Goal: Task Accomplishment & Management: Use online tool/utility

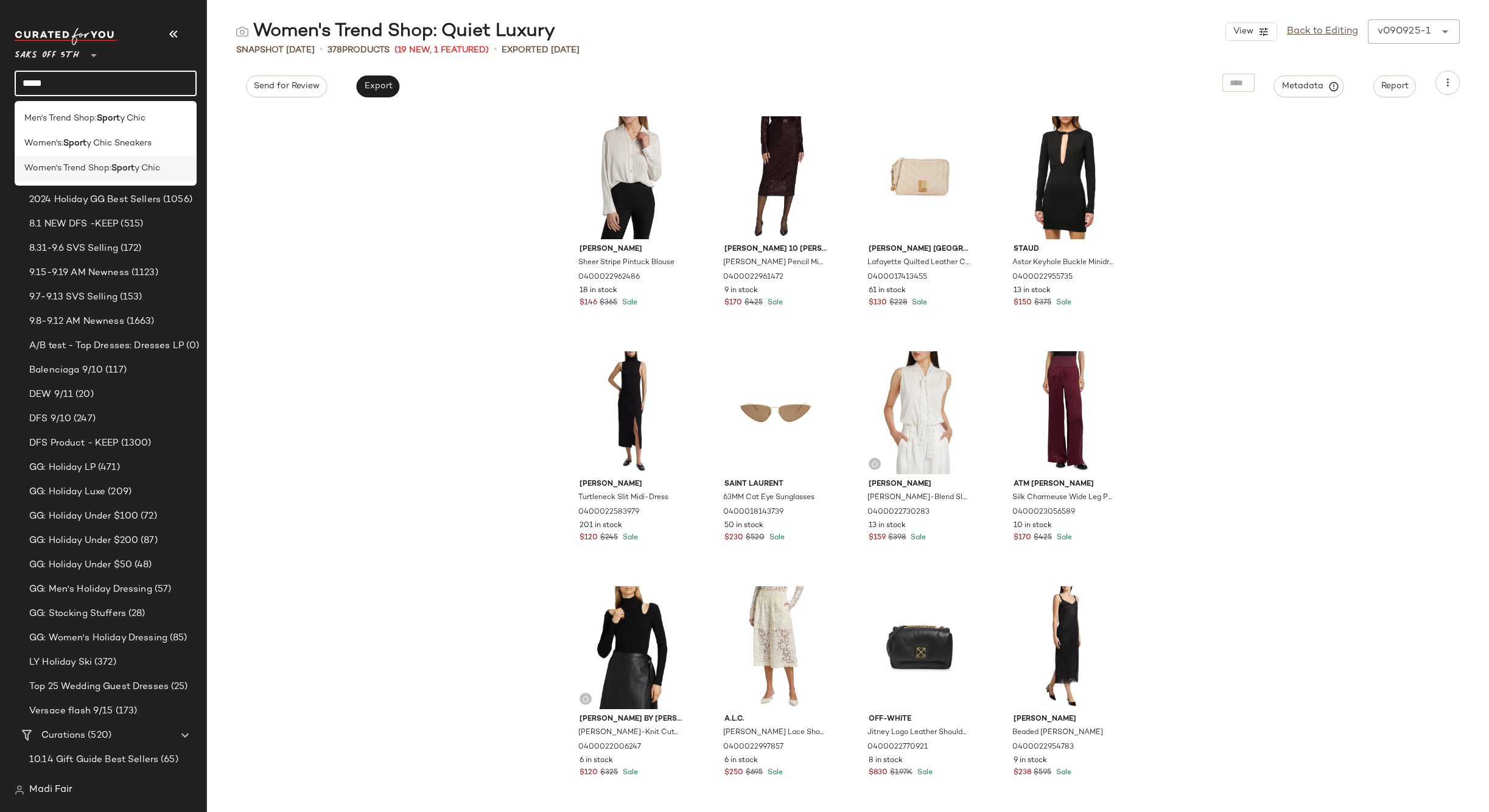
type input "*****"
click at [103, 172] on span "Women's Trend Shop:" at bounding box center [68, 168] width 87 height 13
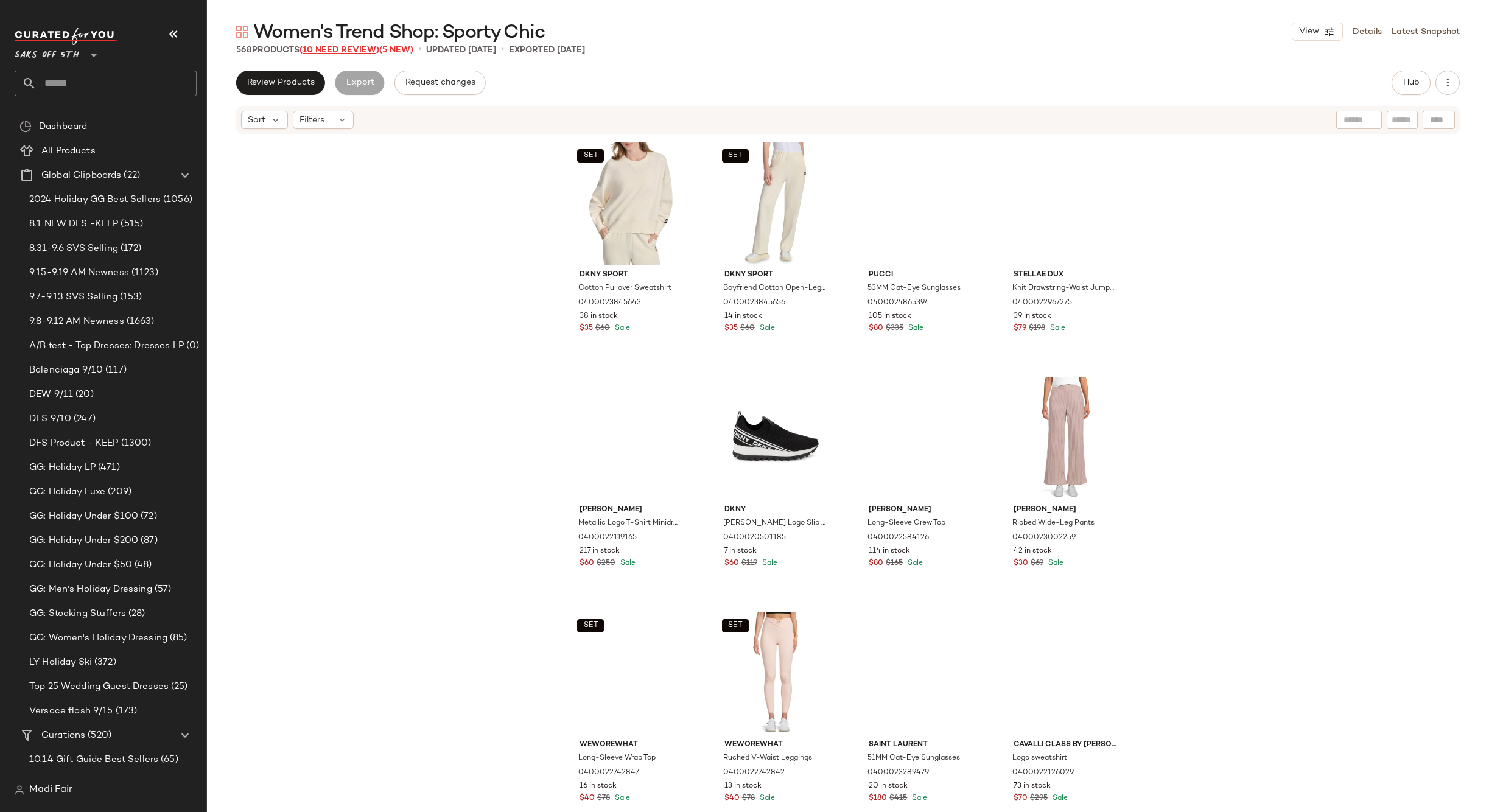
click at [346, 49] on span "(10 Need Review)" at bounding box center [339, 51] width 80 height 9
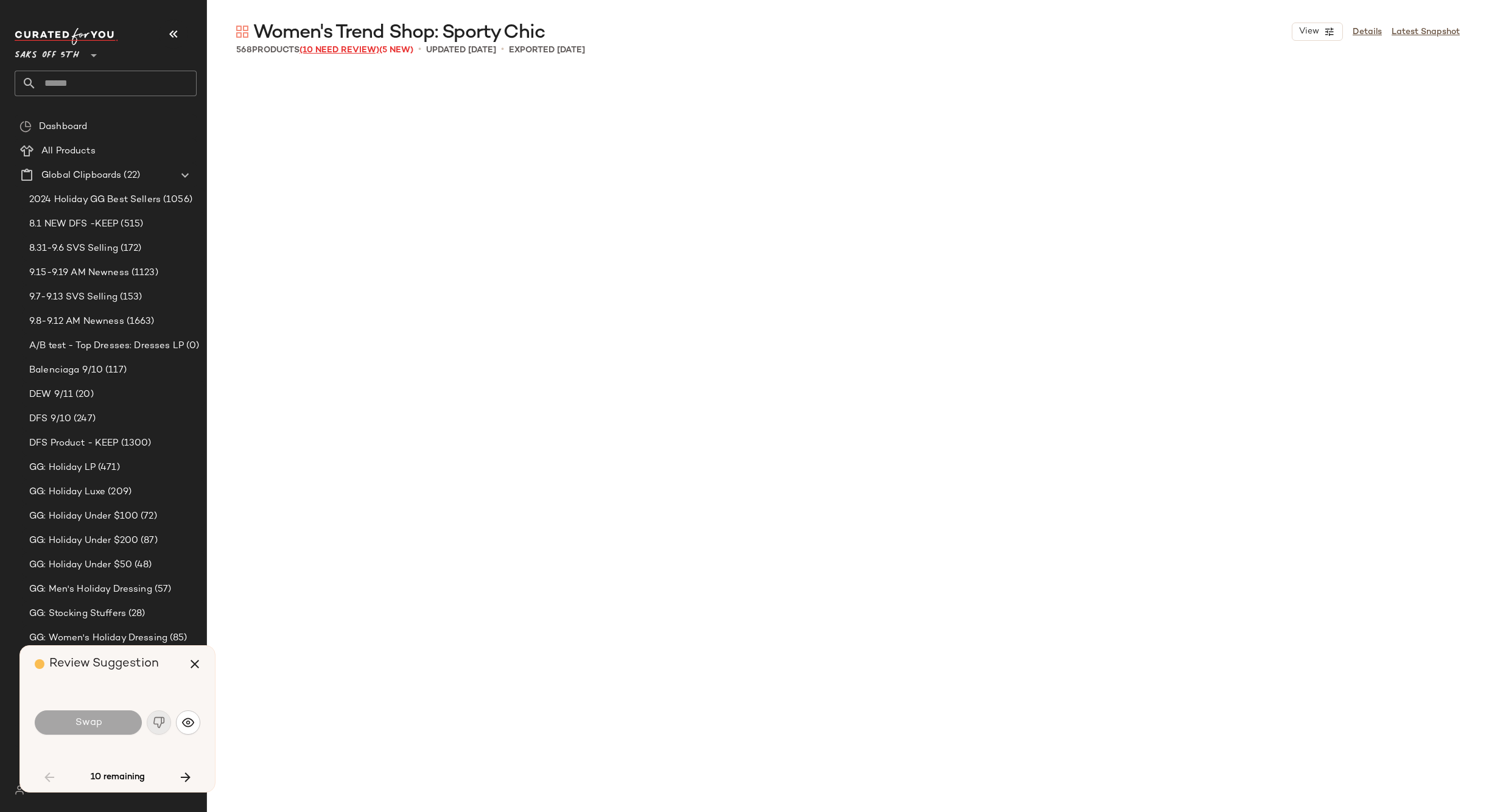
scroll to position [3523, 0]
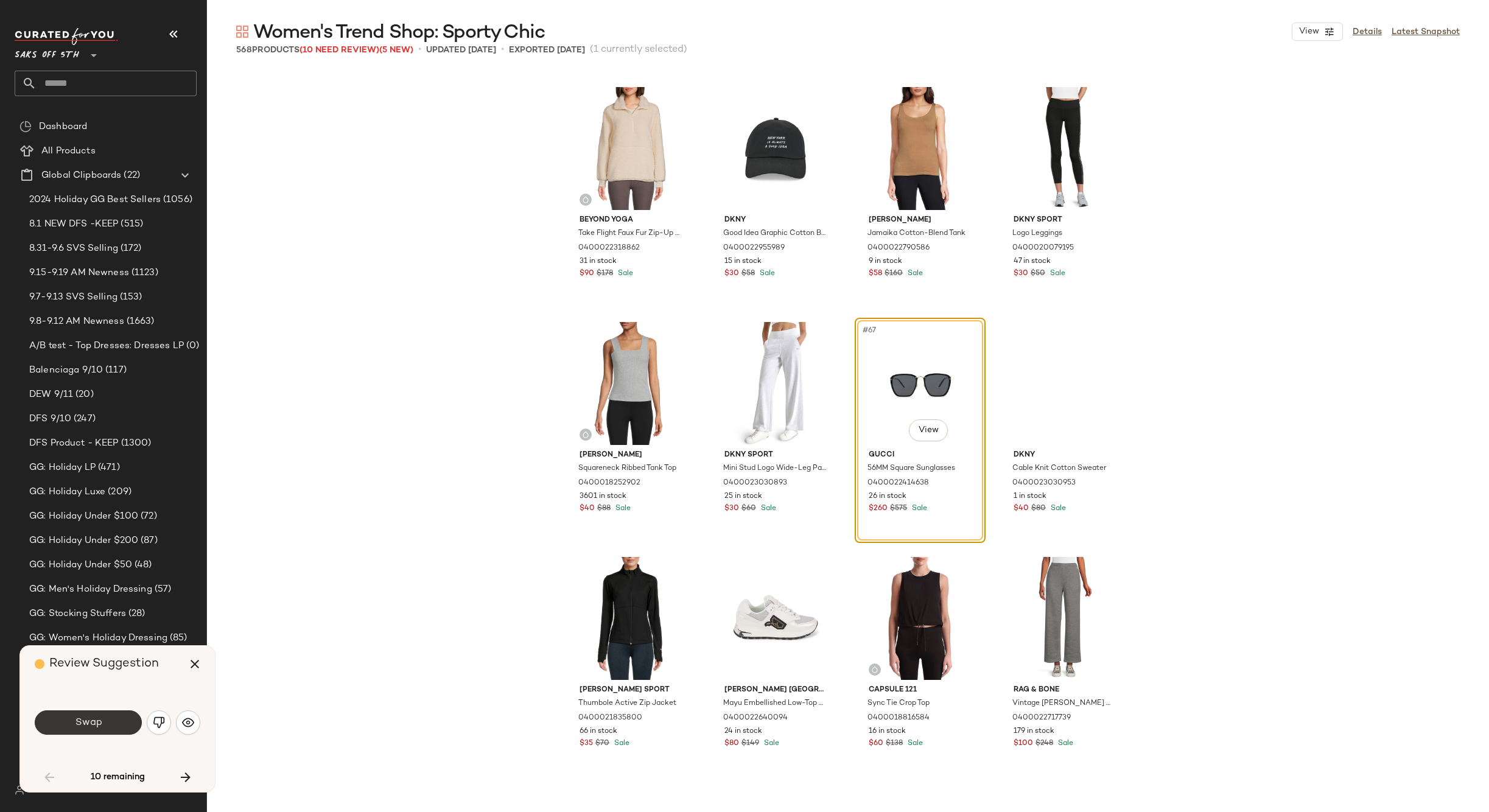
click at [111, 718] on button "Swap" at bounding box center [88, 722] width 107 height 24
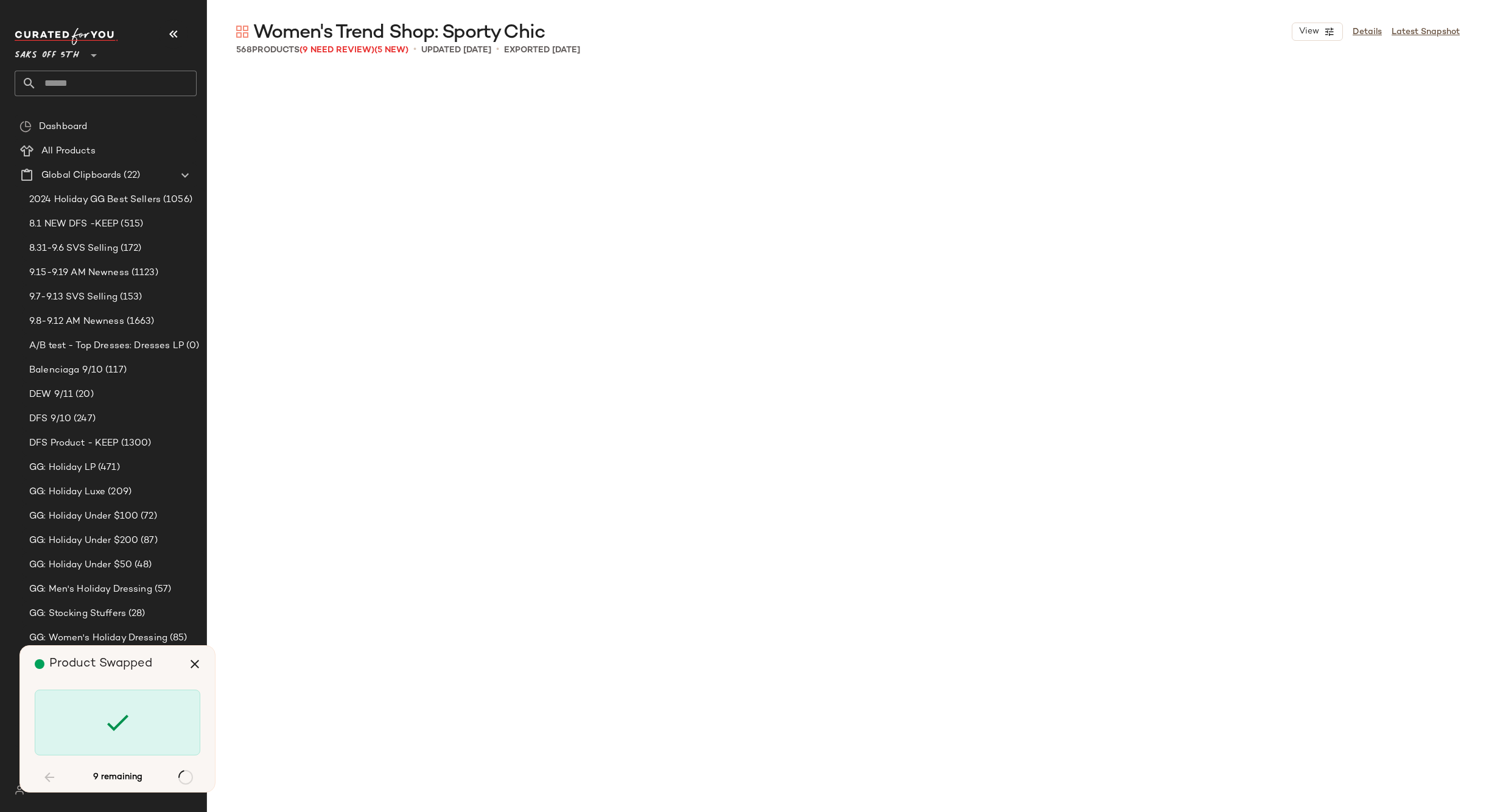
scroll to position [11977, 0]
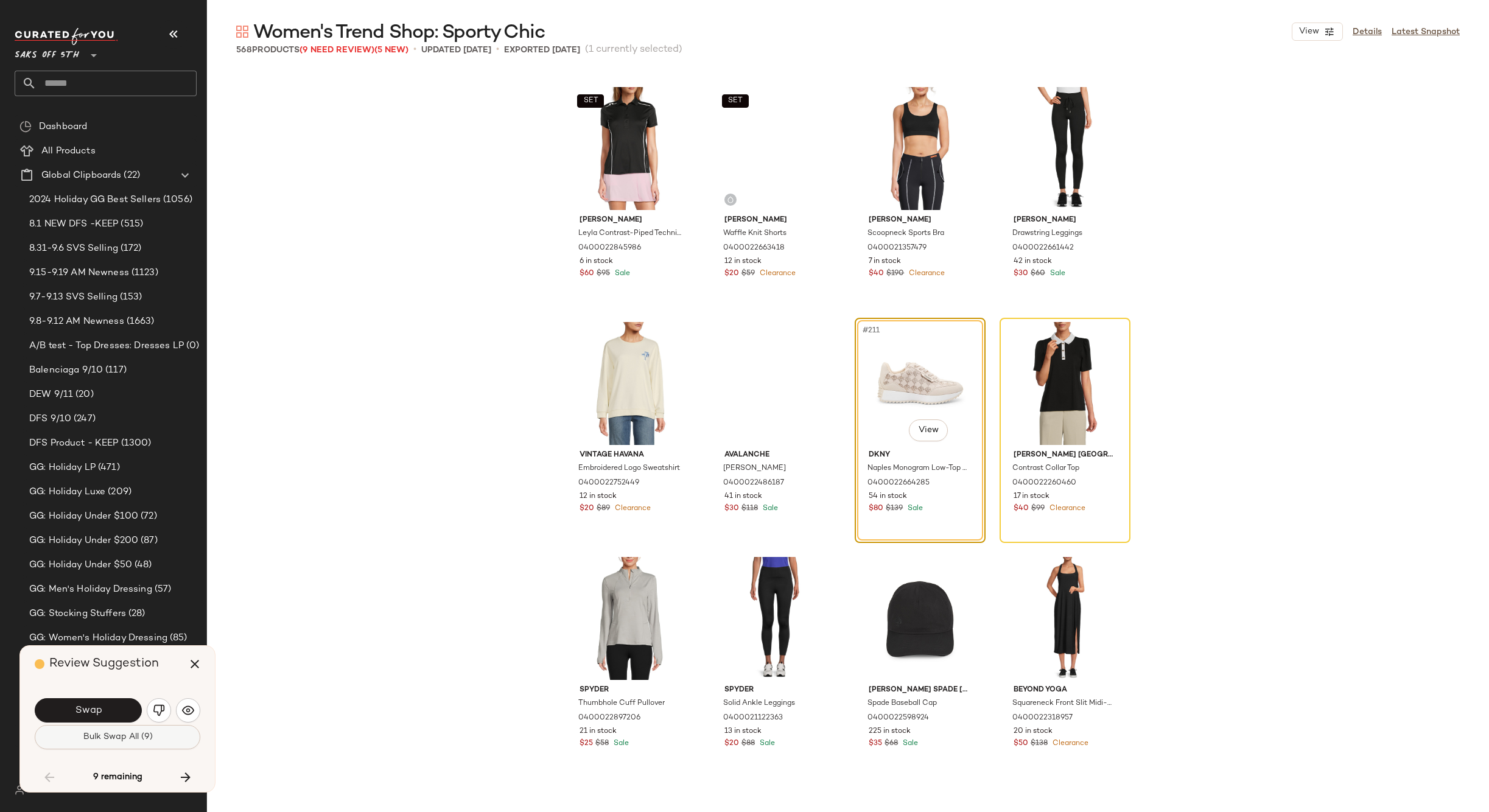
click at [134, 738] on span "Bulk Swap All (9)" at bounding box center [117, 737] width 70 height 9
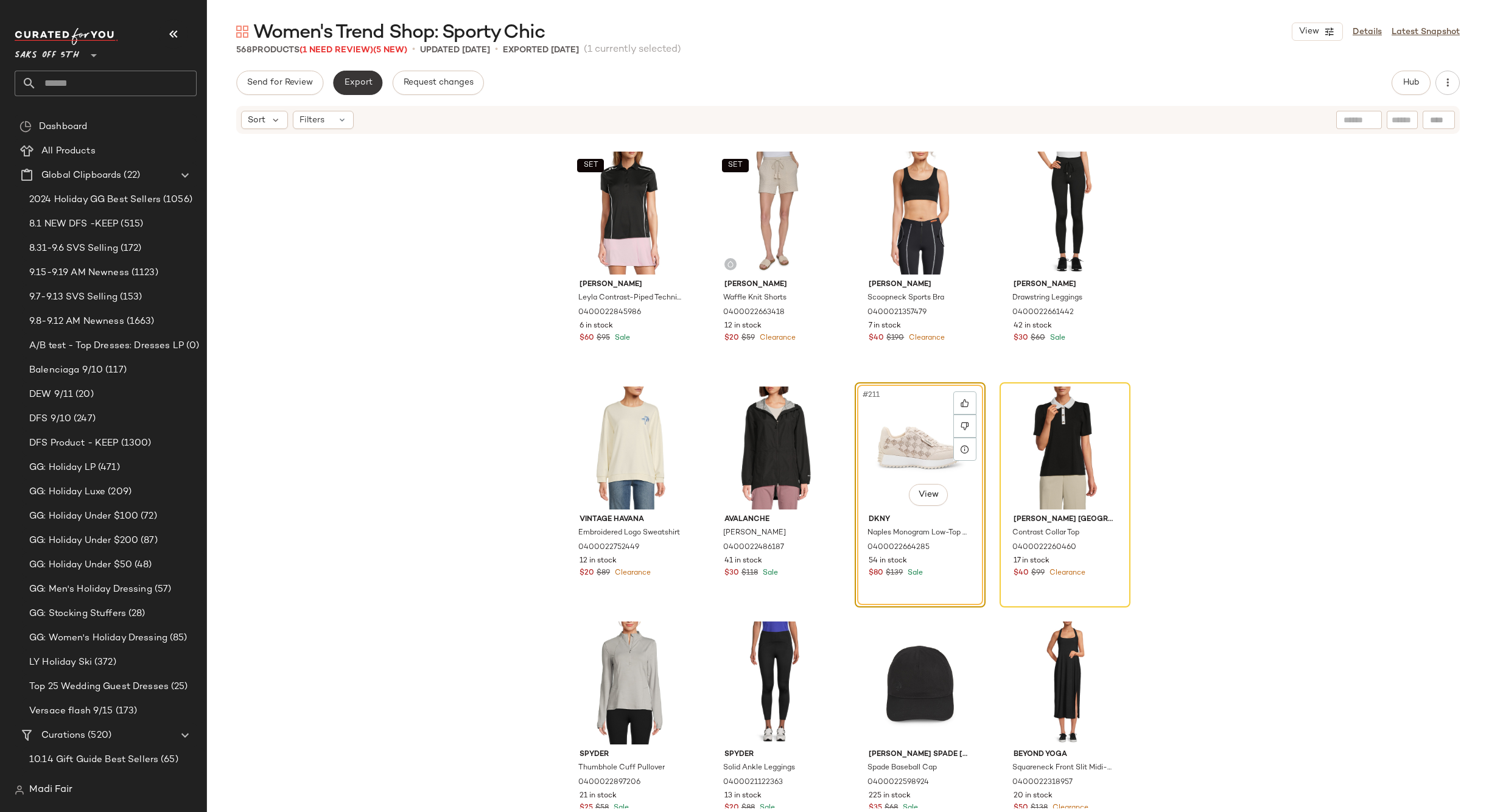
click at [360, 84] on span "Export" at bounding box center [358, 83] width 28 height 9
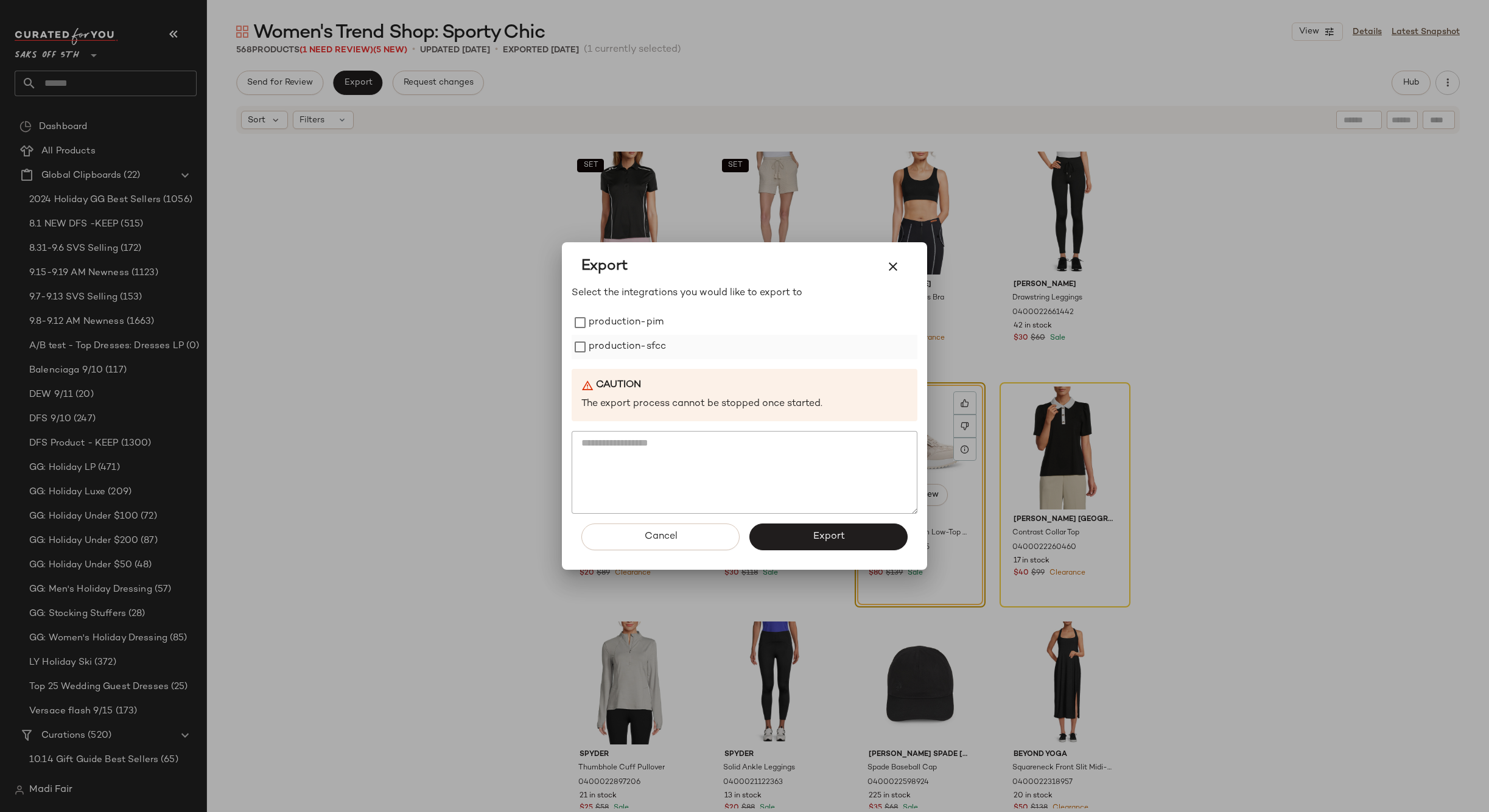
click at [653, 344] on label "production-sfcc" at bounding box center [628, 346] width 77 height 24
click at [646, 326] on label "production-pim" at bounding box center [626, 322] width 75 height 24
drag, startPoint x: 788, startPoint y: 530, endPoint x: 685, endPoint y: 327, distance: 227.6
click at [788, 530] on button "Export" at bounding box center [828, 537] width 158 height 27
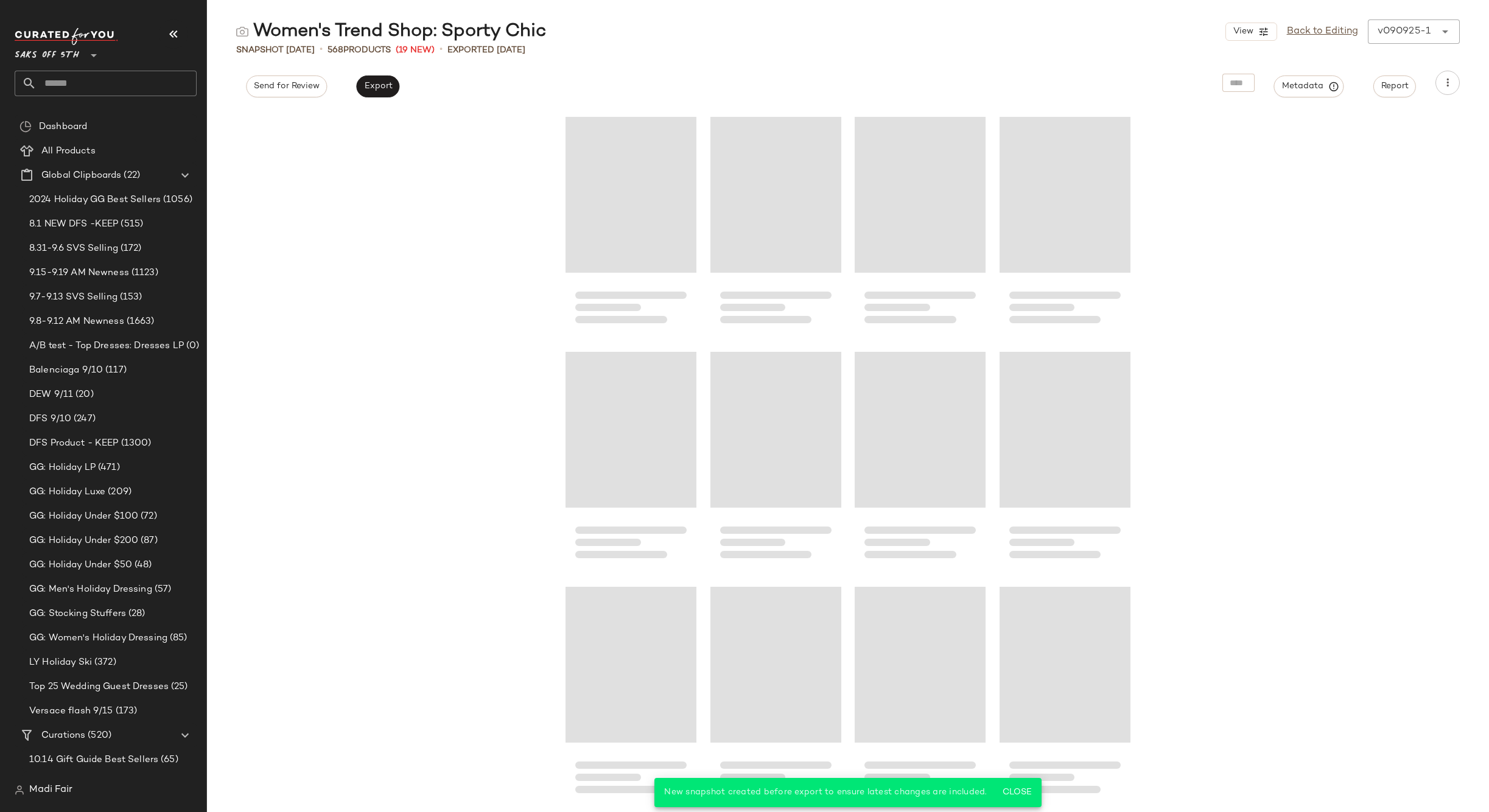
drag, startPoint x: 99, startPoint y: 86, endPoint x: 99, endPoint y: 78, distance: 8.0
click at [99, 86] on input "text" at bounding box center [116, 83] width 160 height 25
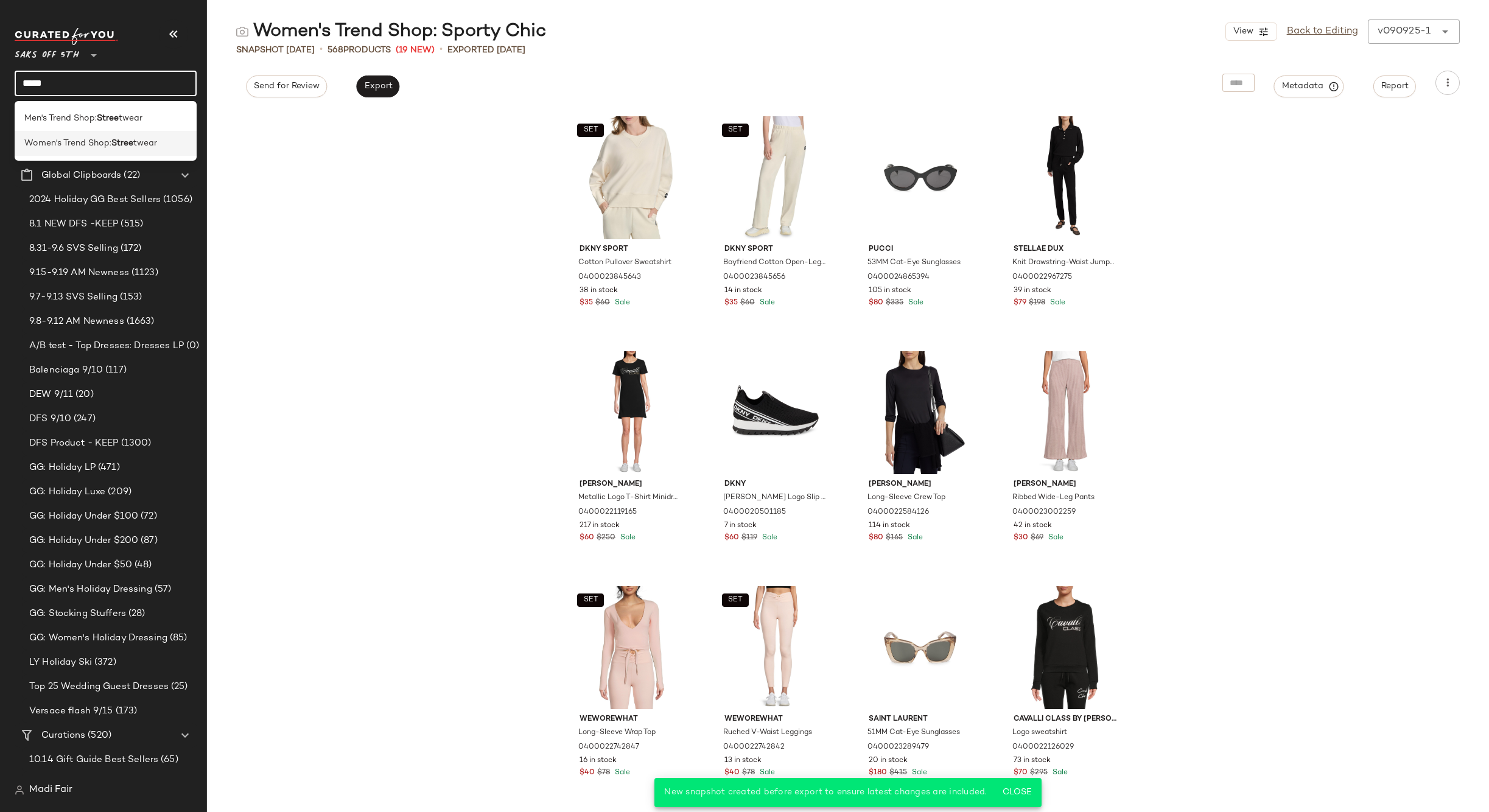
type input "*****"
click at [102, 142] on span "Women's Trend Shop:" at bounding box center [68, 143] width 87 height 13
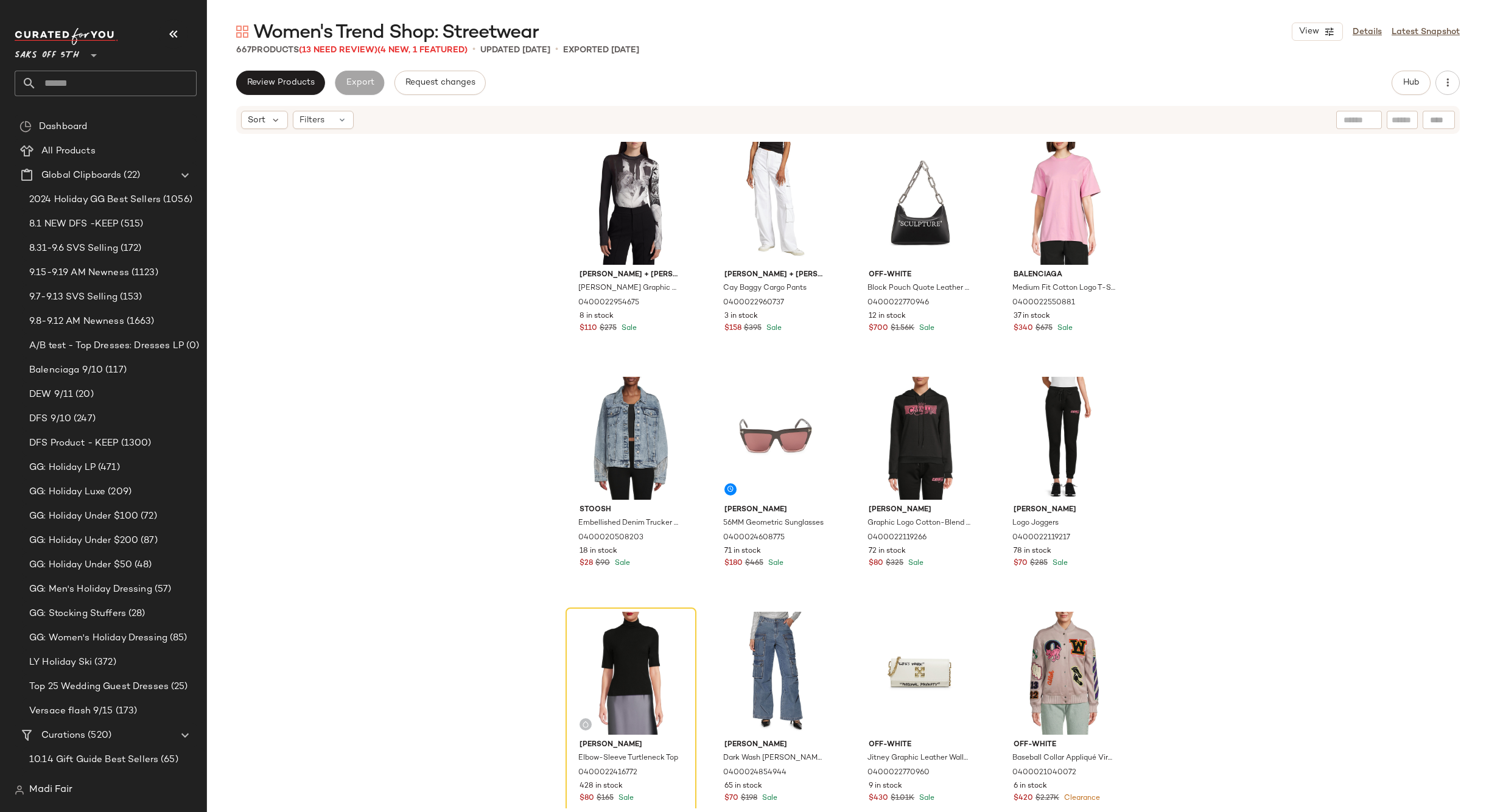
drag, startPoint x: 340, startPoint y: 50, endPoint x: 337, endPoint y: 44, distance: 6.7
click at [339, 50] on span "(13 Need Review)" at bounding box center [338, 51] width 78 height 9
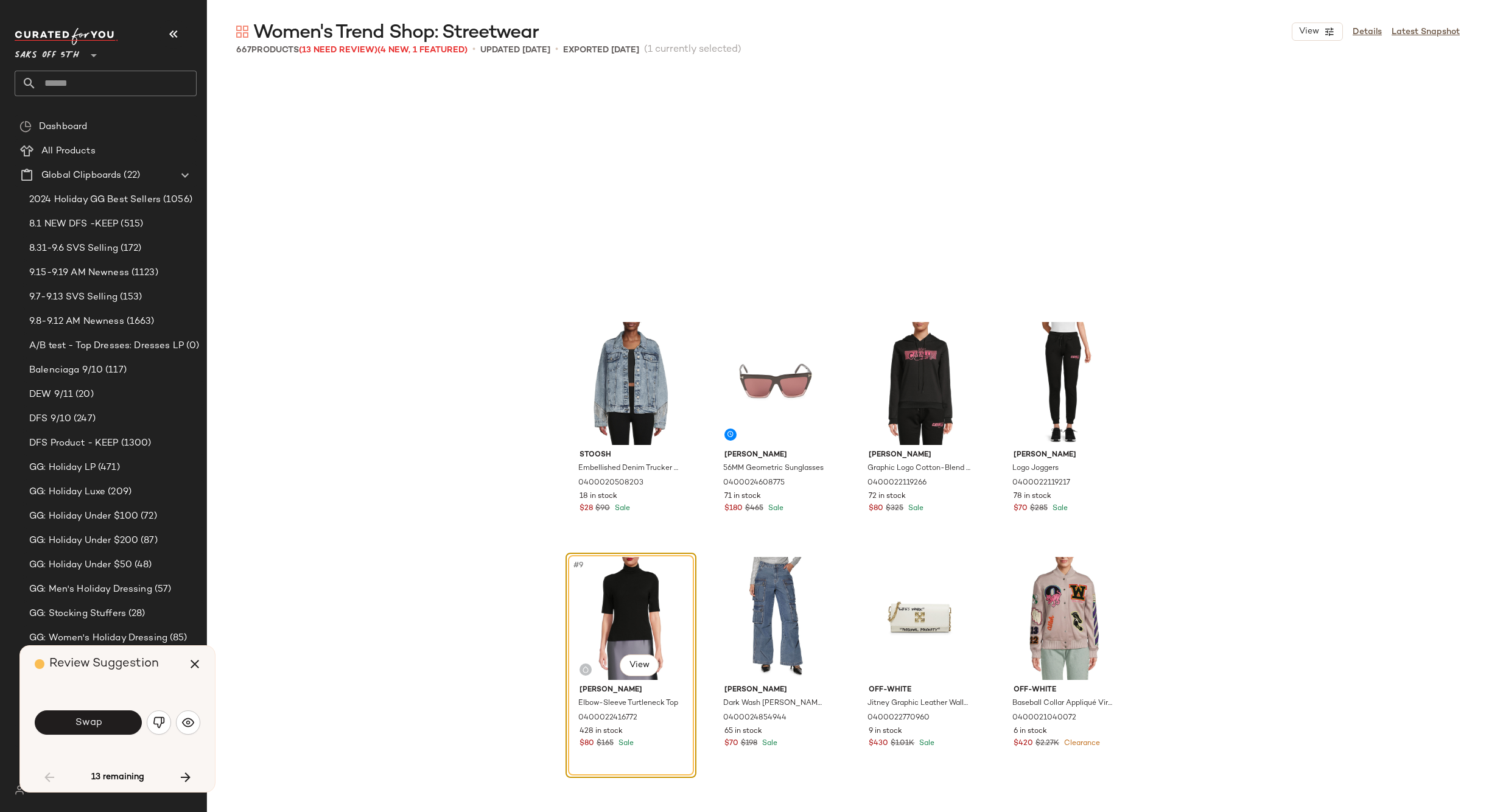
scroll to position [245, 0]
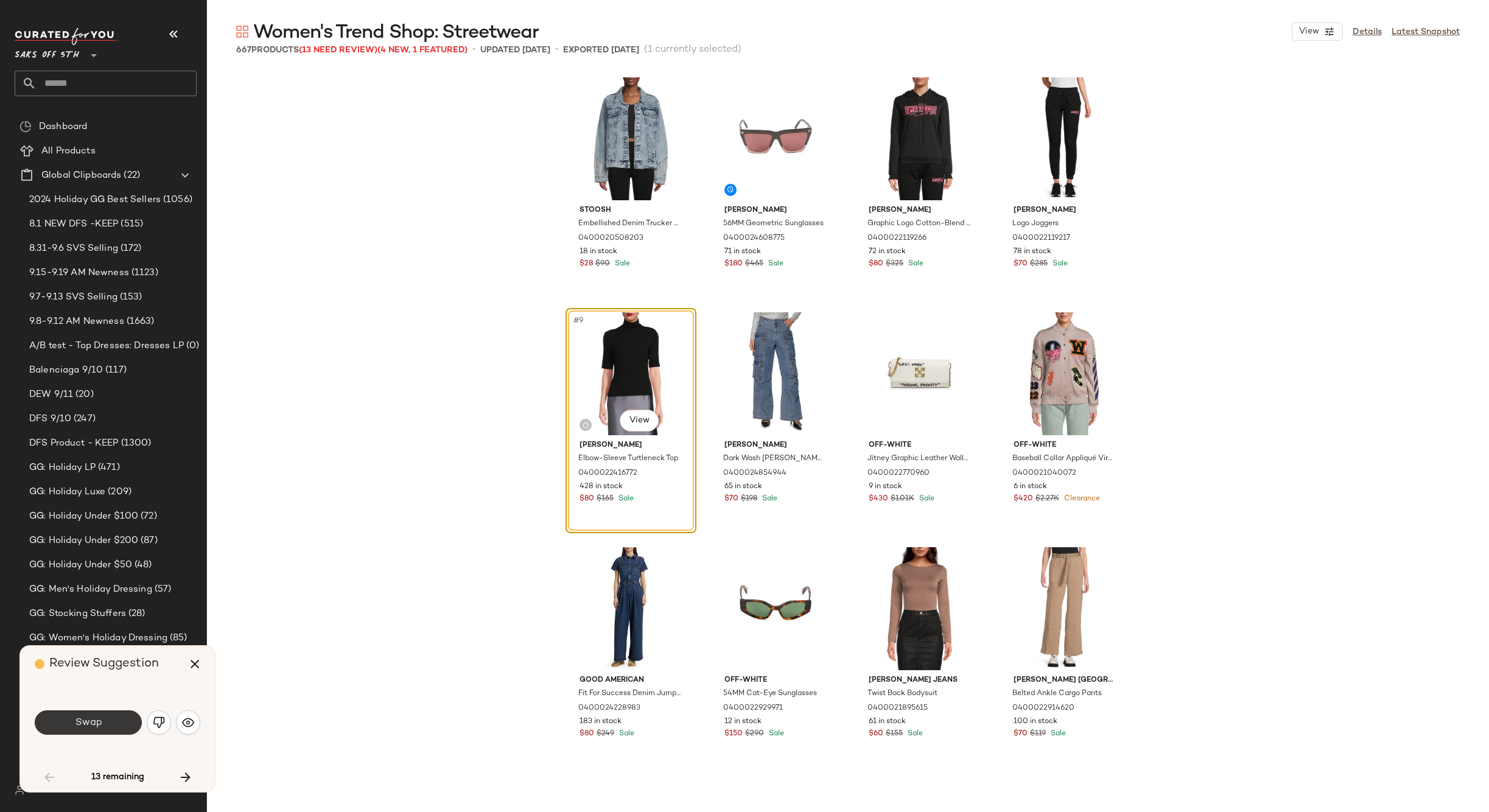
click at [104, 720] on button "Swap" at bounding box center [88, 722] width 107 height 24
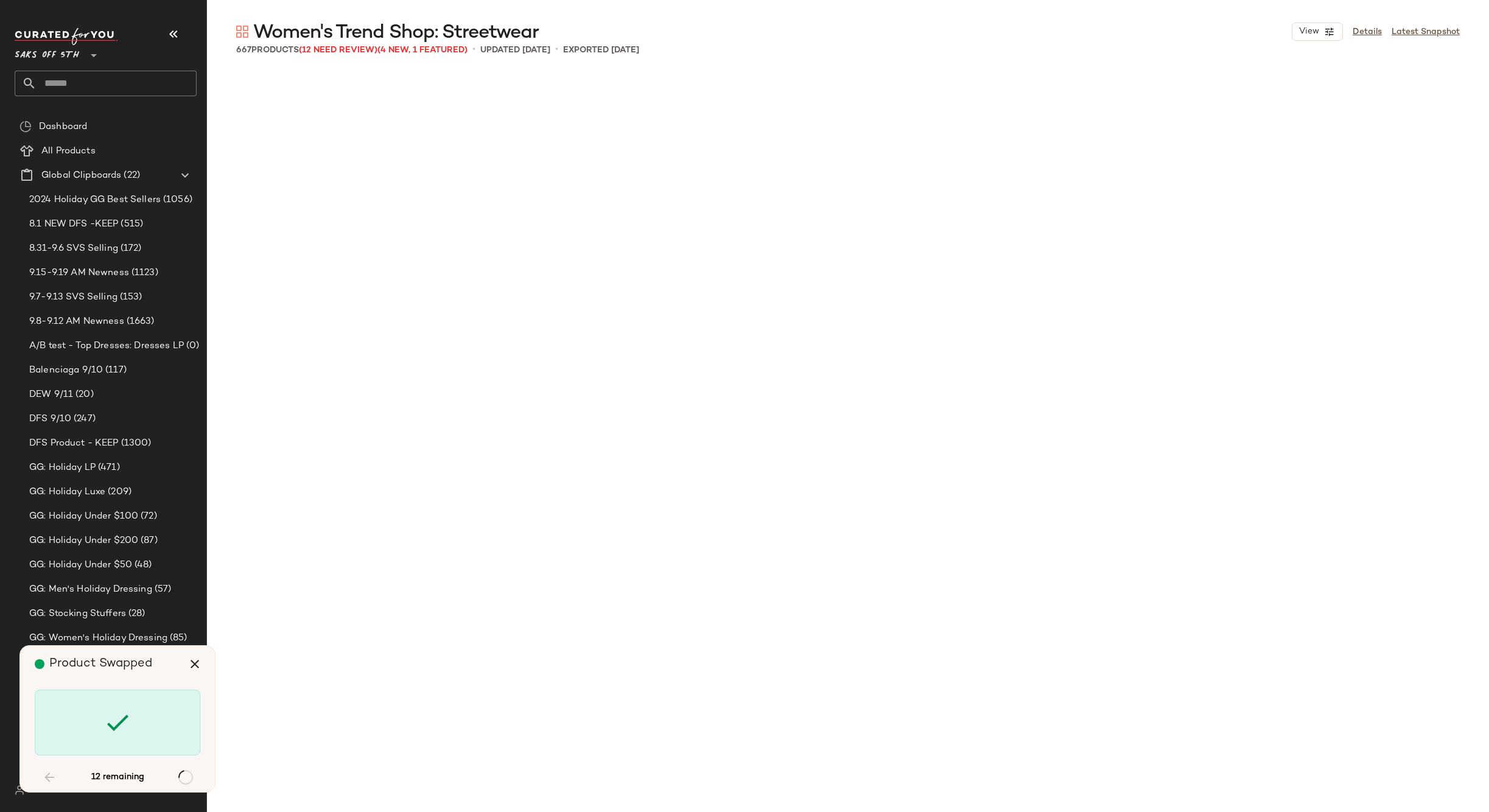
scroll to position [4697, 0]
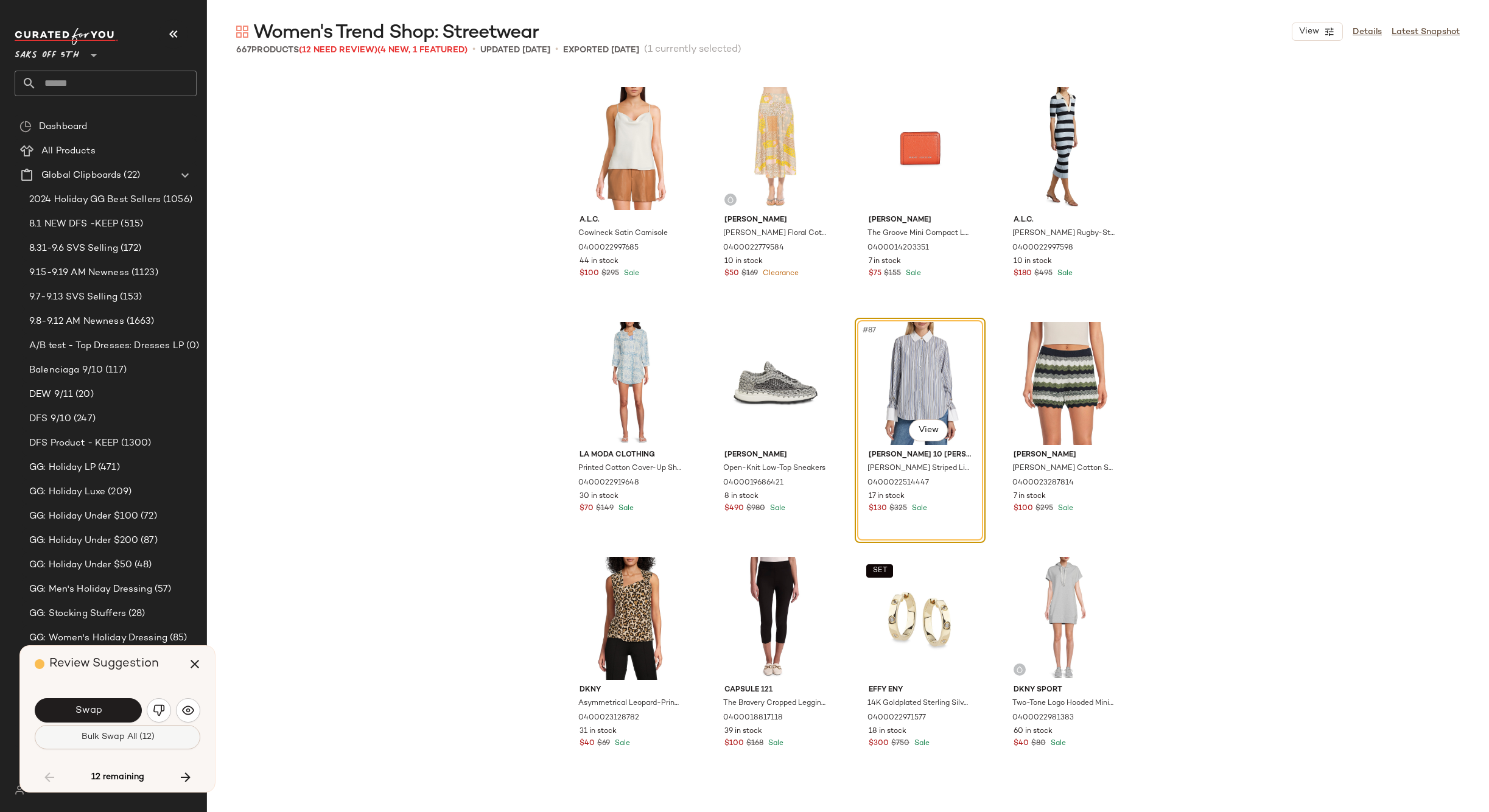
click at [88, 732] on span "Bulk Swap All (12)" at bounding box center [117, 737] width 73 height 9
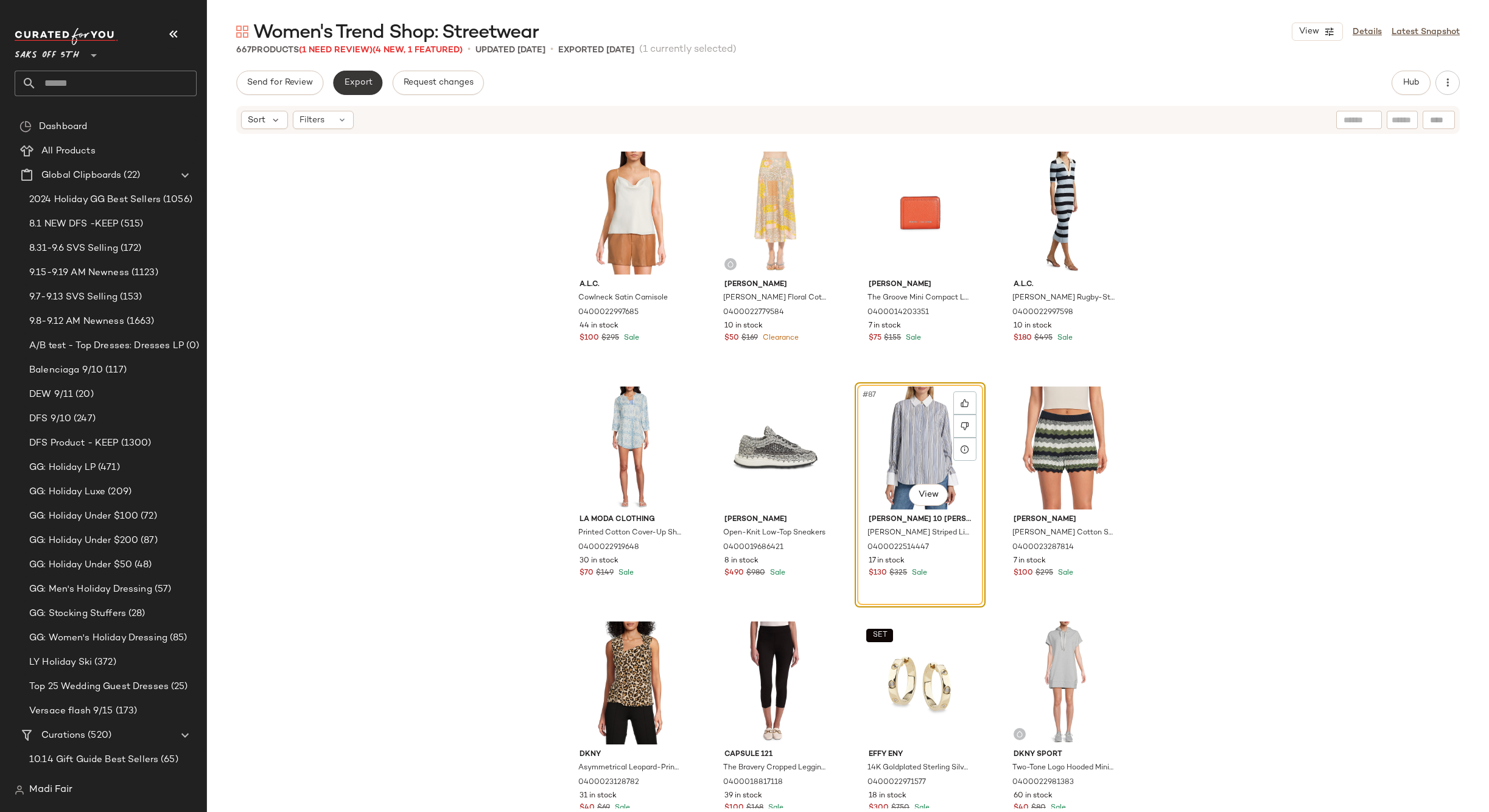
click at [363, 77] on button "Export" at bounding box center [358, 82] width 49 height 24
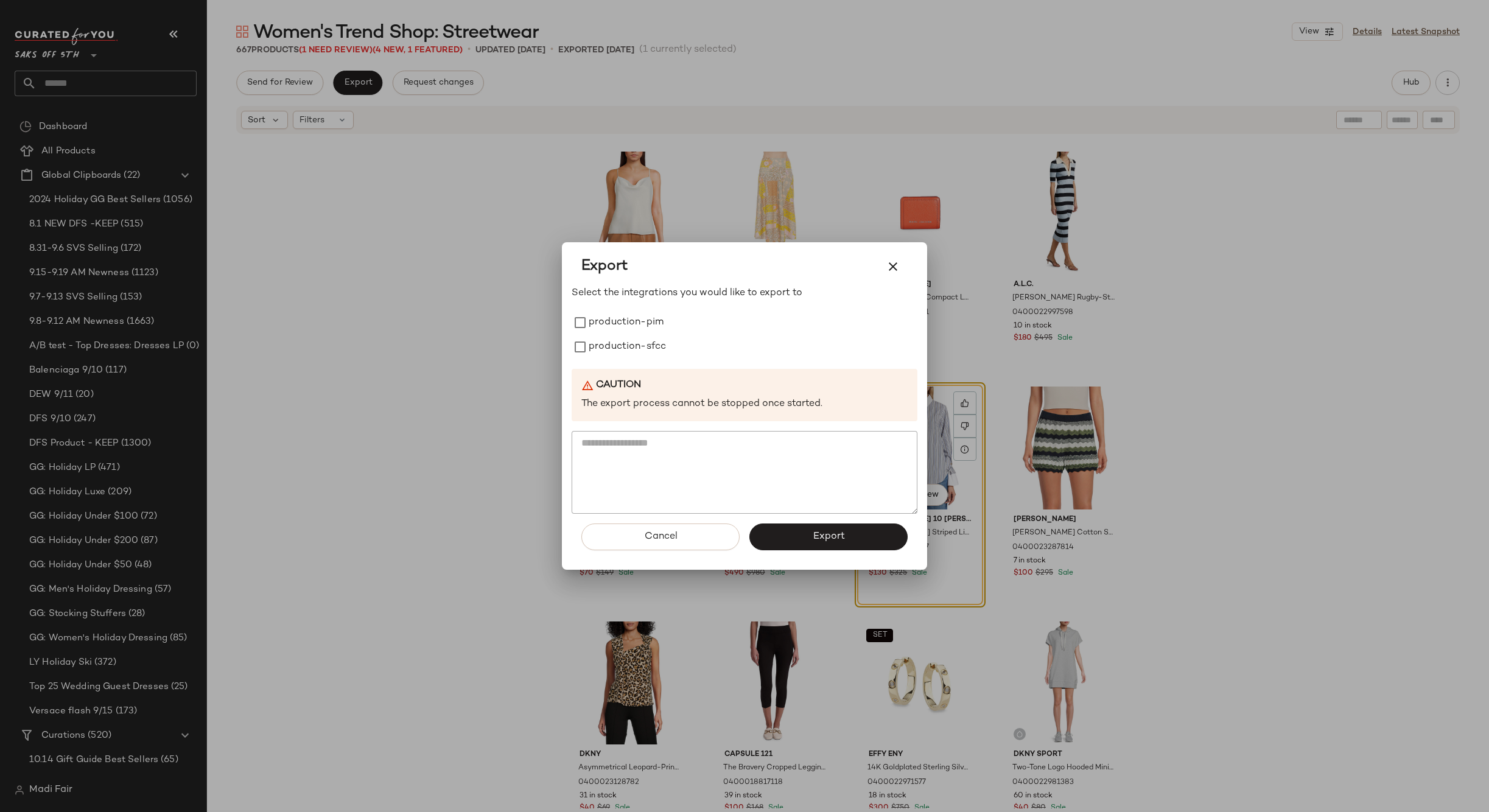
click at [463, 253] on div at bounding box center [744, 406] width 1489 height 812
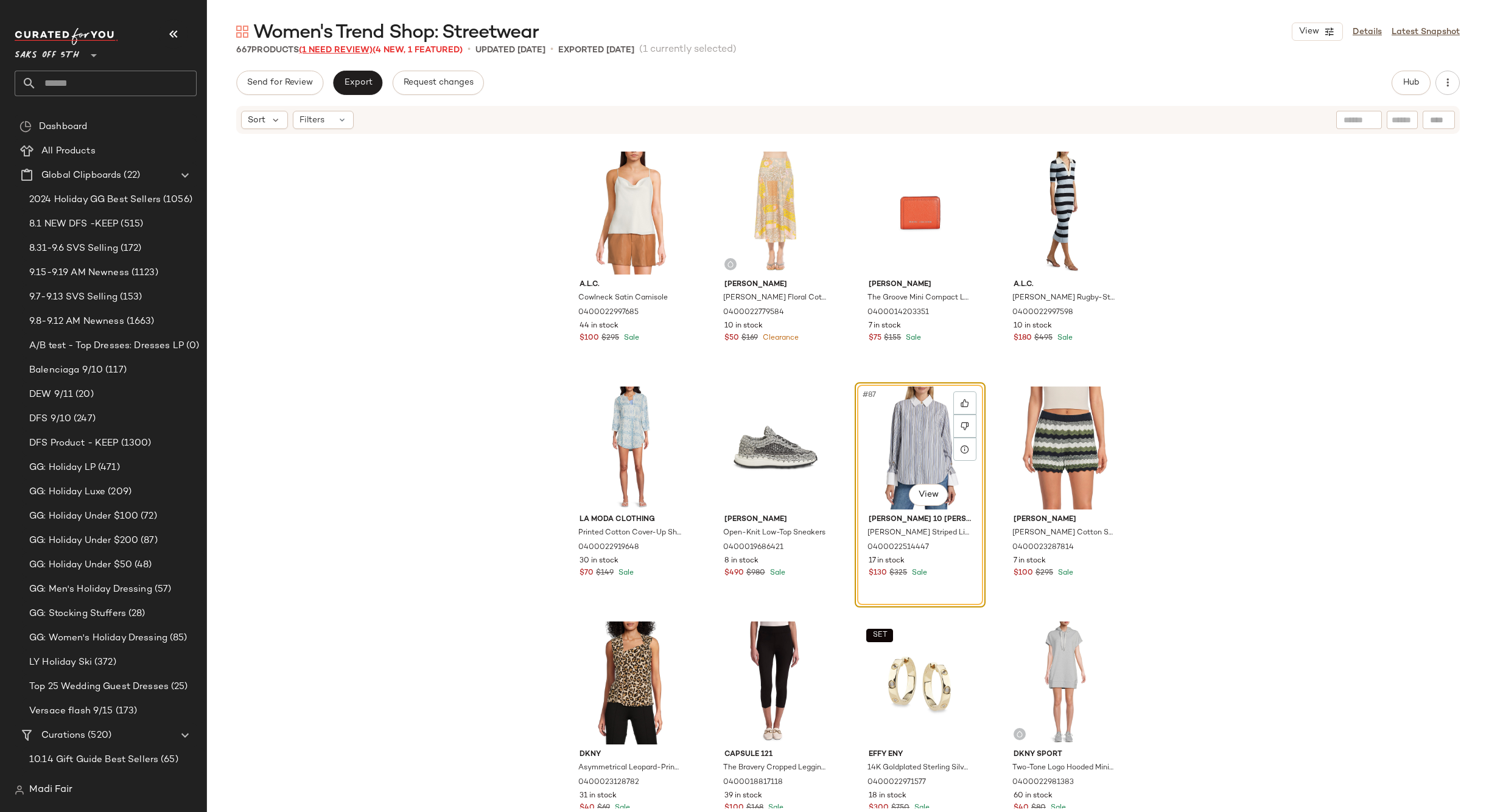
click at [347, 46] on span "(1 Need Review)" at bounding box center [336, 51] width 73 height 9
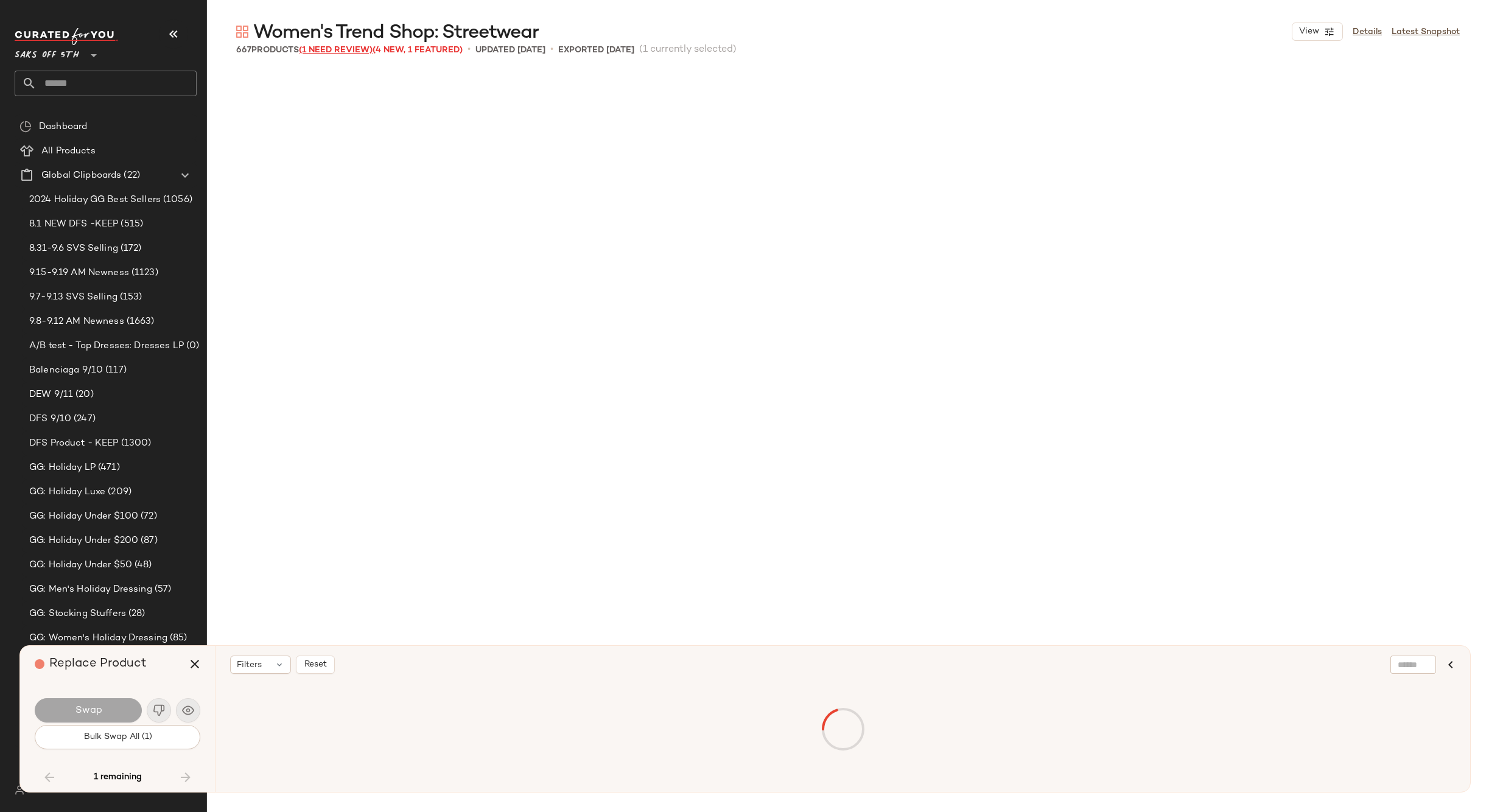
scroll to position [11508, 0]
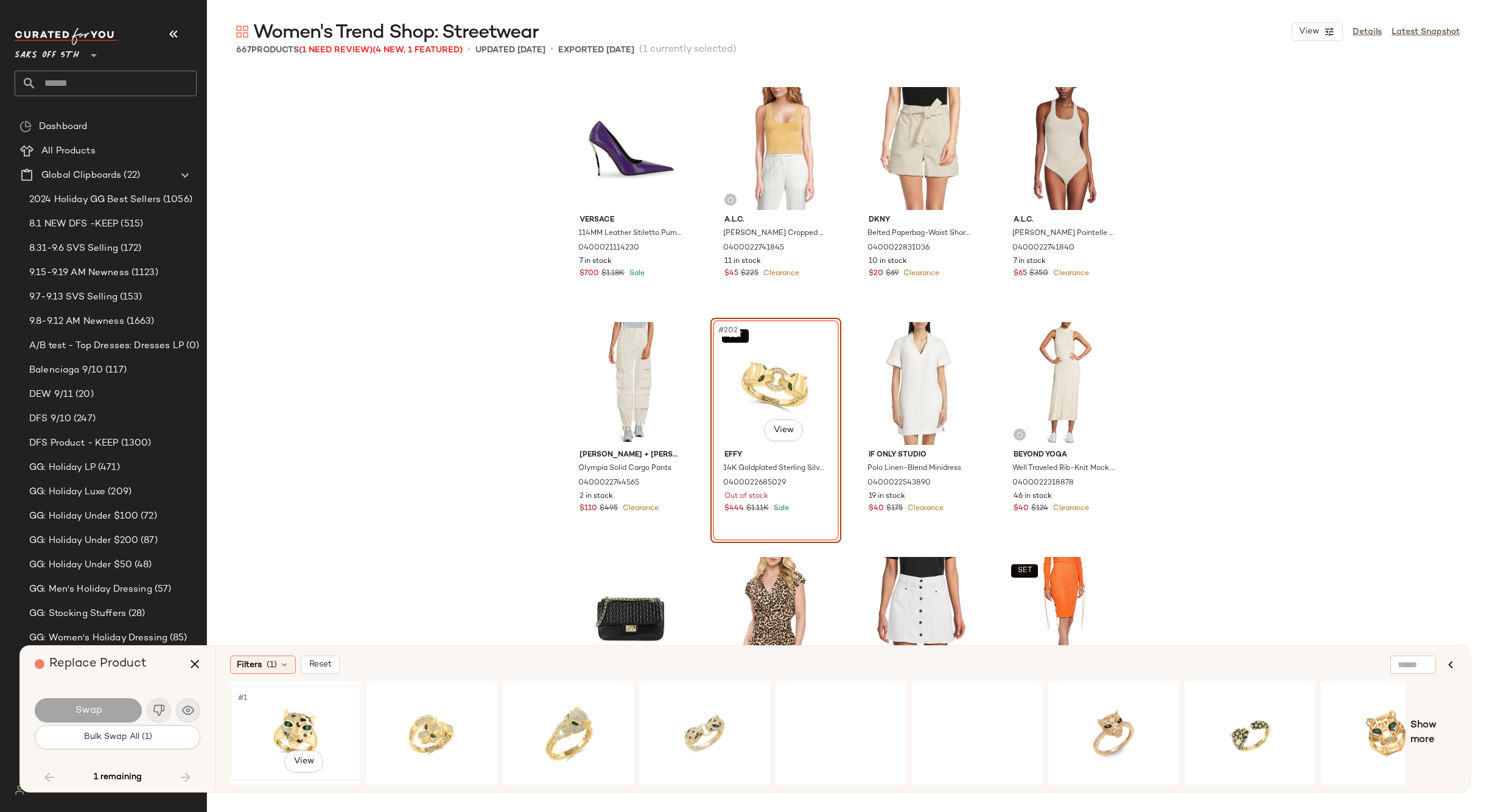
click at [287, 720] on div "#1 View" at bounding box center [295, 732] width 122 height 86
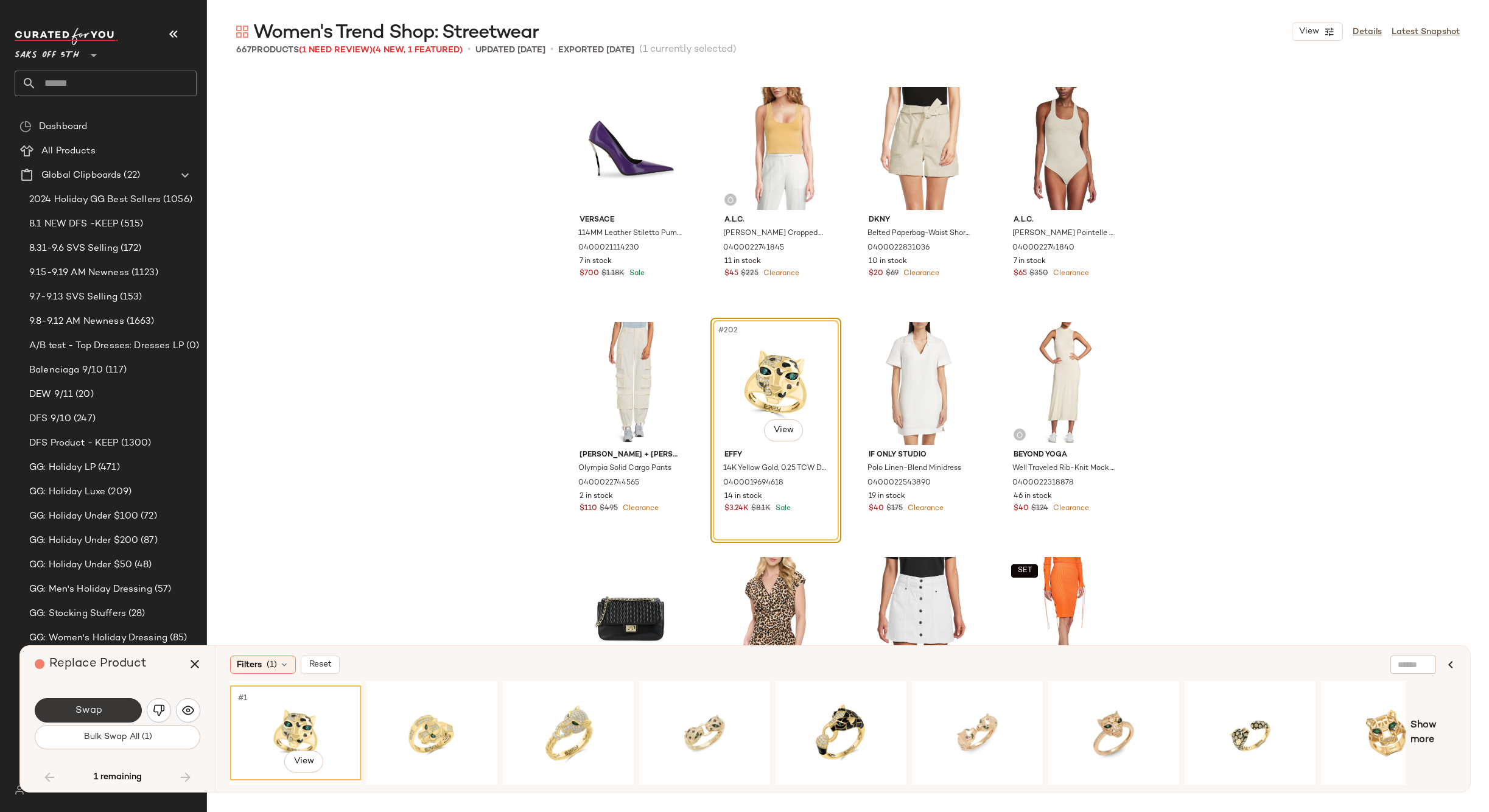
click at [110, 711] on button "Swap" at bounding box center [88, 709] width 107 height 24
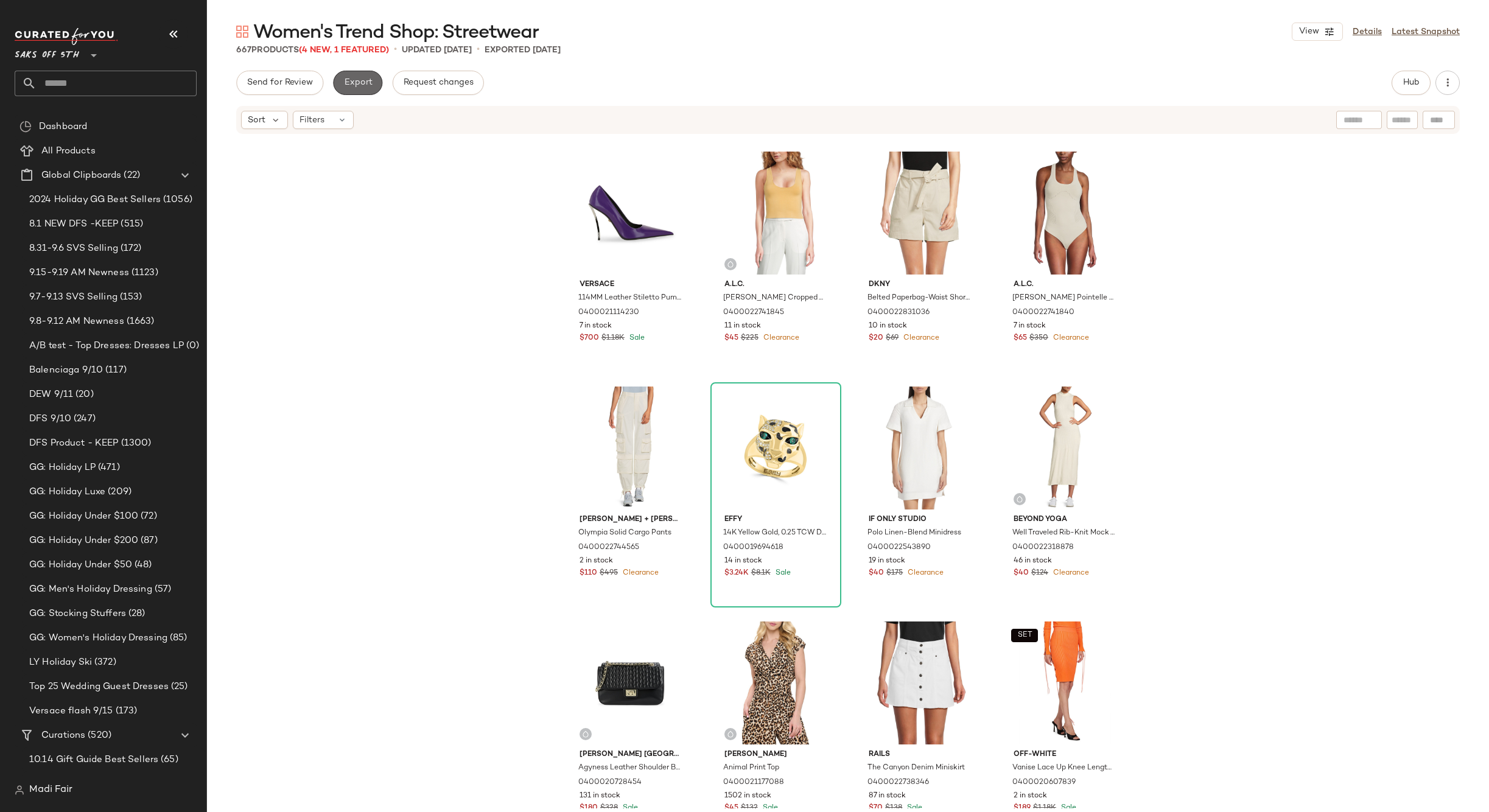
click at [348, 78] on span "Export" at bounding box center [358, 83] width 28 height 9
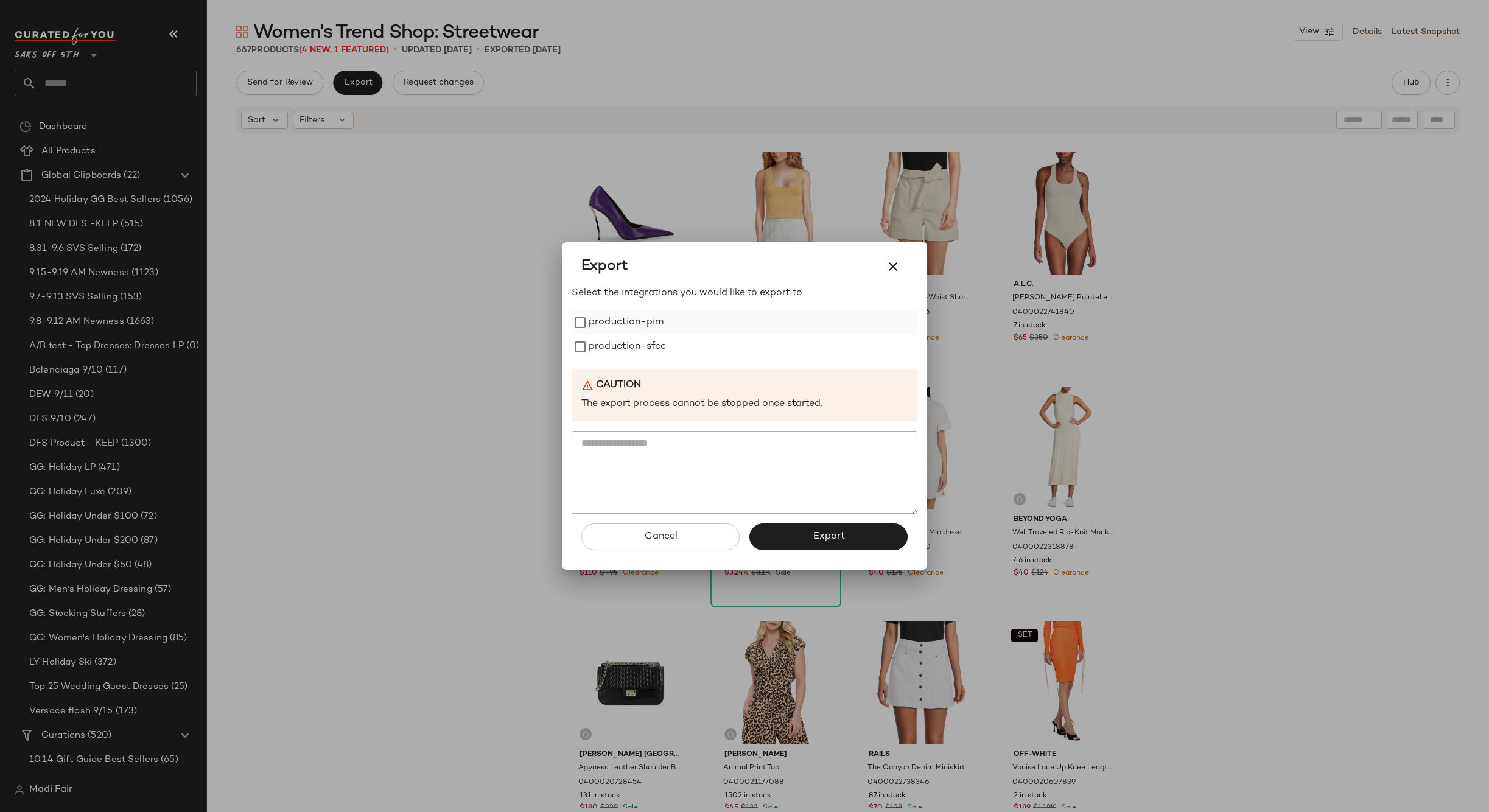
drag, startPoint x: 651, startPoint y: 342, endPoint x: 642, endPoint y: 326, distance: 18.4
click at [651, 342] on label "production-sfcc" at bounding box center [628, 346] width 77 height 24
click at [639, 321] on label "production-pim" at bounding box center [626, 322] width 75 height 24
drag, startPoint x: 780, startPoint y: 529, endPoint x: 591, endPoint y: 76, distance: 490.8
click at [780, 529] on button "Export" at bounding box center [828, 537] width 158 height 27
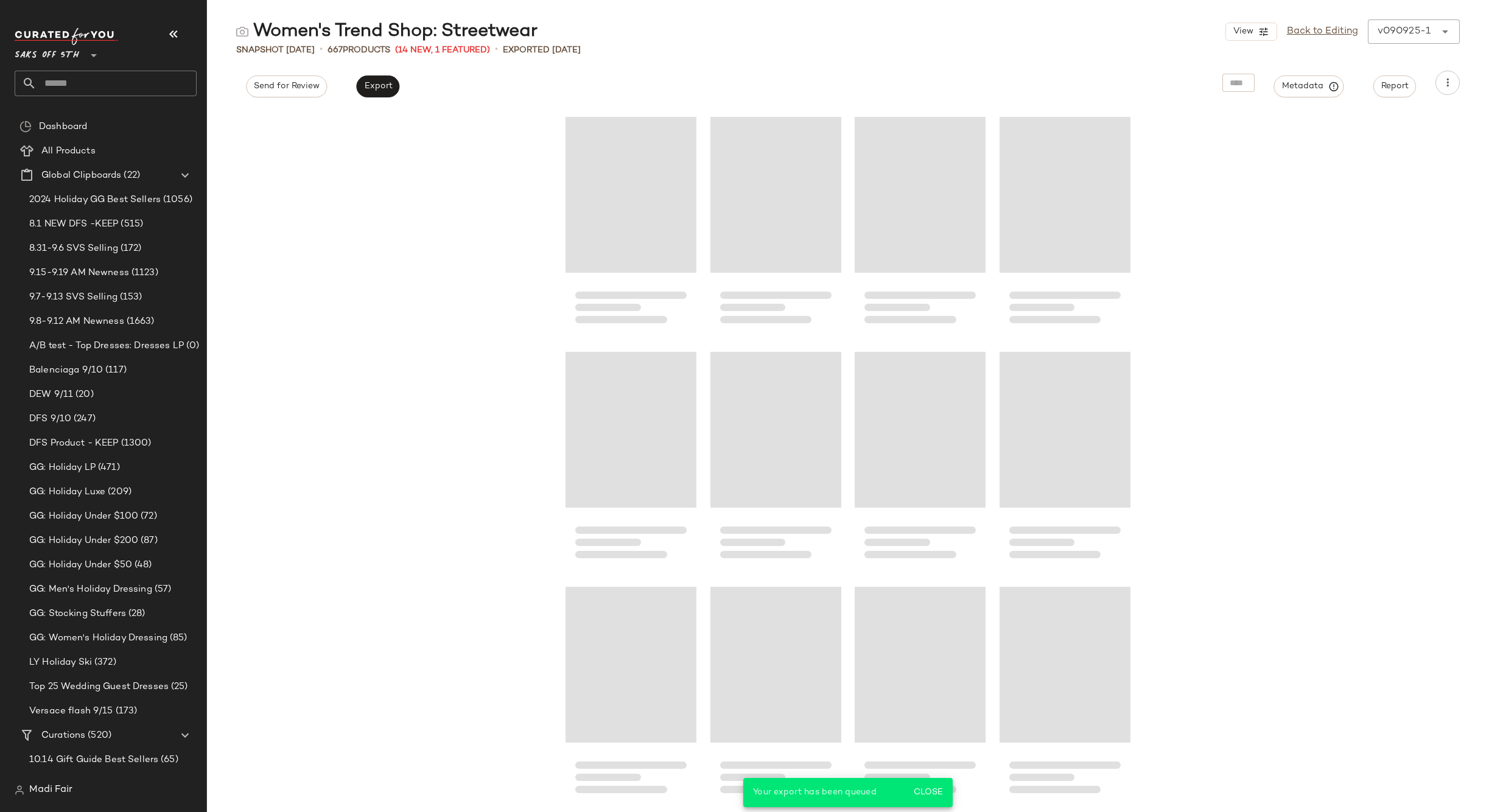
click at [75, 80] on input "text" at bounding box center [116, 83] width 160 height 25
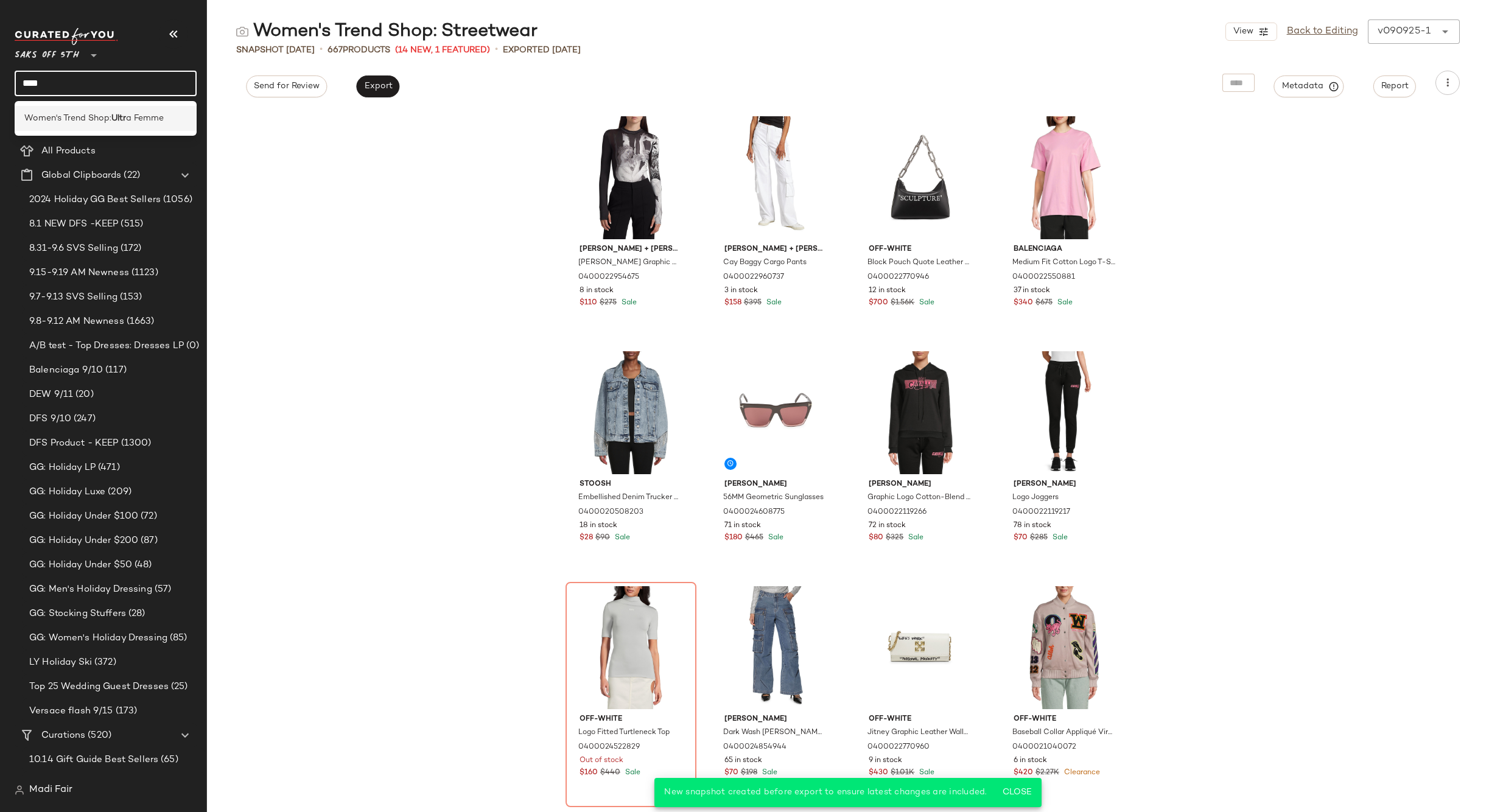
type input "****"
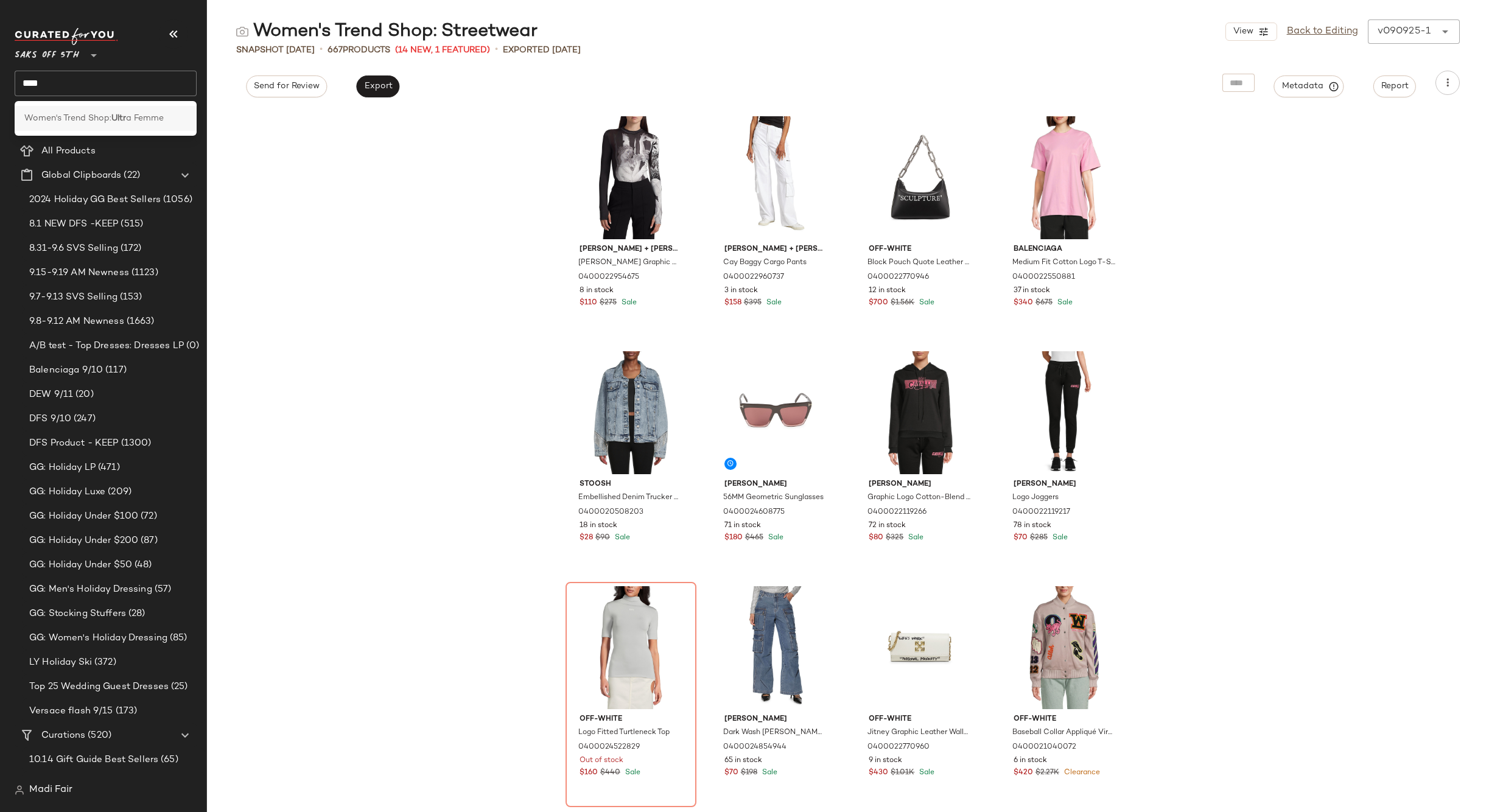
click at [97, 129] on div "Women's Trend Shop: Ultr a Femme" at bounding box center [106, 118] width 182 height 25
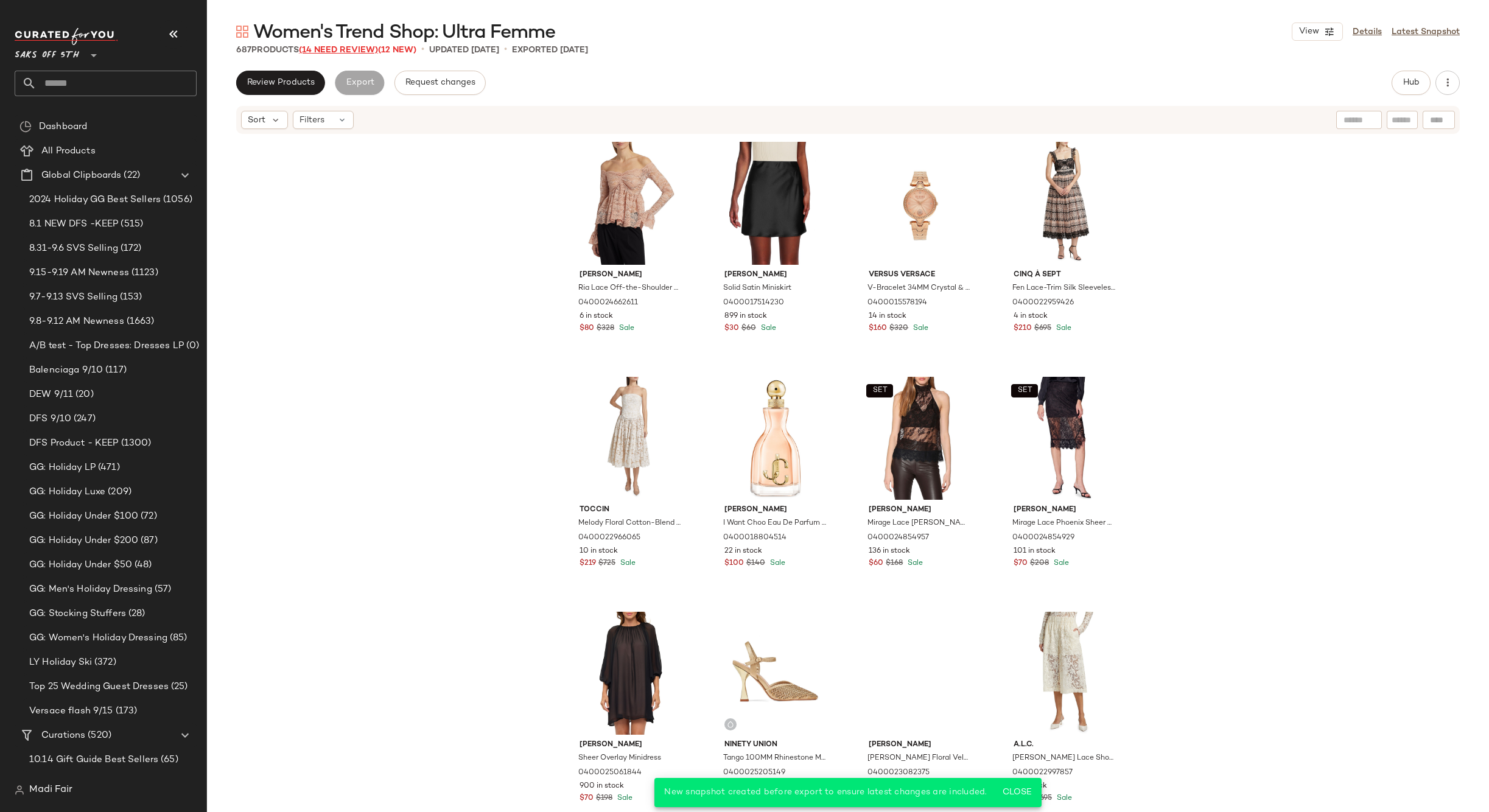
click at [347, 47] on span "(14 Need Review)" at bounding box center [339, 51] width 79 height 9
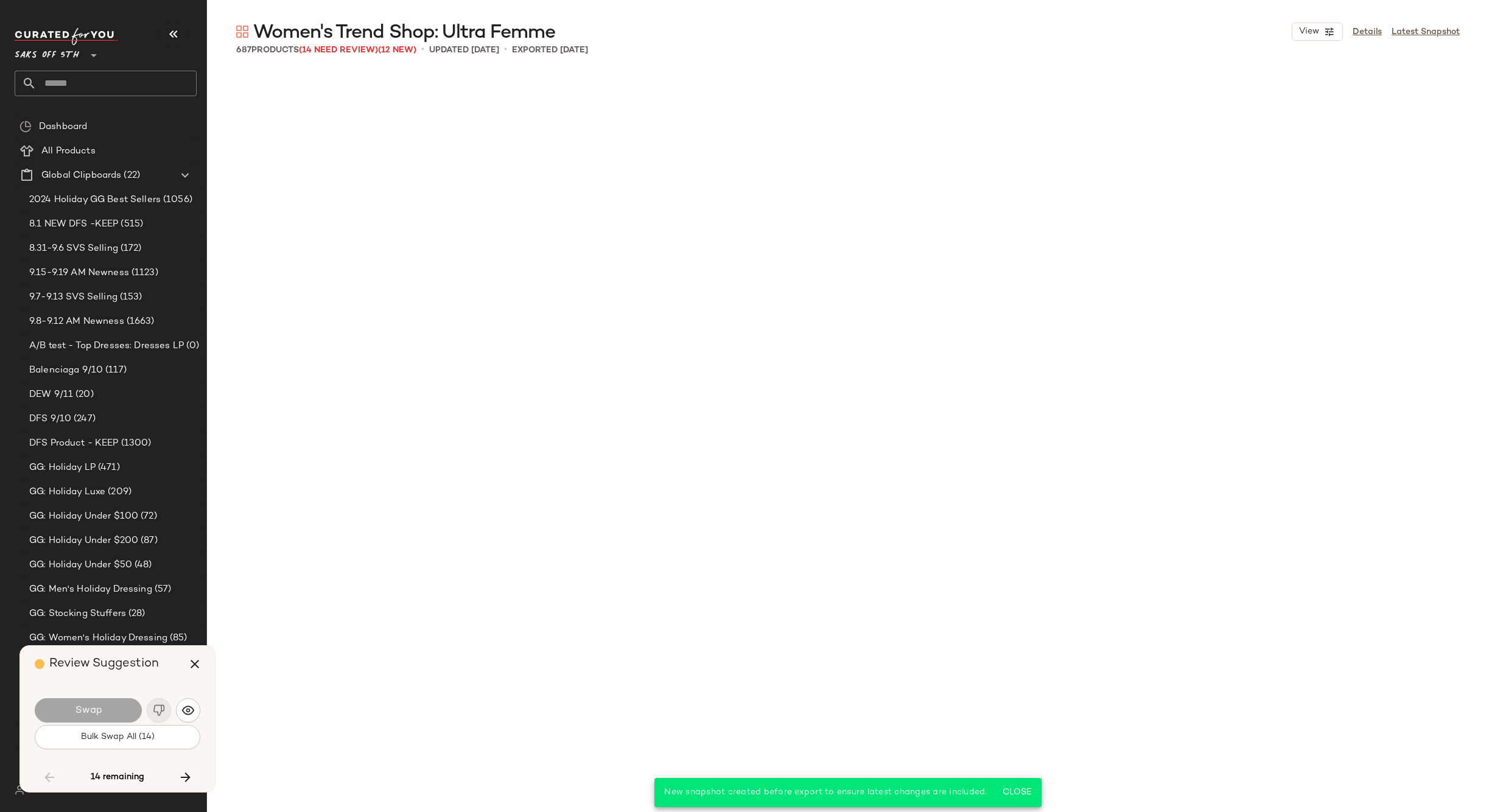
scroll to position [6811, 0]
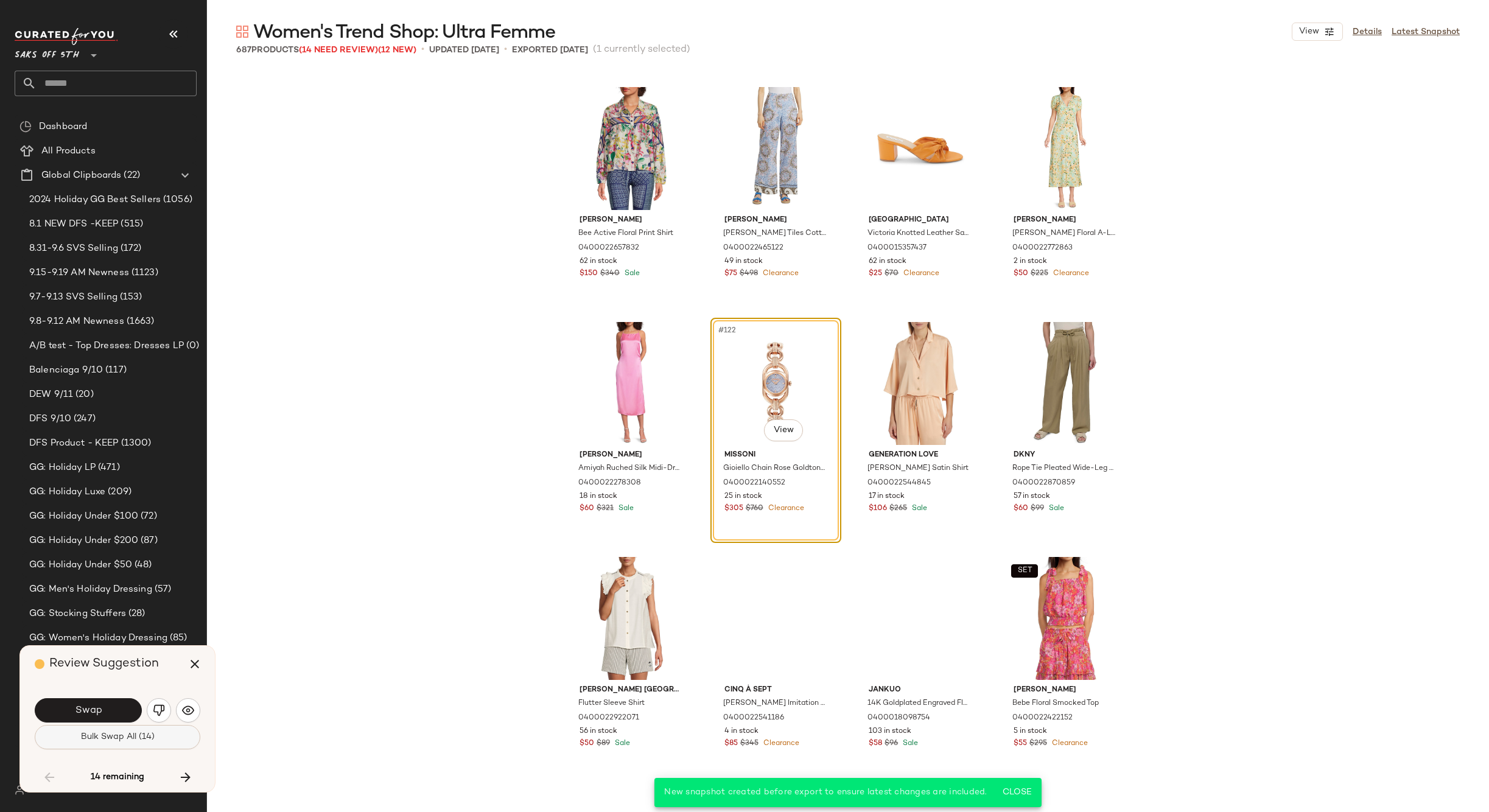
click at [152, 733] on span "Bulk Swap All (14)" at bounding box center [118, 737] width 74 height 9
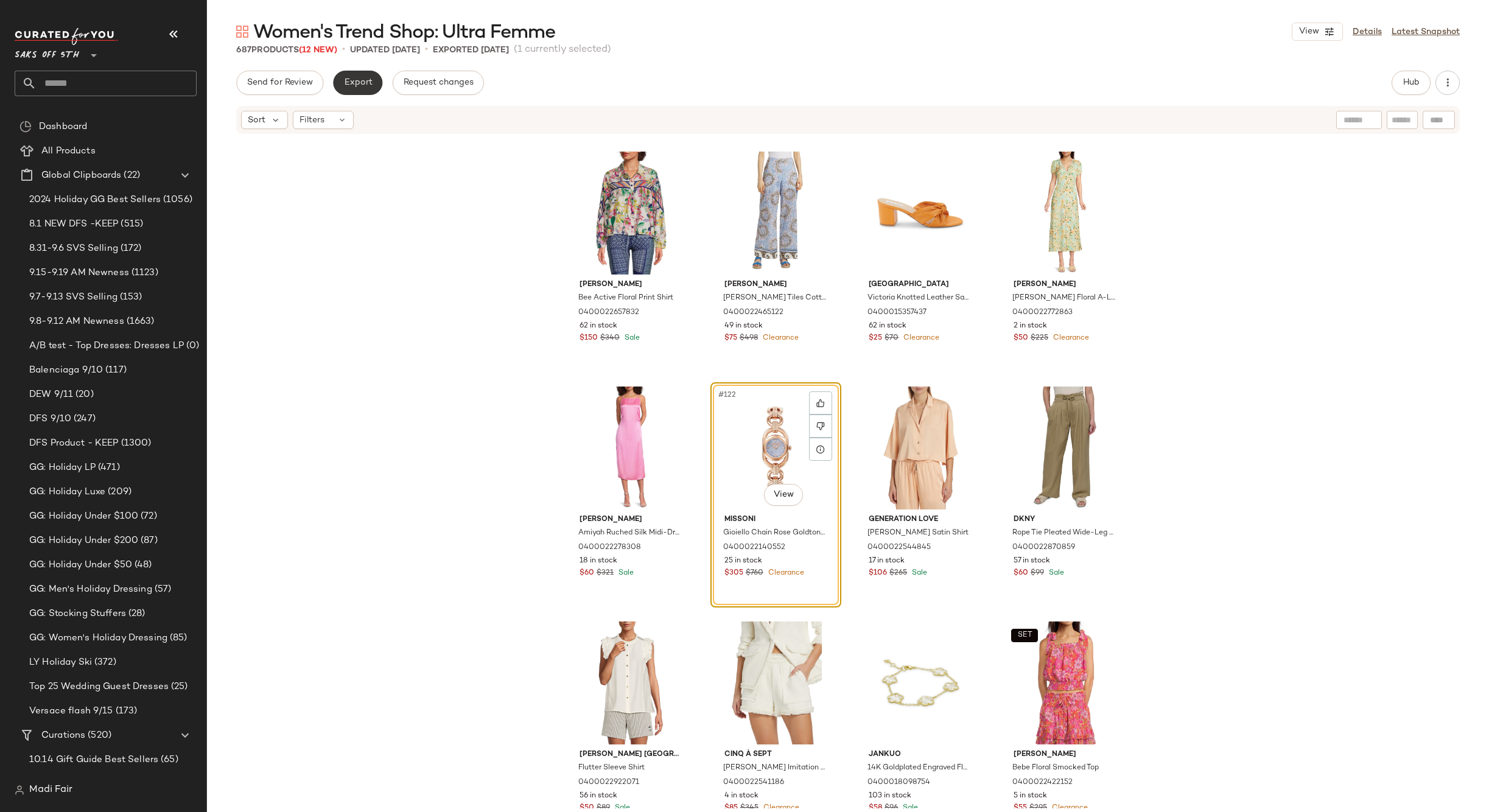
click at [342, 77] on button "Export" at bounding box center [358, 82] width 49 height 24
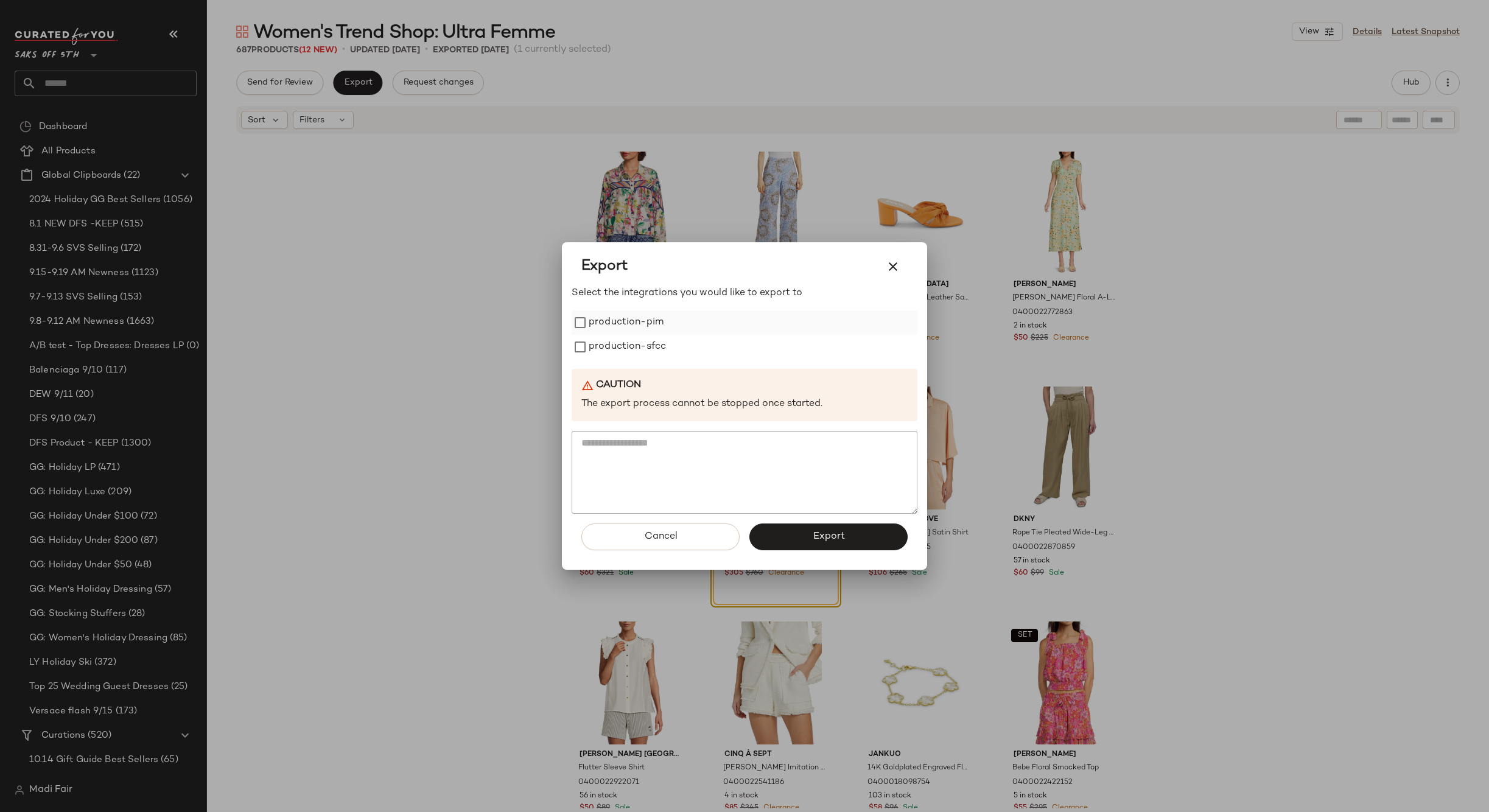
click at [663, 318] on div "production-pim" at bounding box center [744, 322] width 346 height 24
click at [634, 341] on label "production-sfcc" at bounding box center [628, 346] width 77 height 24
click at [628, 327] on label "production-pim" at bounding box center [626, 322] width 75 height 24
click at [794, 537] on button "Export" at bounding box center [828, 537] width 158 height 27
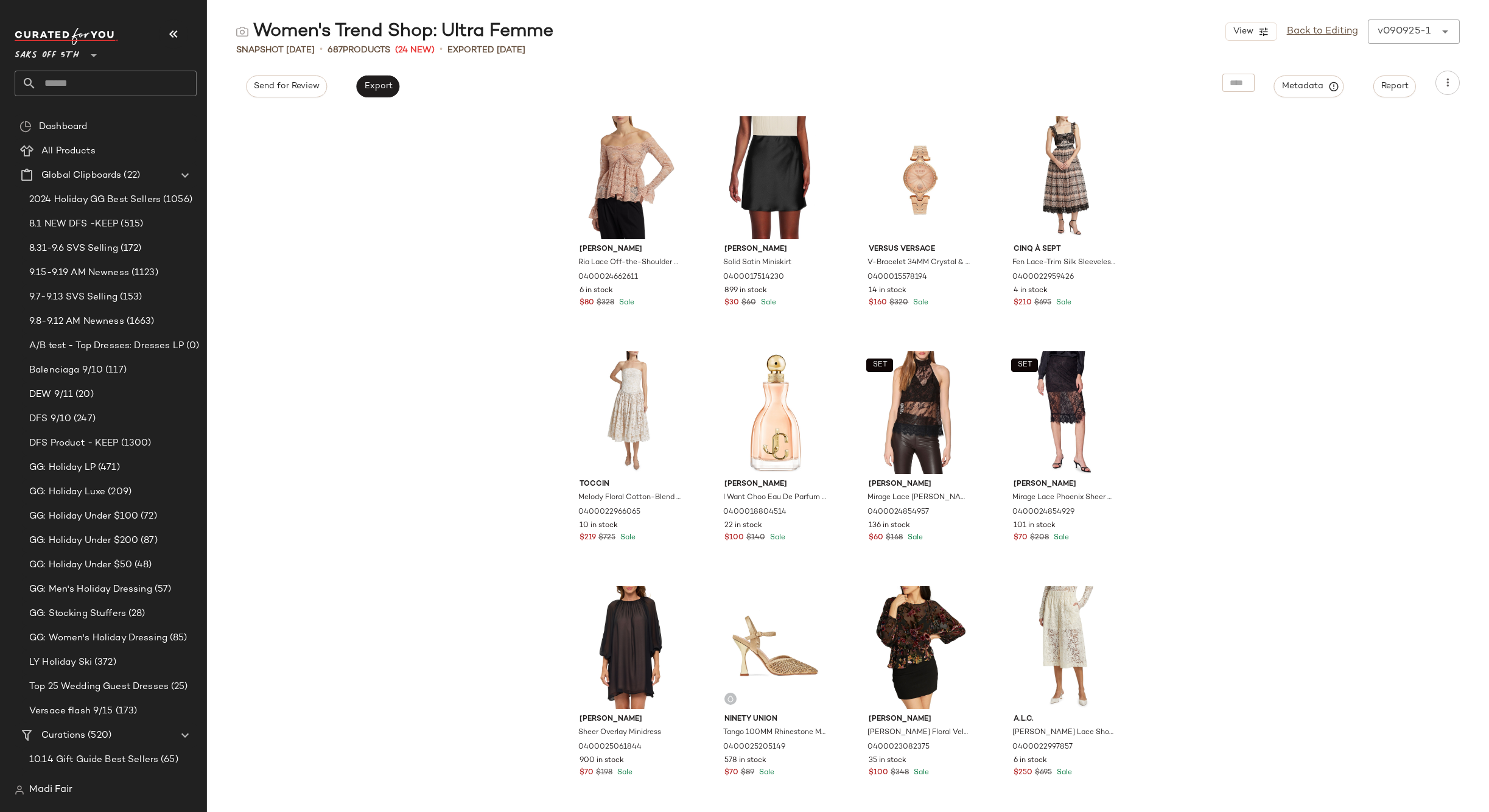
click at [84, 77] on input "text" at bounding box center [116, 83] width 160 height 25
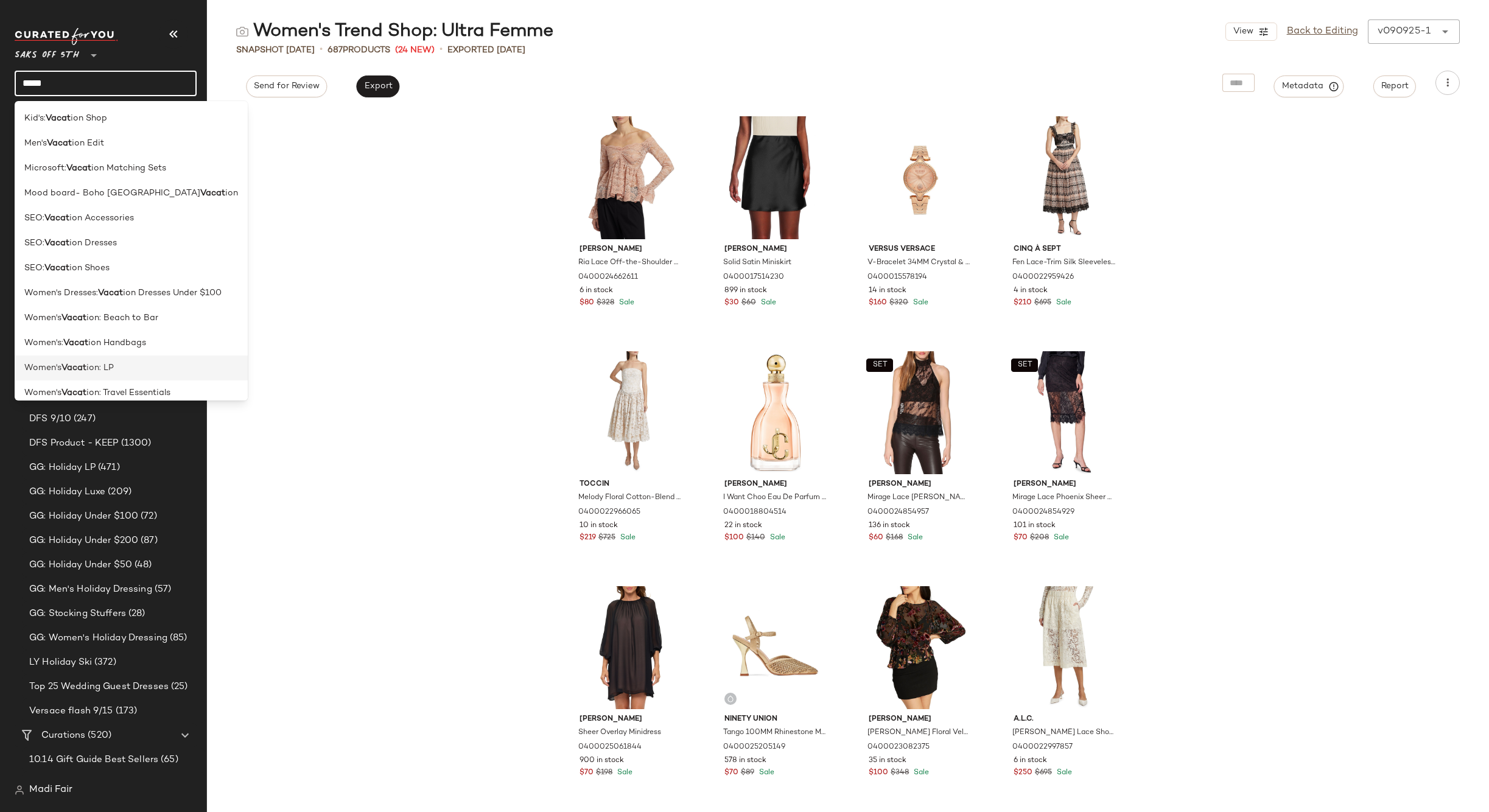
type input "*****"
click at [98, 370] on span "ion: LP" at bounding box center [99, 368] width 28 height 13
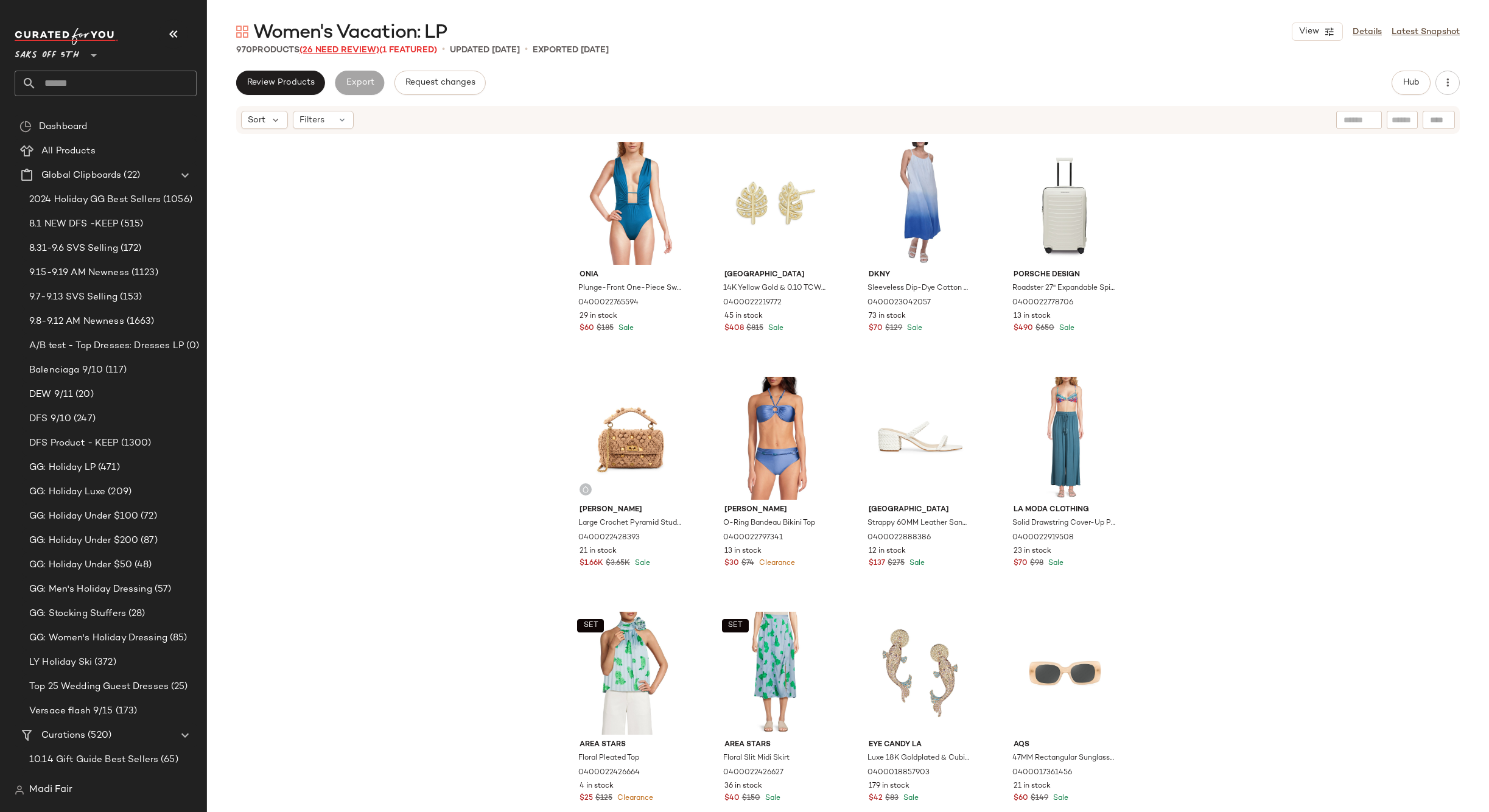
click at [323, 49] on span "(26 Need Review)" at bounding box center [339, 51] width 80 height 9
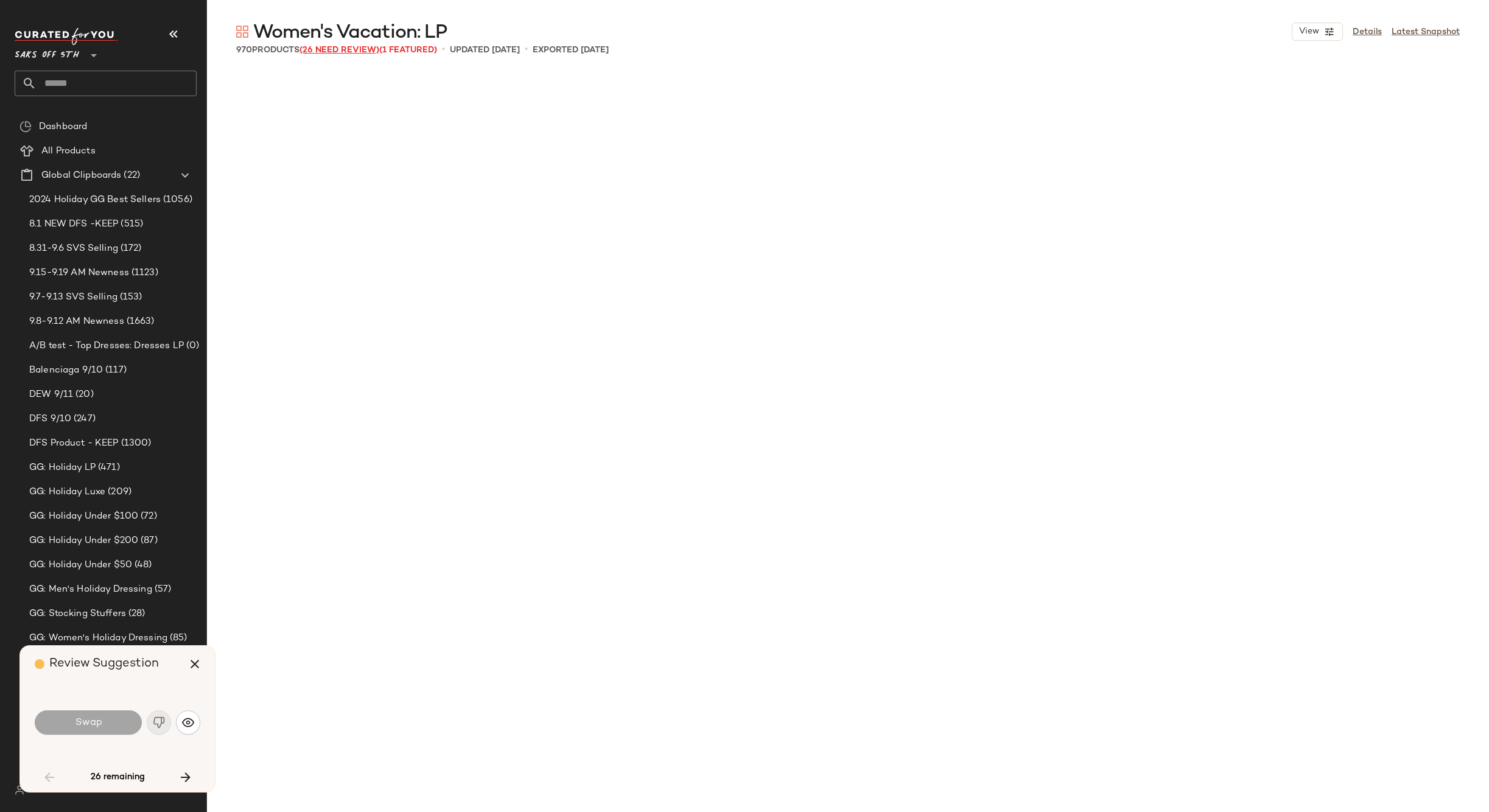
scroll to position [1644, 0]
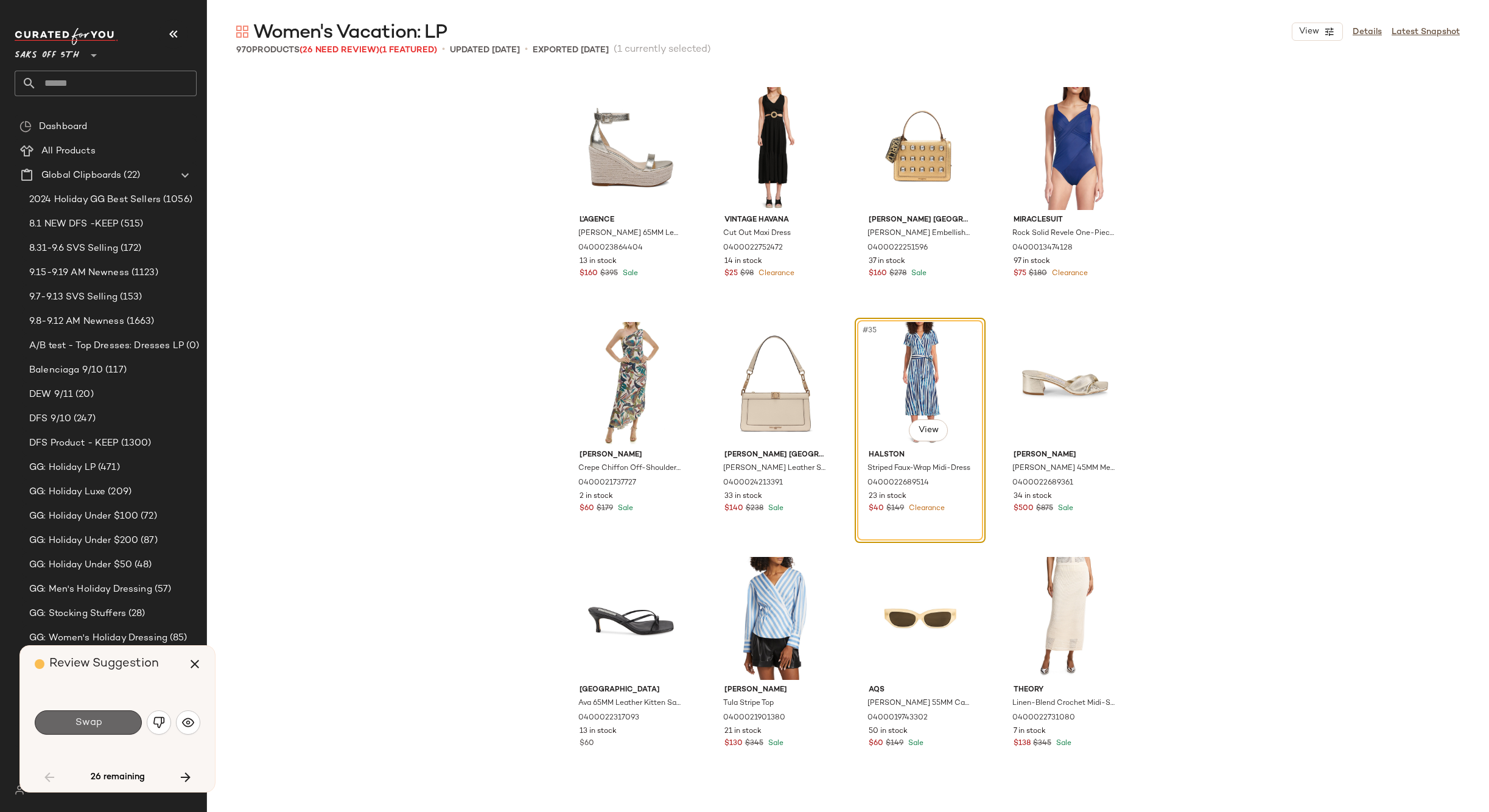
click at [88, 728] on span "Swap" at bounding box center [88, 722] width 28 height 12
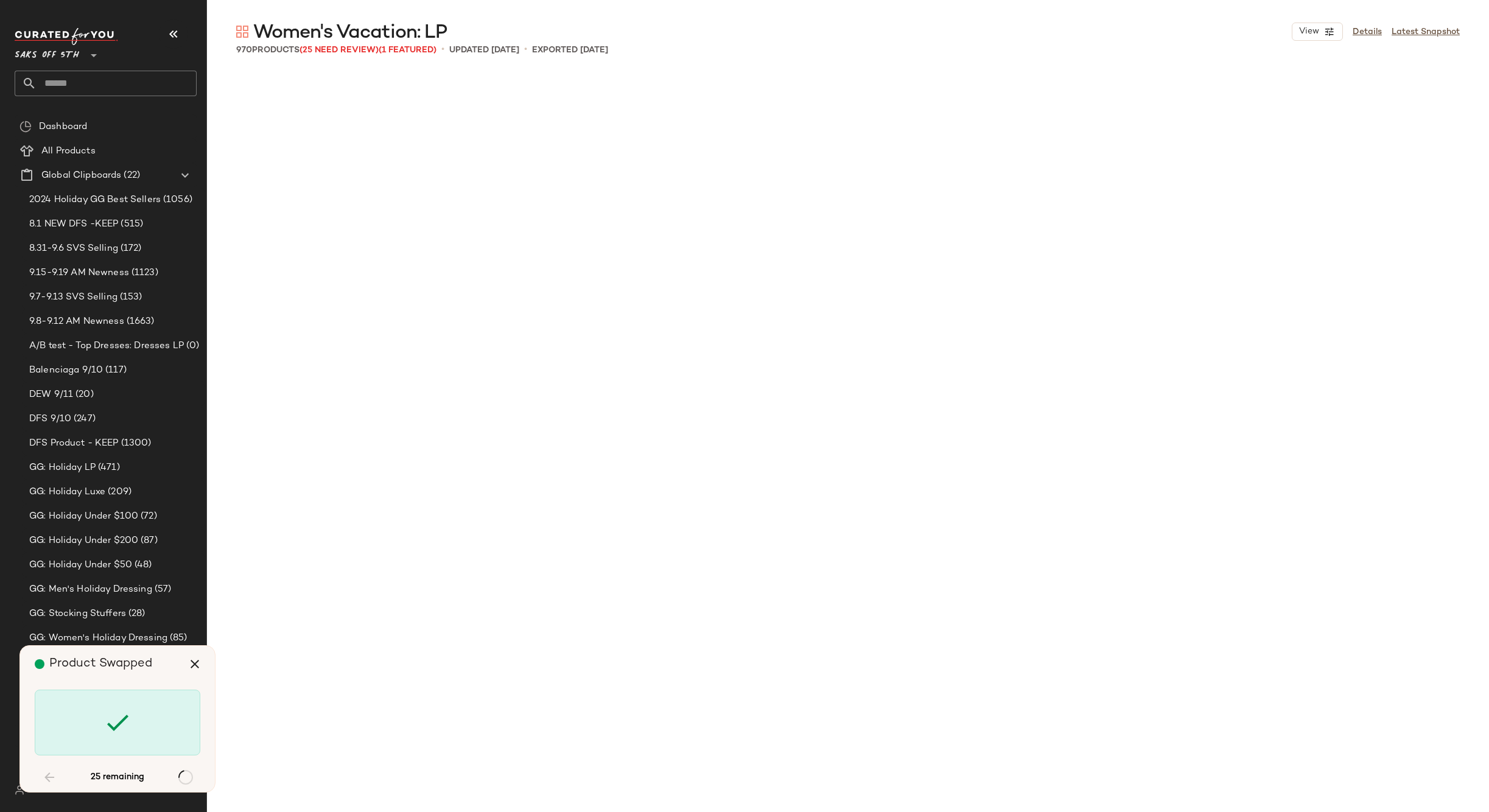
scroll to position [3053, 0]
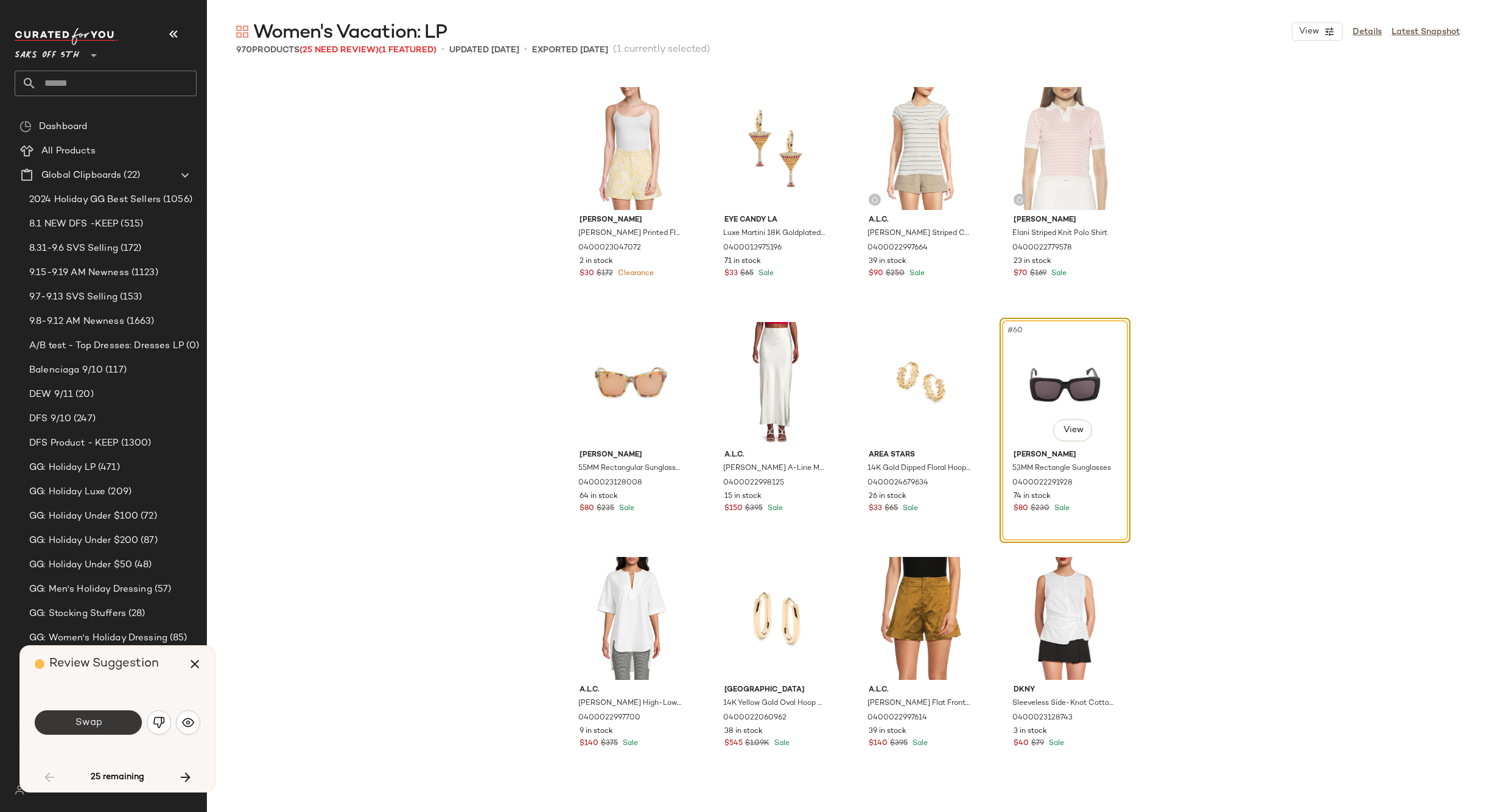
click at [96, 724] on span "Swap" at bounding box center [88, 722] width 28 height 12
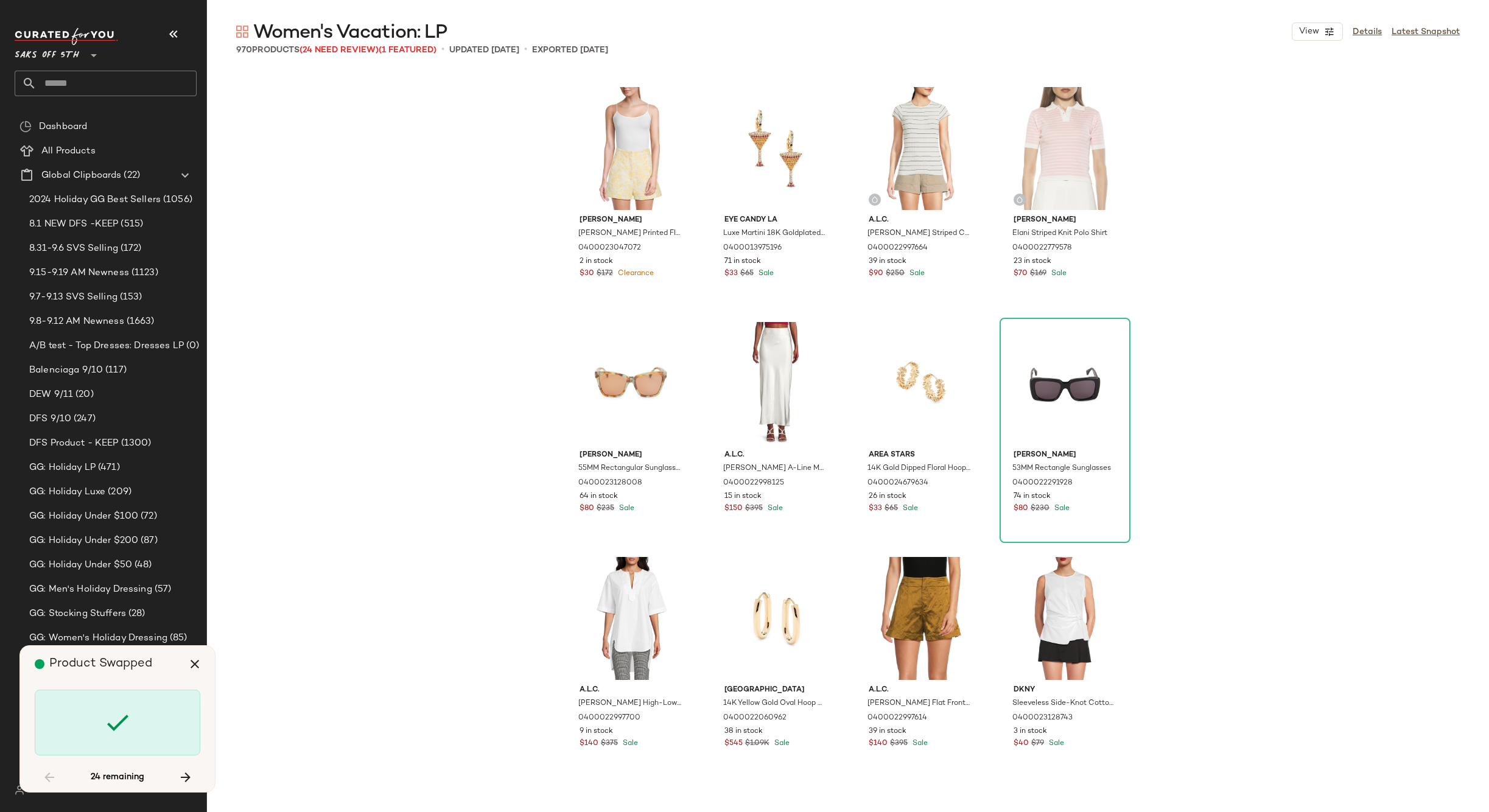
scroll to position [6576, 0]
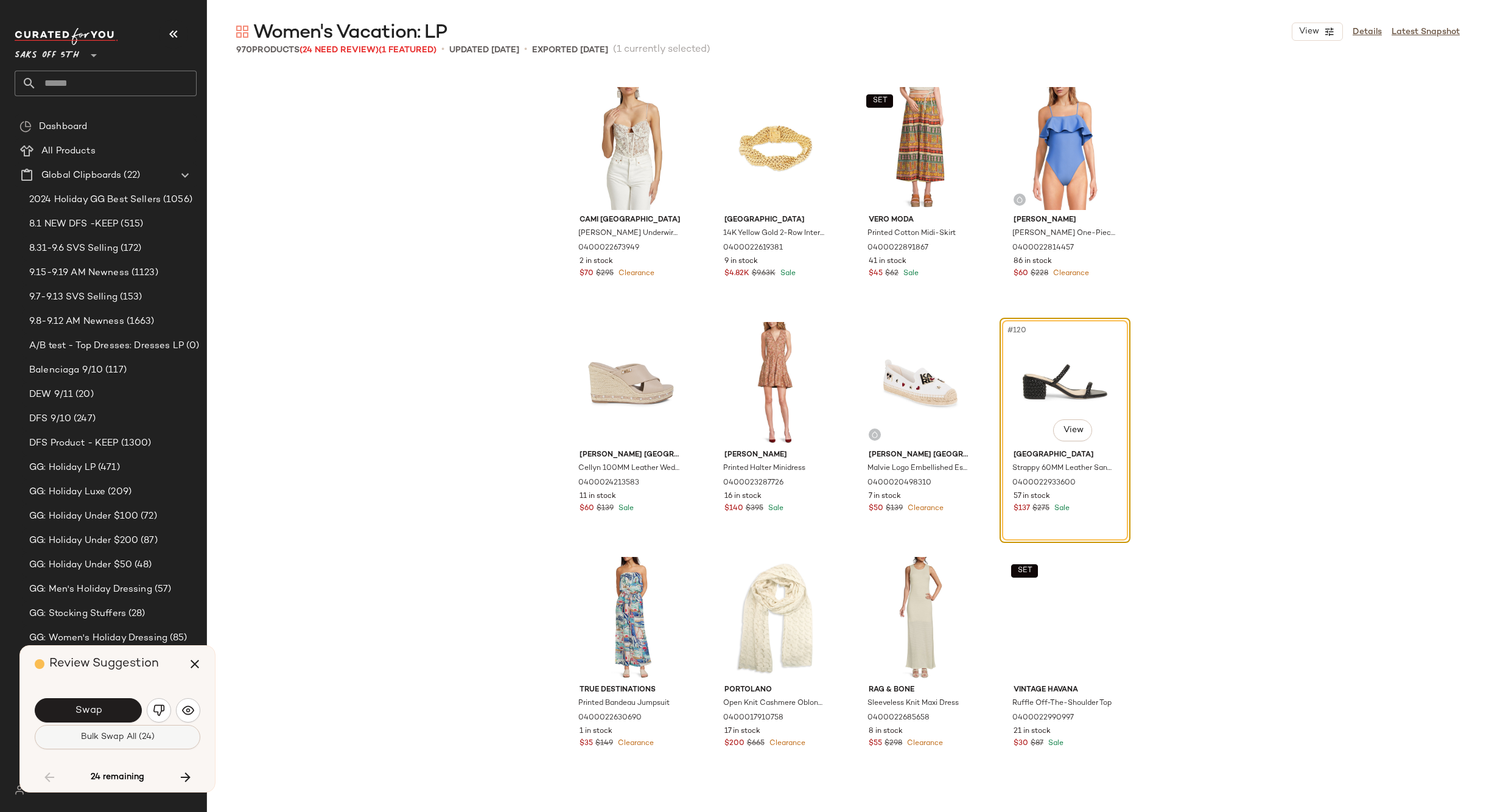
click at [121, 739] on span "Bulk Swap All (24)" at bounding box center [118, 737] width 74 height 9
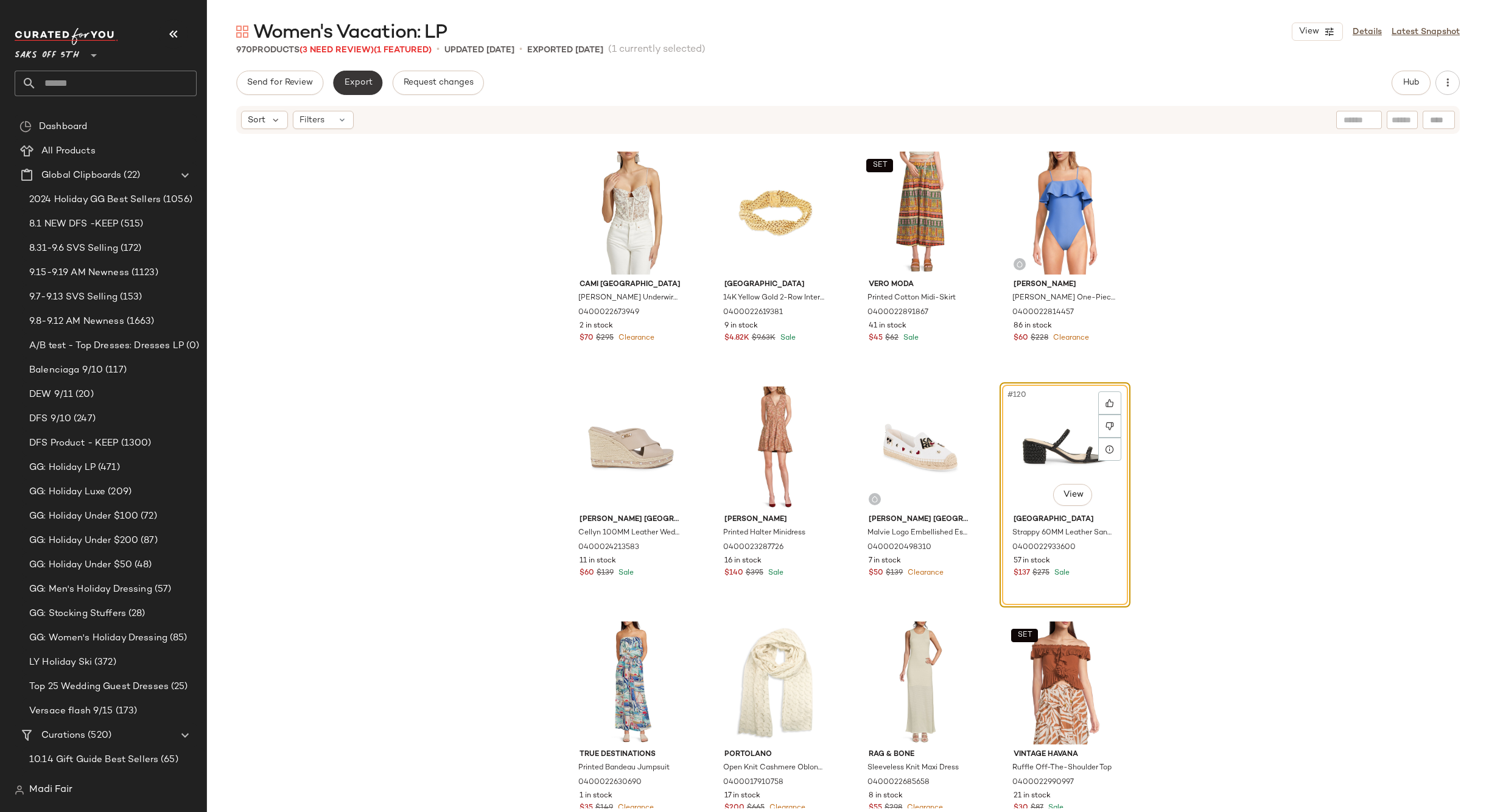
click at [357, 81] on span "Export" at bounding box center [358, 83] width 28 height 9
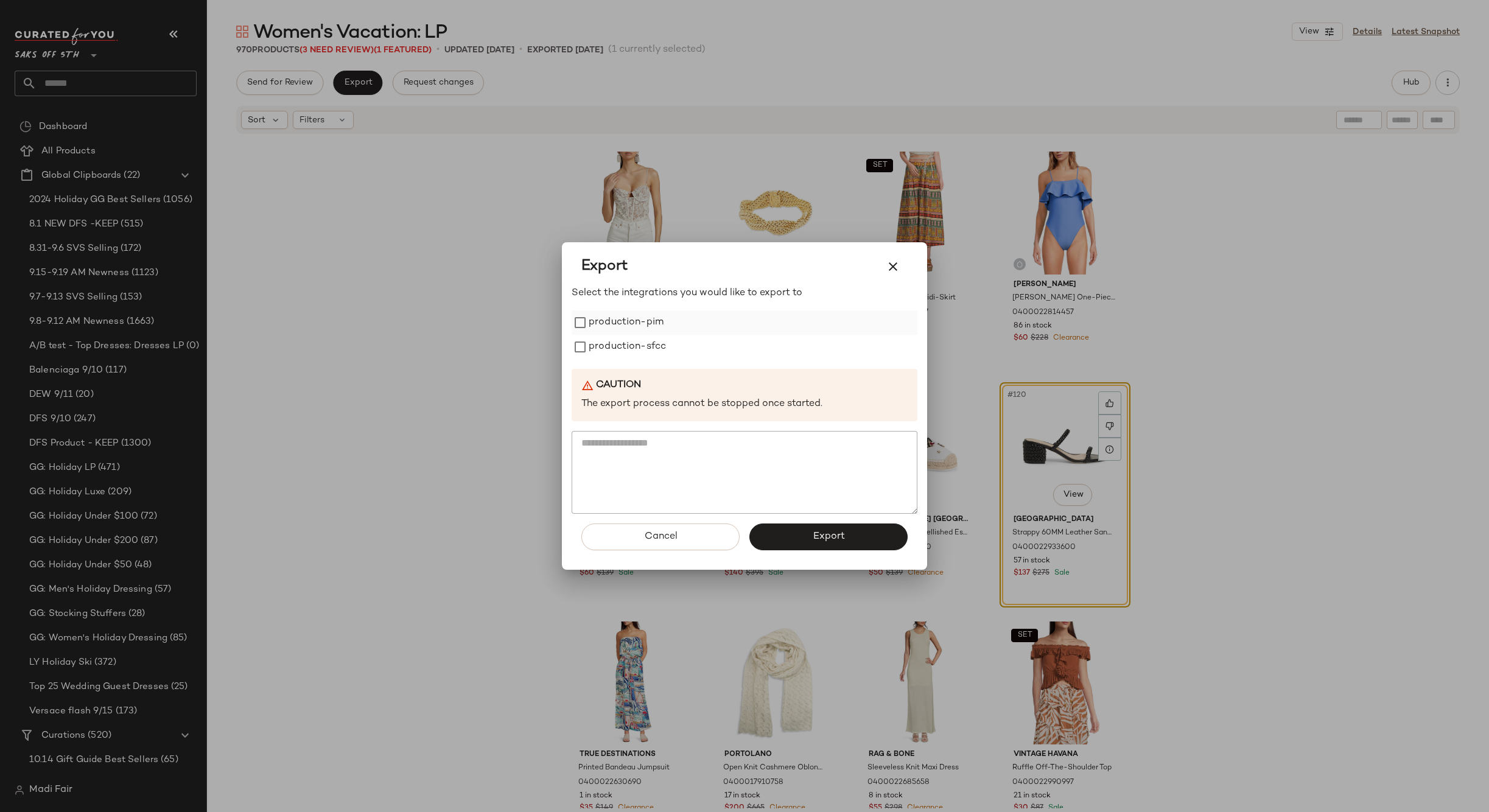
click at [627, 325] on label "production-pim" at bounding box center [626, 322] width 75 height 24
click at [624, 348] on label "production-sfcc" at bounding box center [628, 346] width 77 height 24
click at [808, 540] on button "Export" at bounding box center [828, 537] width 158 height 27
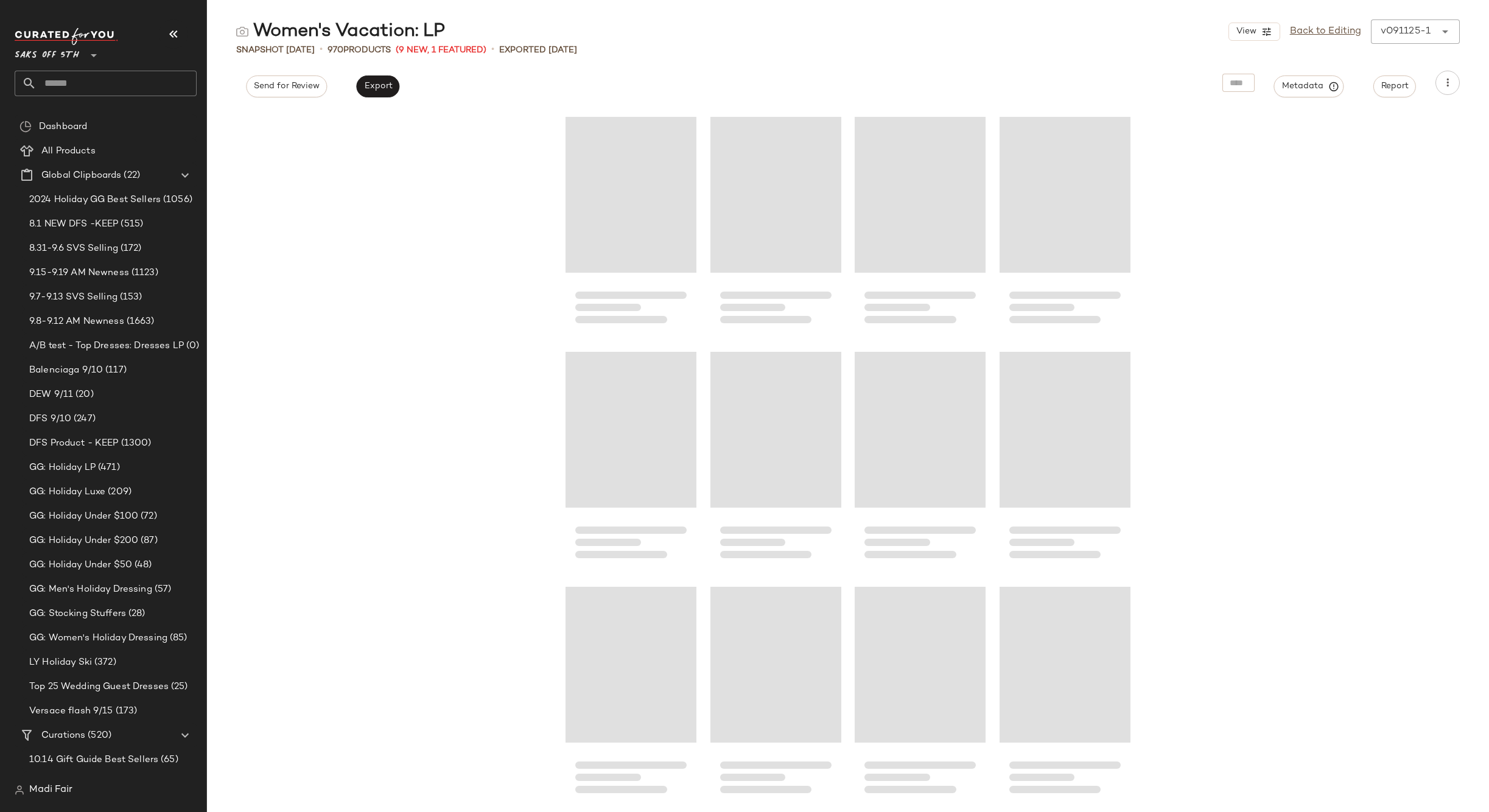
click at [86, 85] on input "text" at bounding box center [116, 83] width 160 height 25
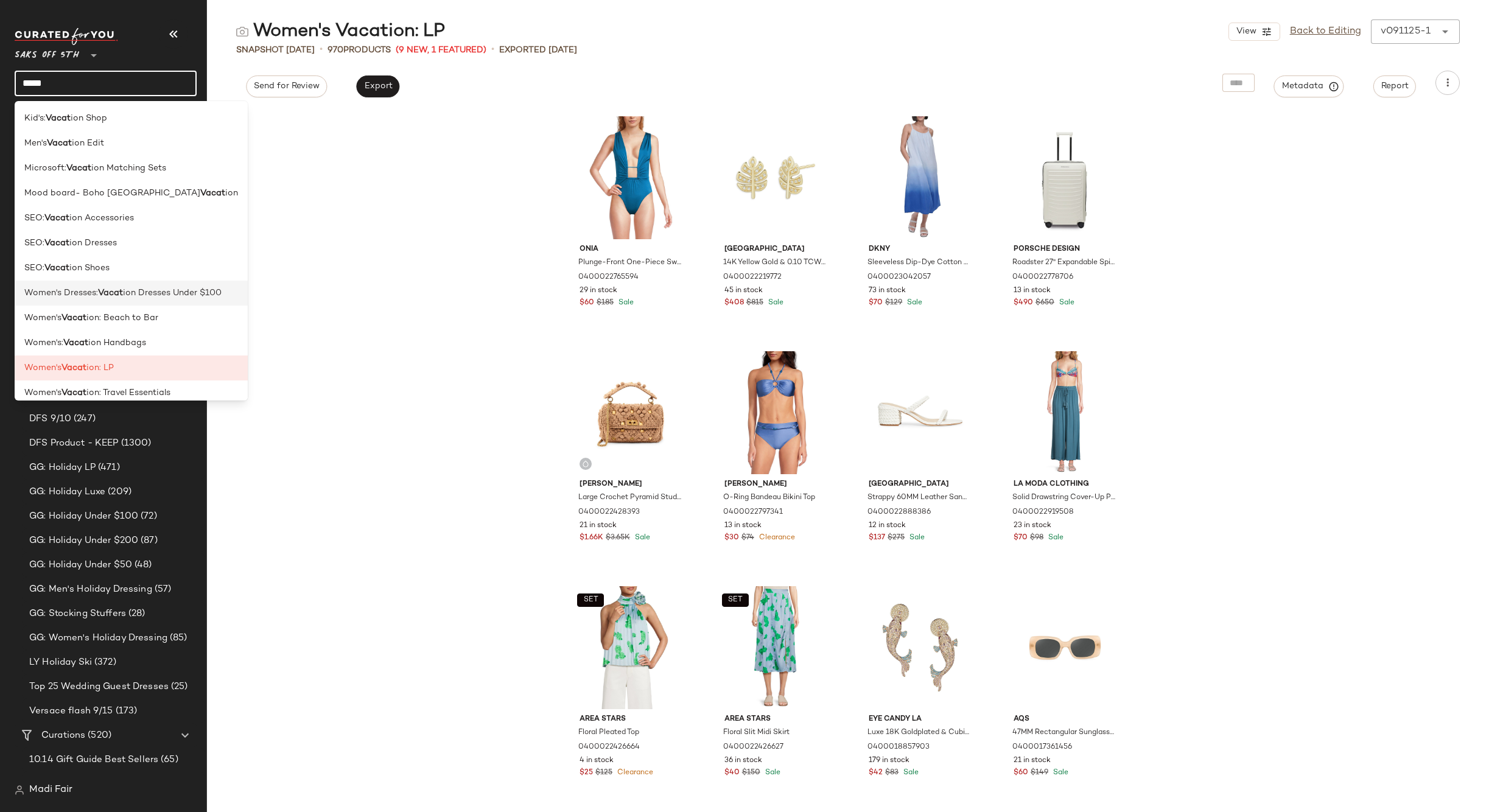
scroll to position [9, 0]
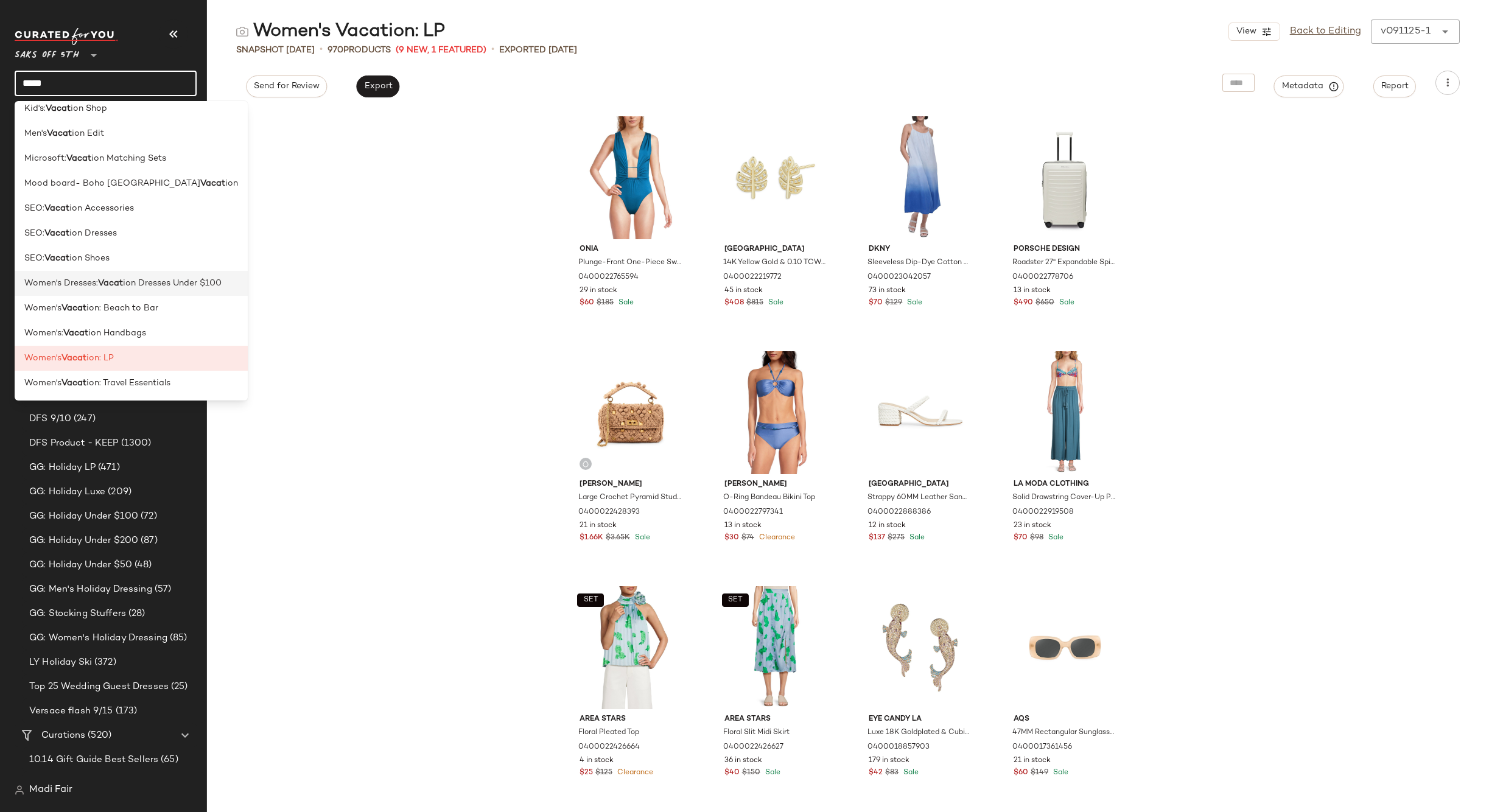
type input "*****"
click at [170, 283] on span "ion Dresses Under $100" at bounding box center [172, 283] width 99 height 13
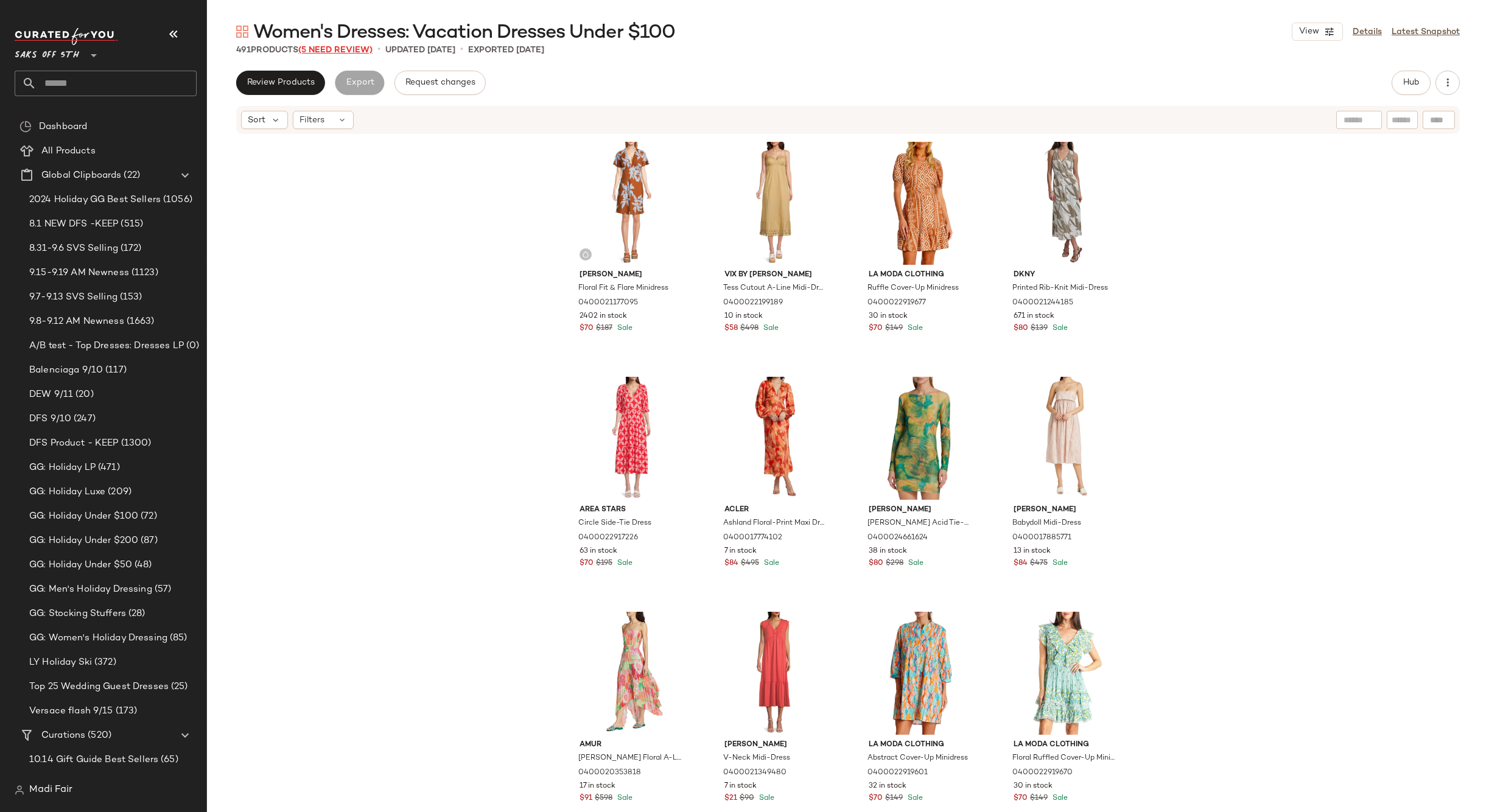
click at [353, 49] on span "(5 Need Review)" at bounding box center [336, 51] width 74 height 9
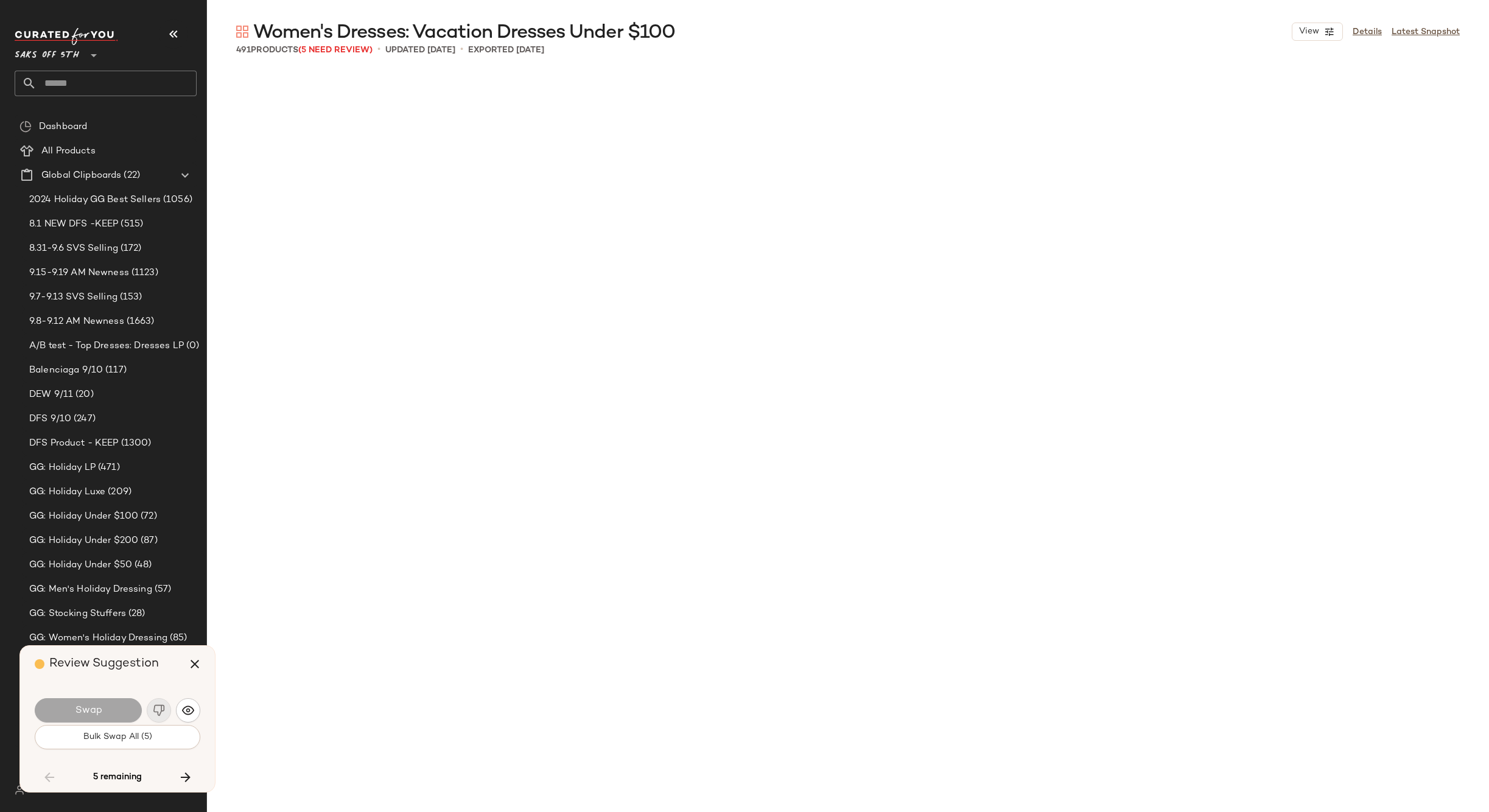
scroll to position [13151, 0]
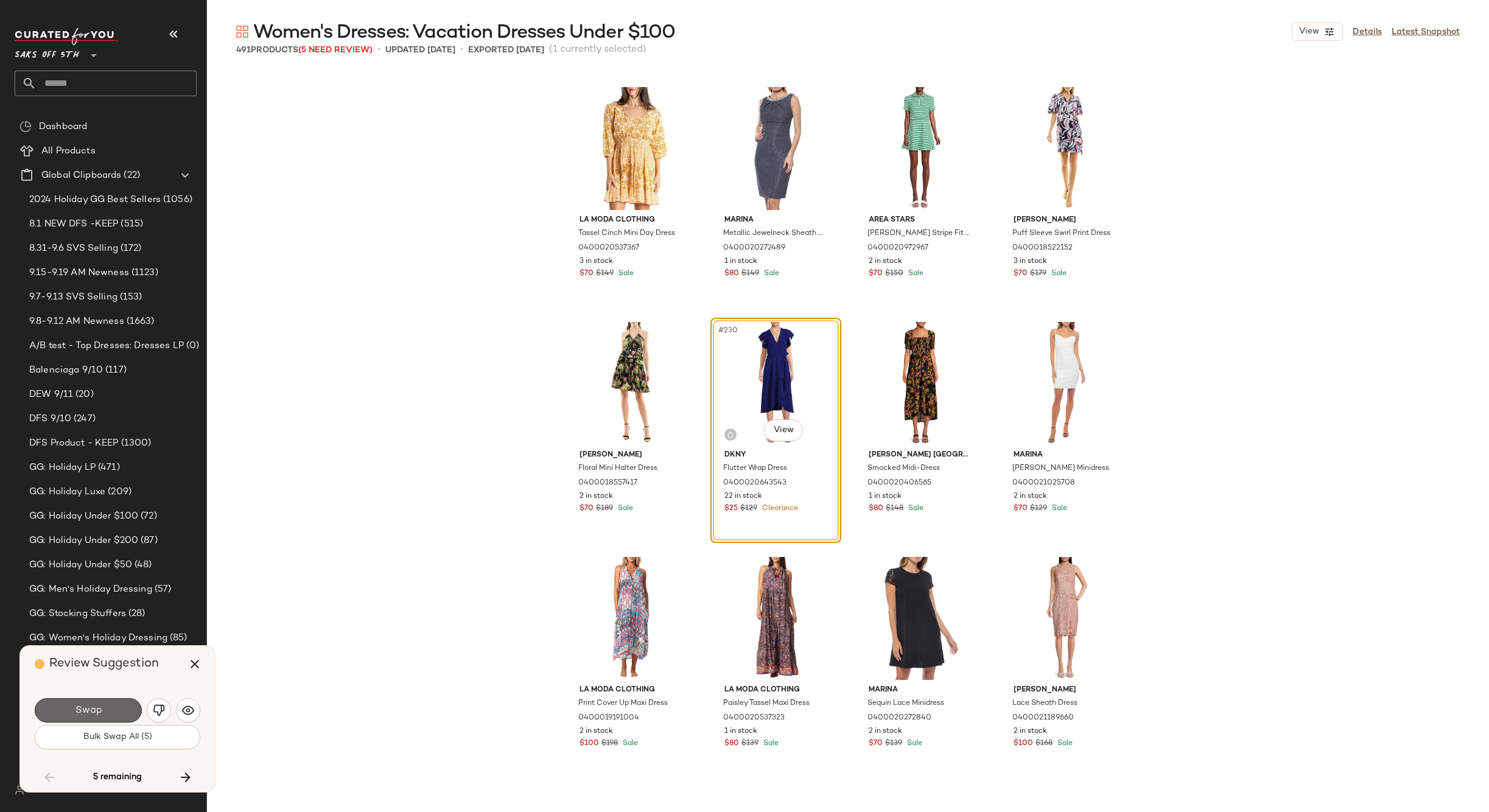
click at [117, 712] on button "Swap" at bounding box center [88, 709] width 107 height 24
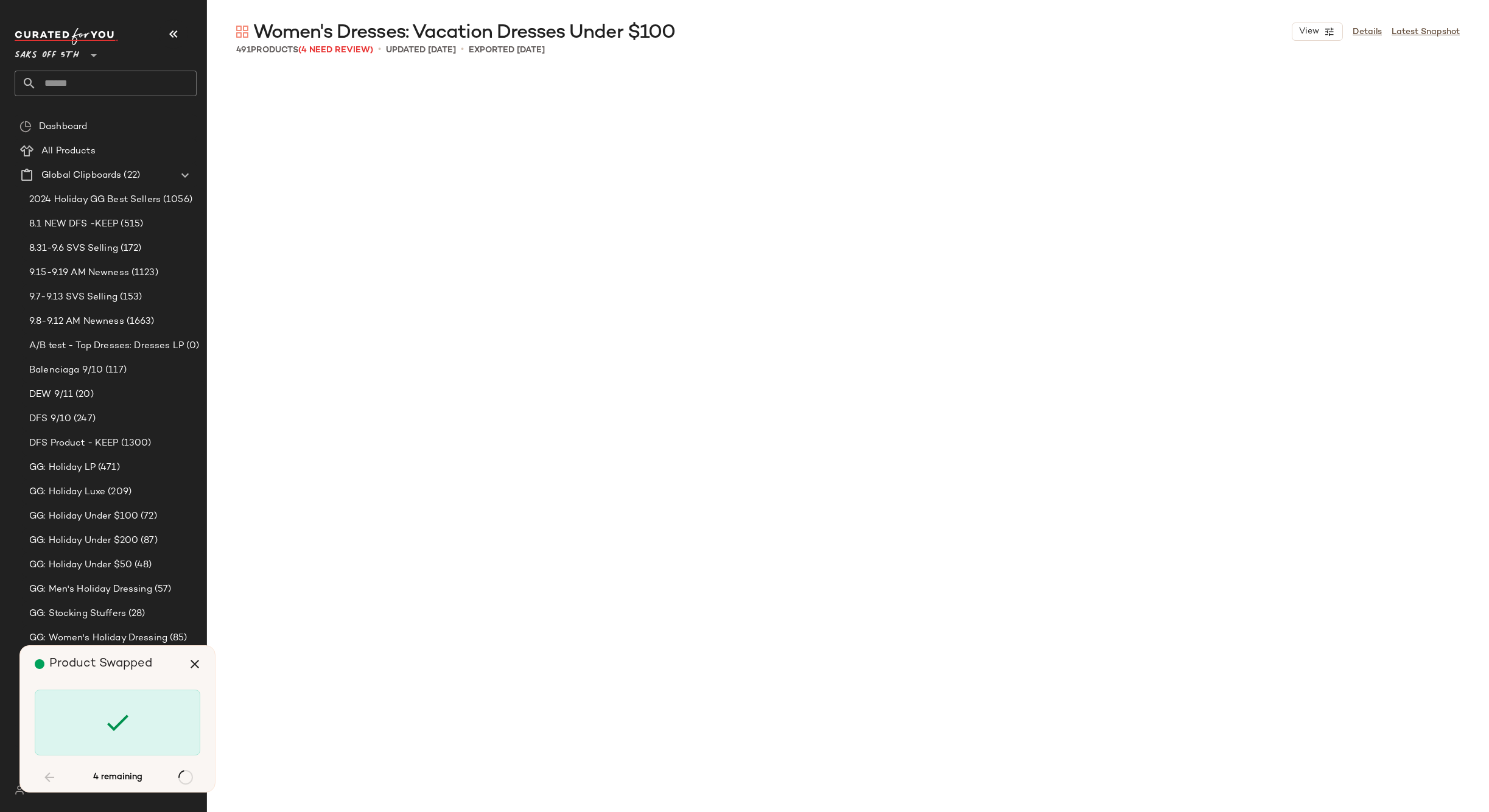
scroll to position [17379, 0]
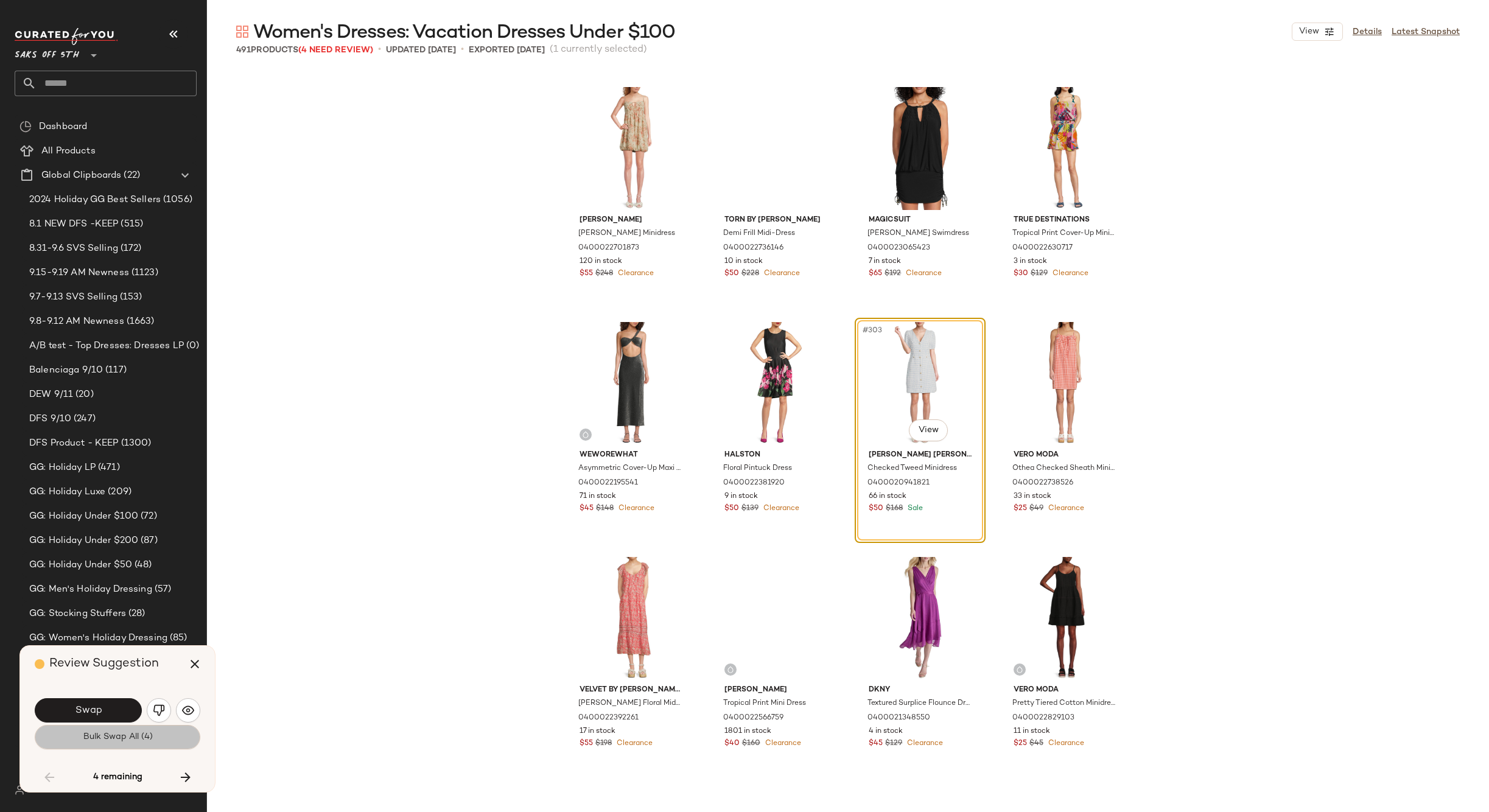
click at [126, 739] on span "Bulk Swap All (4)" at bounding box center [117, 737] width 70 height 9
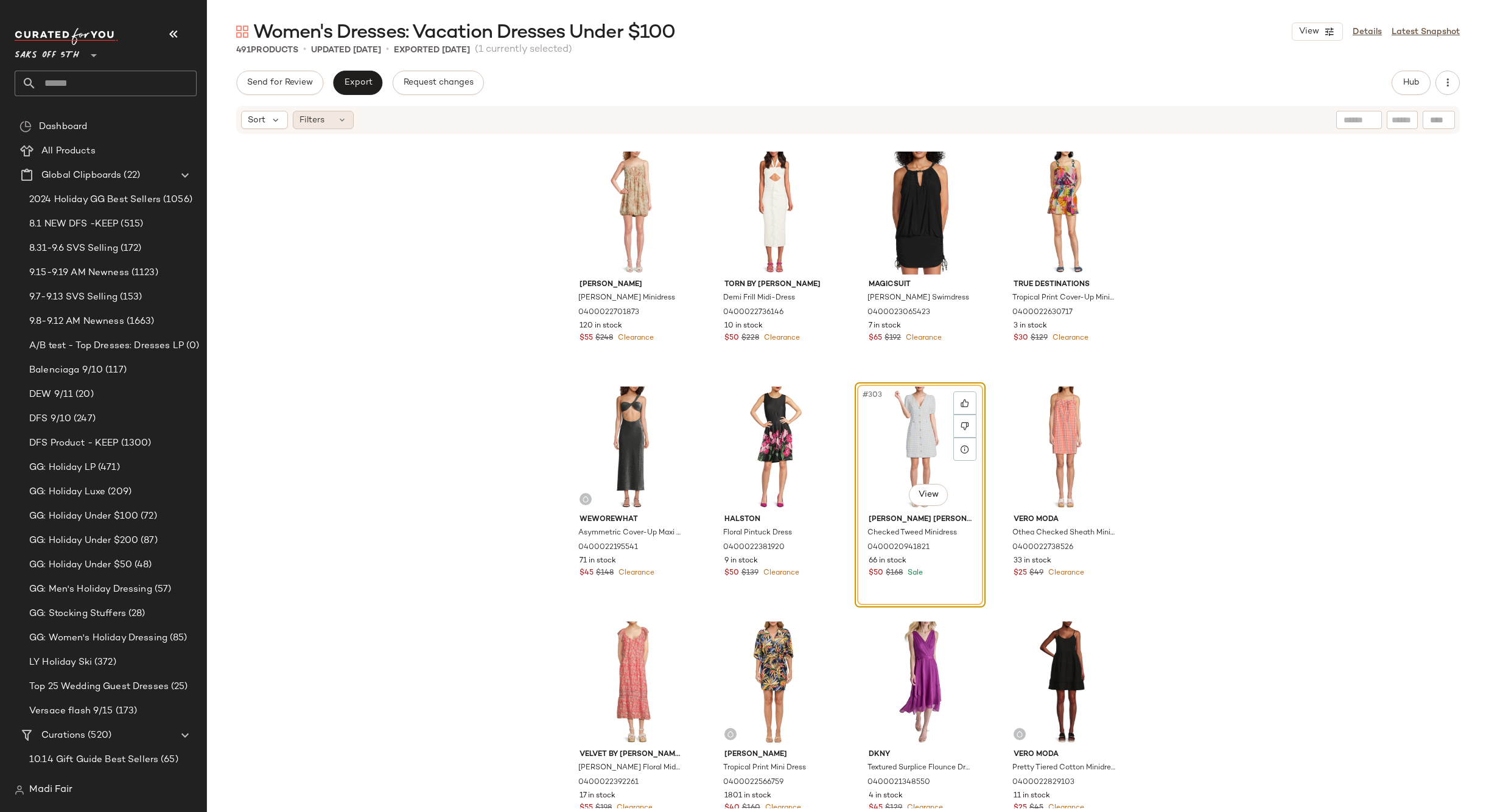
click at [328, 125] on div "Filters" at bounding box center [323, 119] width 61 height 18
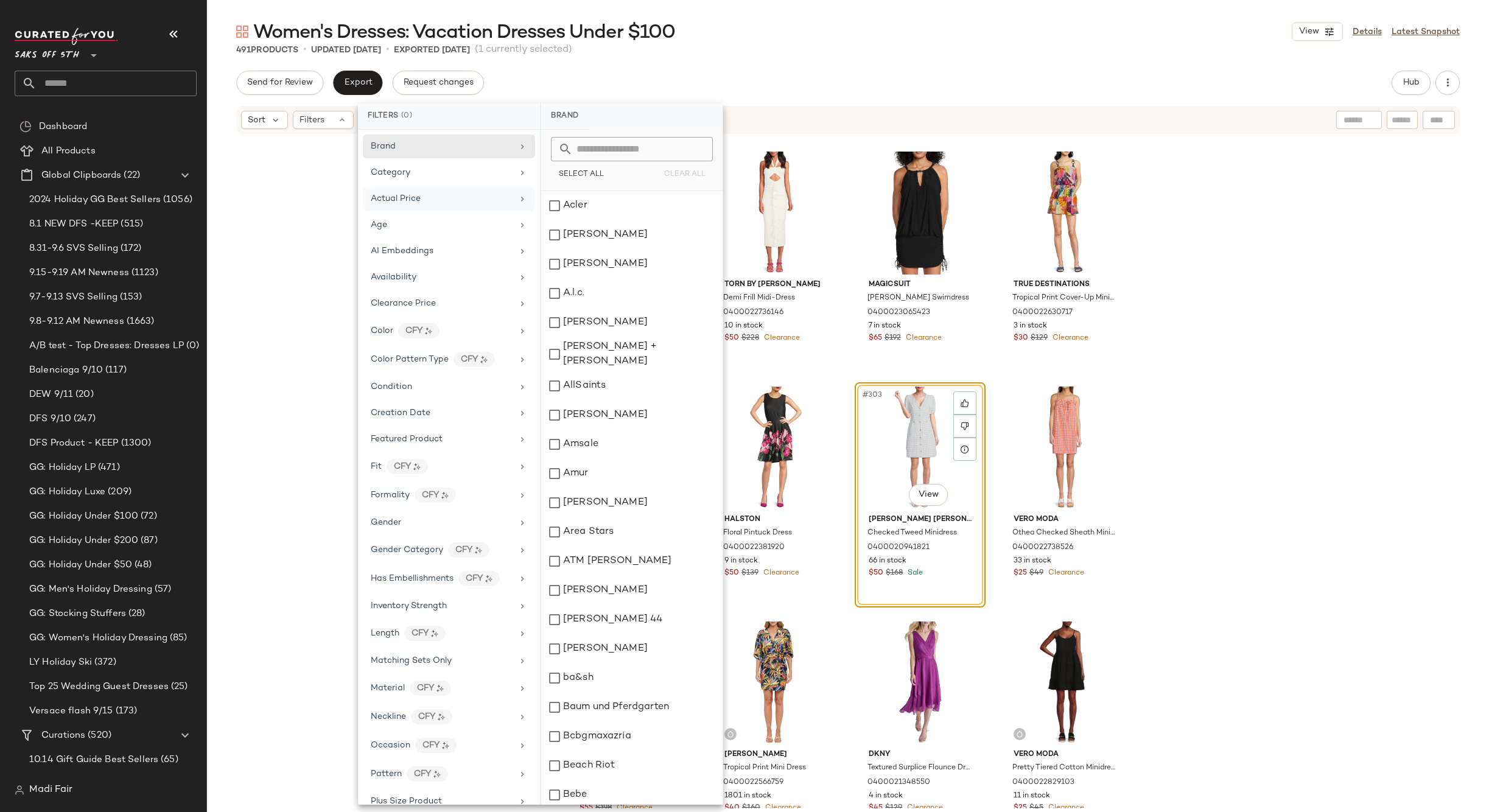
click at [407, 199] on span "Actual Price" at bounding box center [396, 199] width 50 height 9
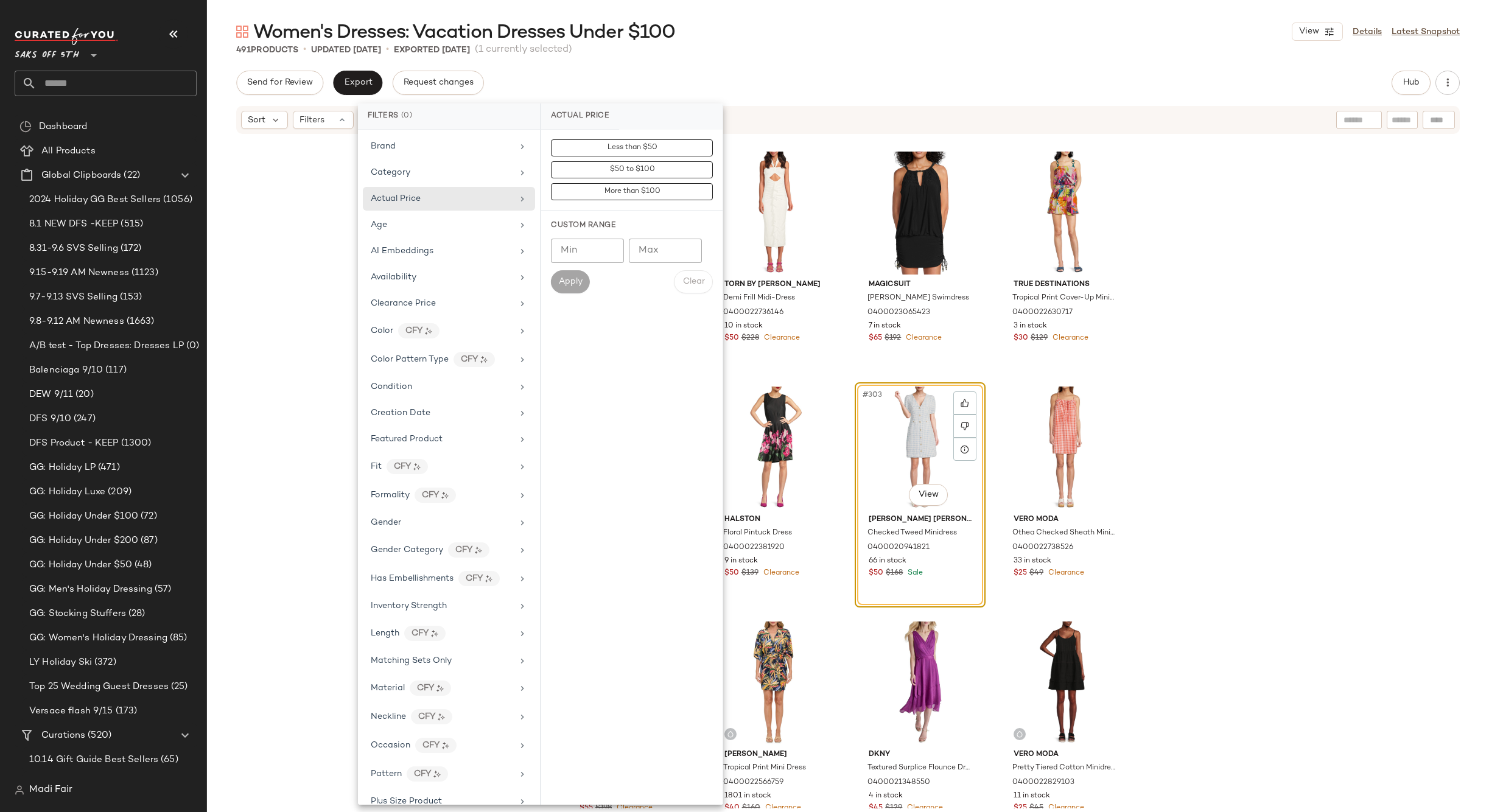
click at [572, 256] on input "Min" at bounding box center [587, 250] width 73 height 24
type input "***"
click at [569, 275] on button "Apply" at bounding box center [570, 281] width 39 height 23
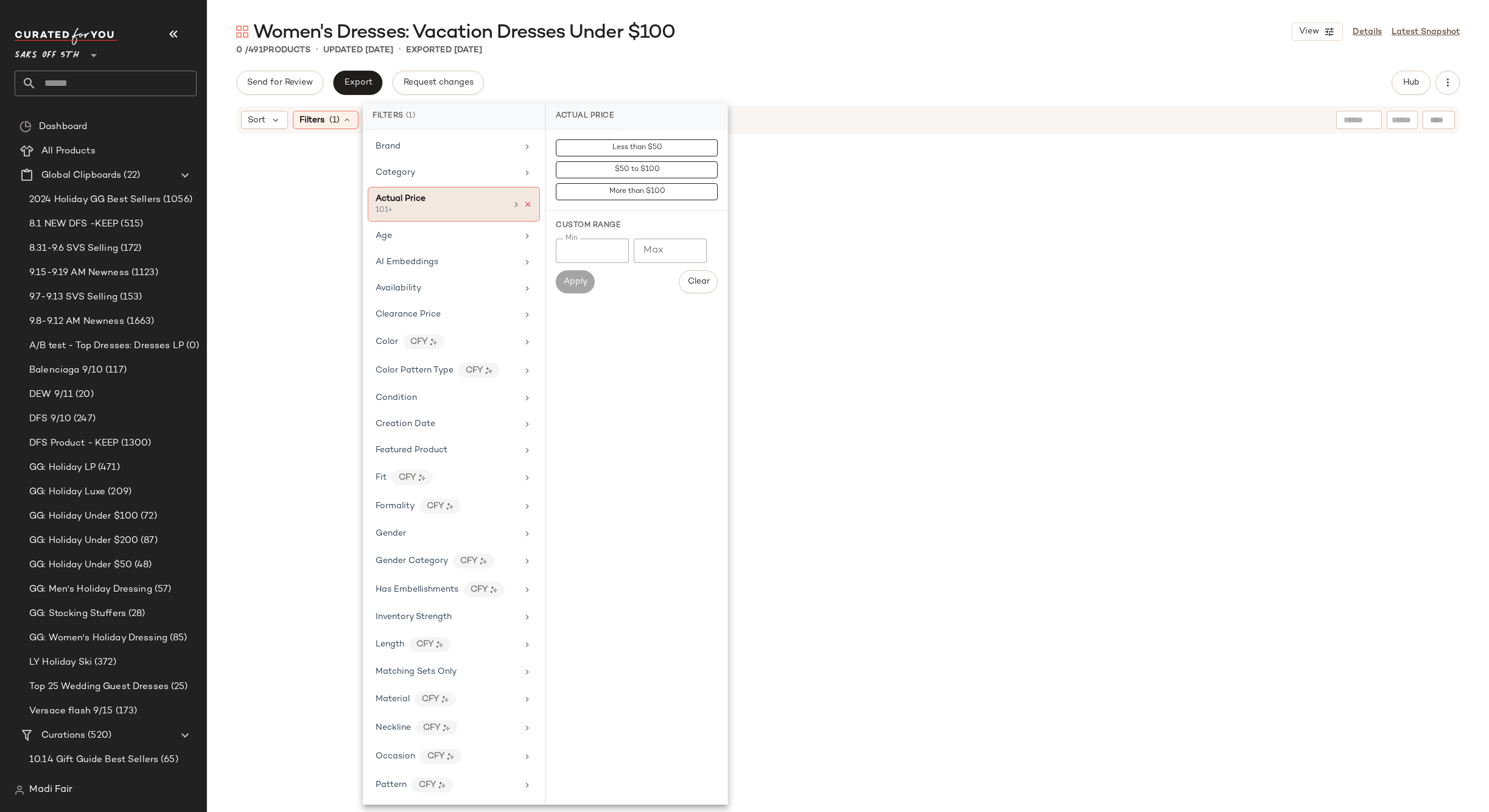
click at [527, 204] on icon at bounding box center [527, 204] width 9 height 9
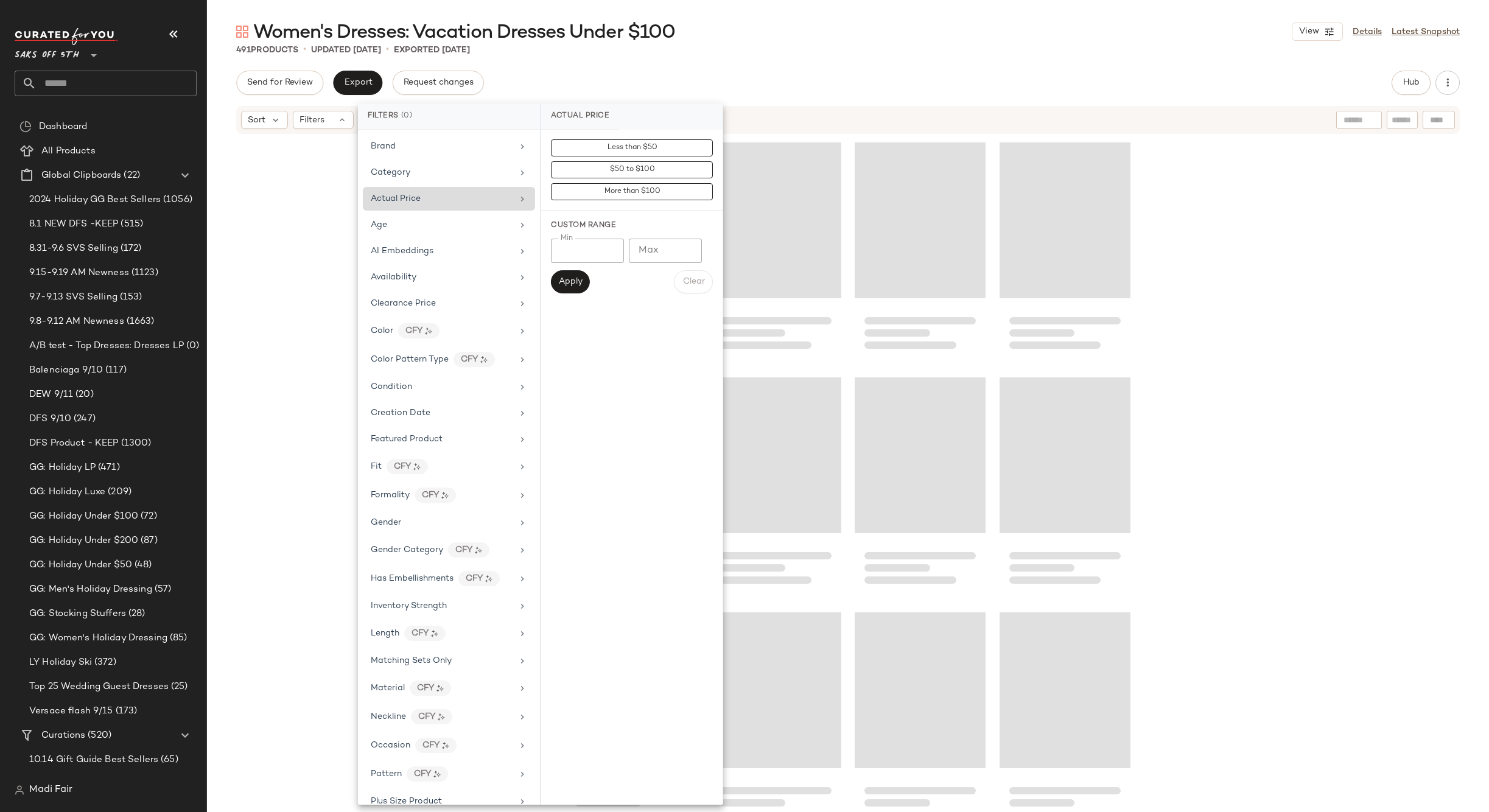
click at [758, 53] on div "491 Products • updated [DATE] • Exported [DATE]" at bounding box center [848, 50] width 1282 height 12
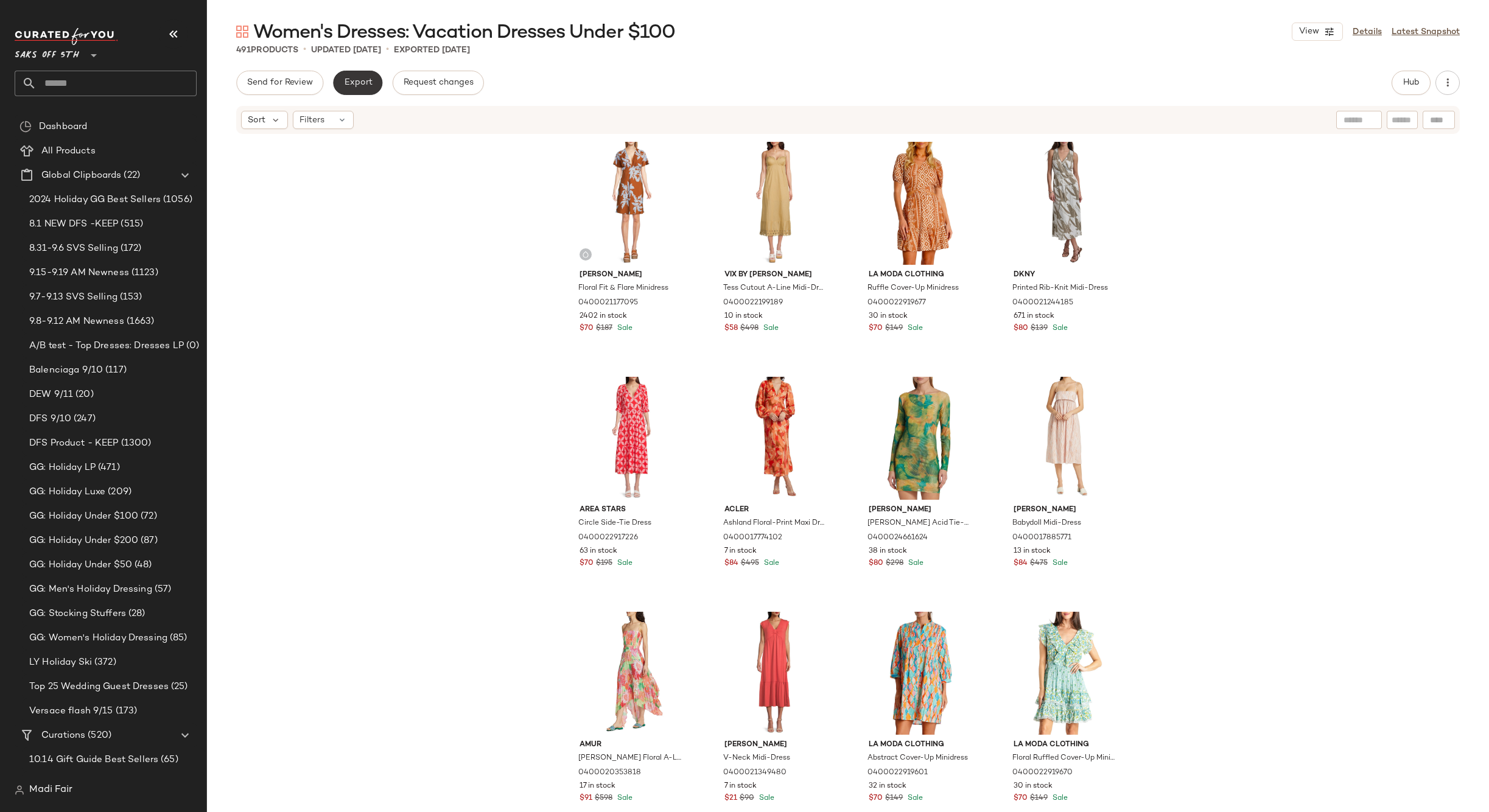
click at [360, 81] on span "Export" at bounding box center [358, 83] width 28 height 9
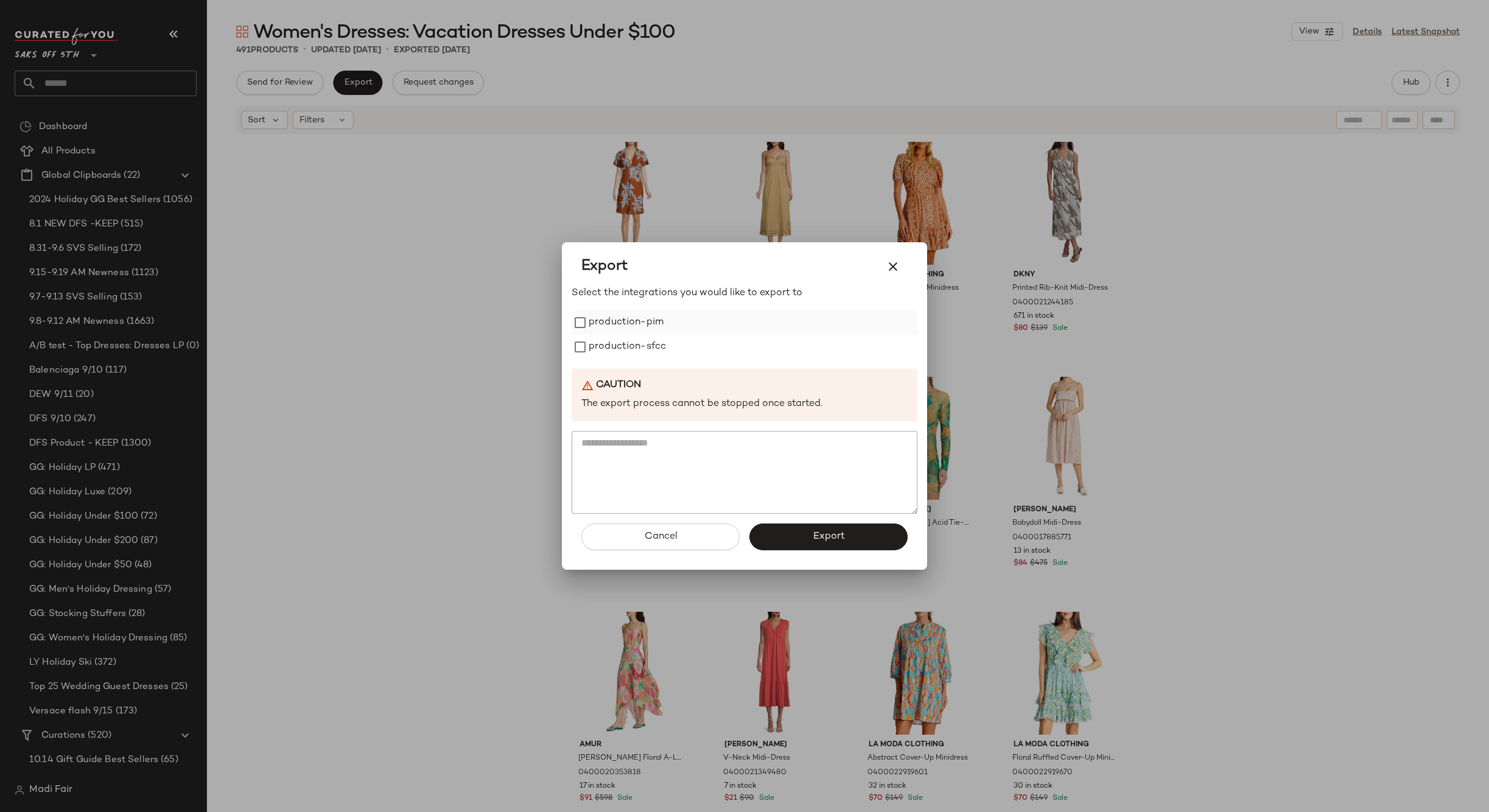
click at [589, 315] on label "production-pim" at bounding box center [626, 322] width 75 height 24
click at [602, 339] on label "production-sfcc" at bounding box center [628, 346] width 77 height 24
click at [778, 533] on button "Export" at bounding box center [828, 537] width 158 height 27
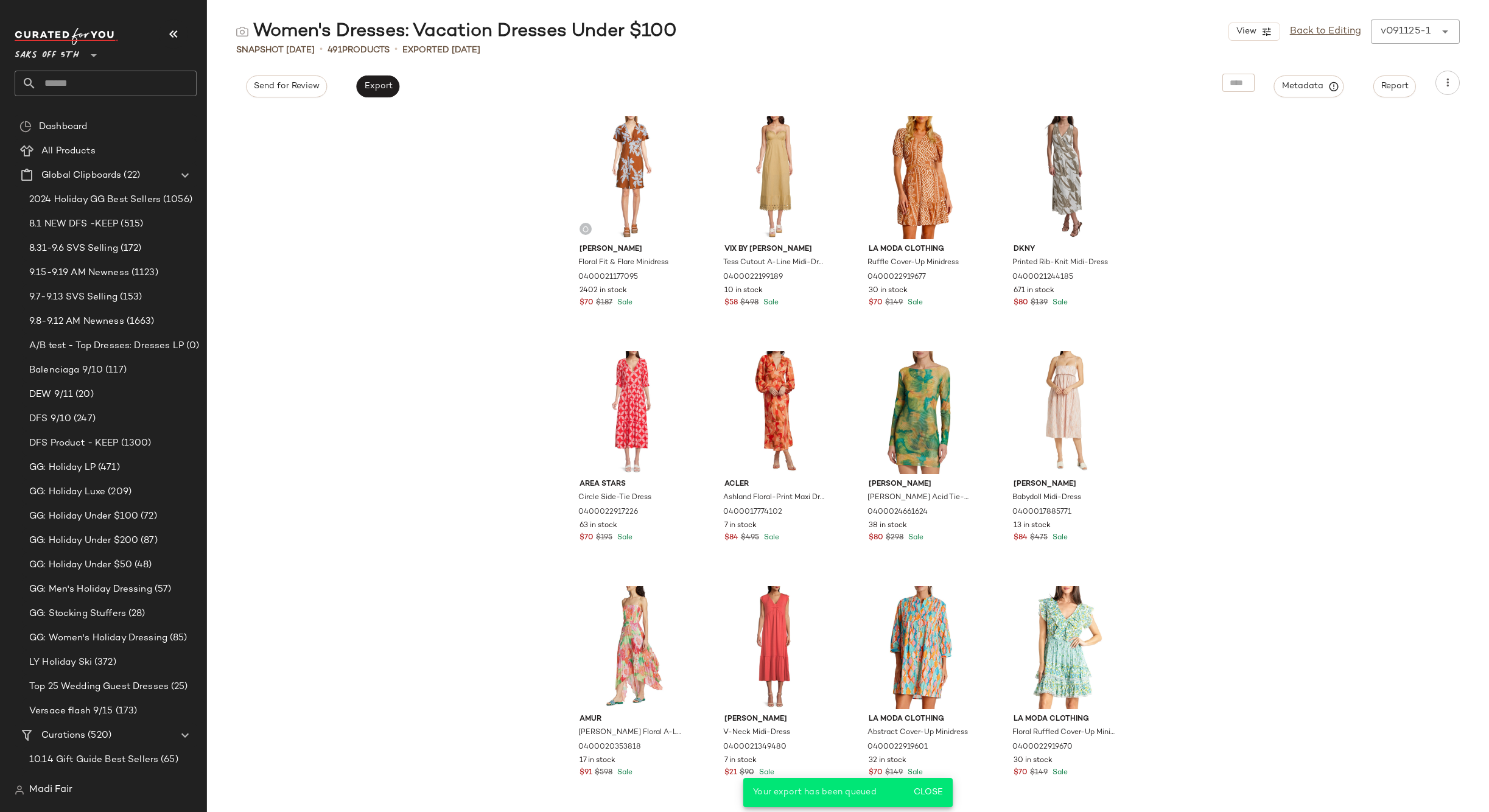
click at [65, 74] on input "text" at bounding box center [116, 83] width 160 height 25
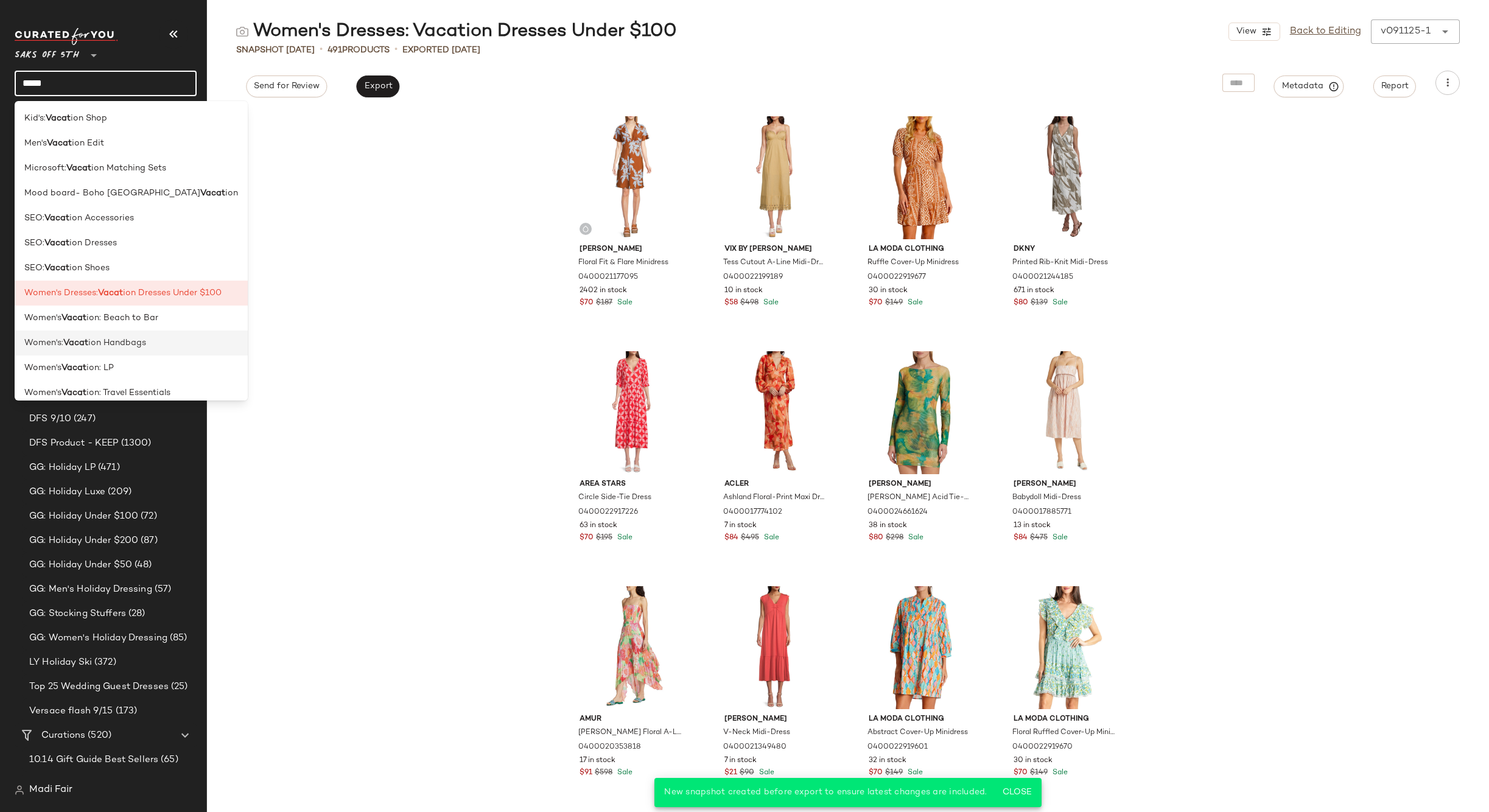
type input "*****"
click at [129, 342] on span "ion Handbags" at bounding box center [117, 342] width 58 height 13
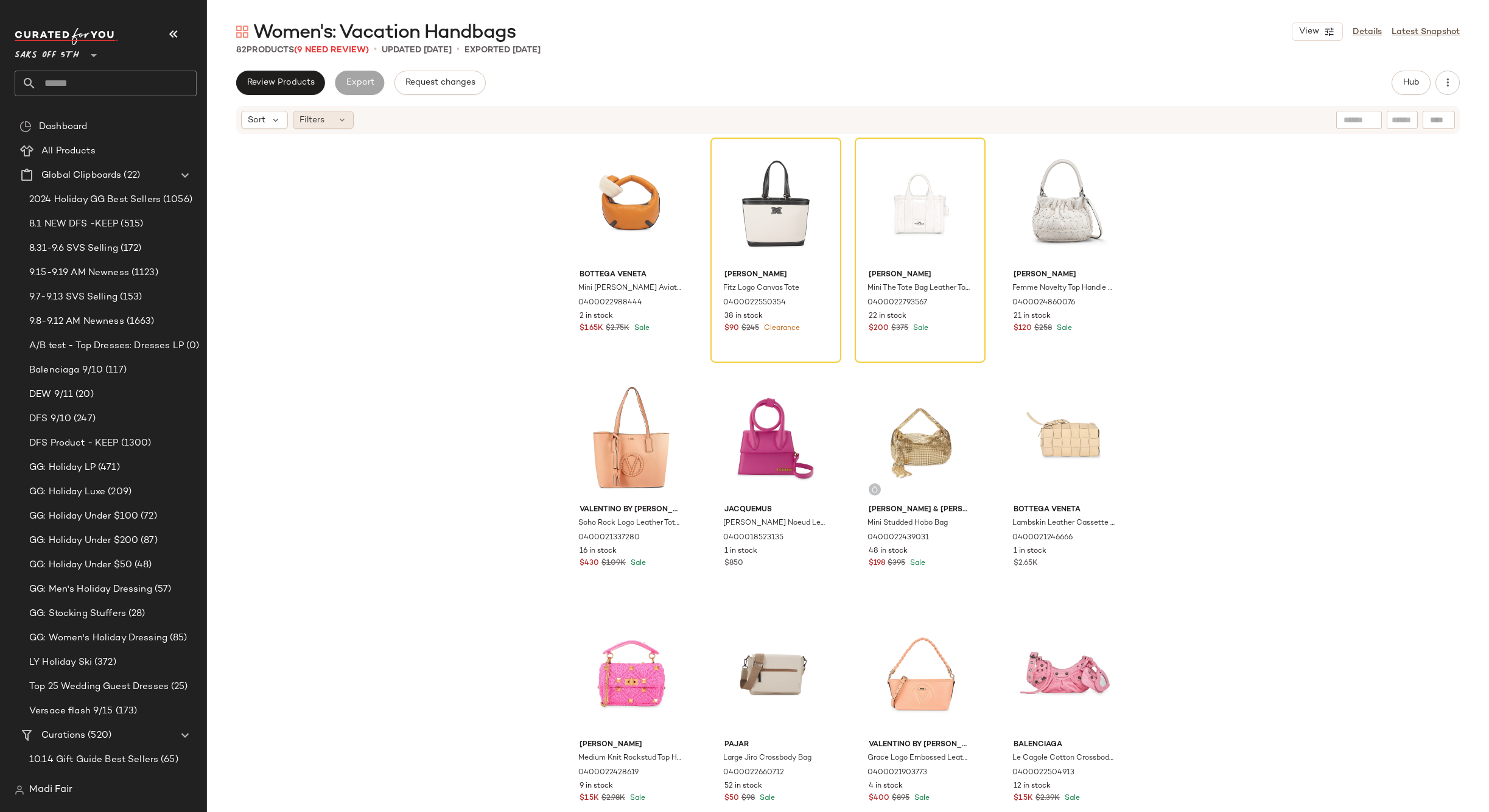
click at [341, 115] on icon at bounding box center [342, 120] width 9 height 9
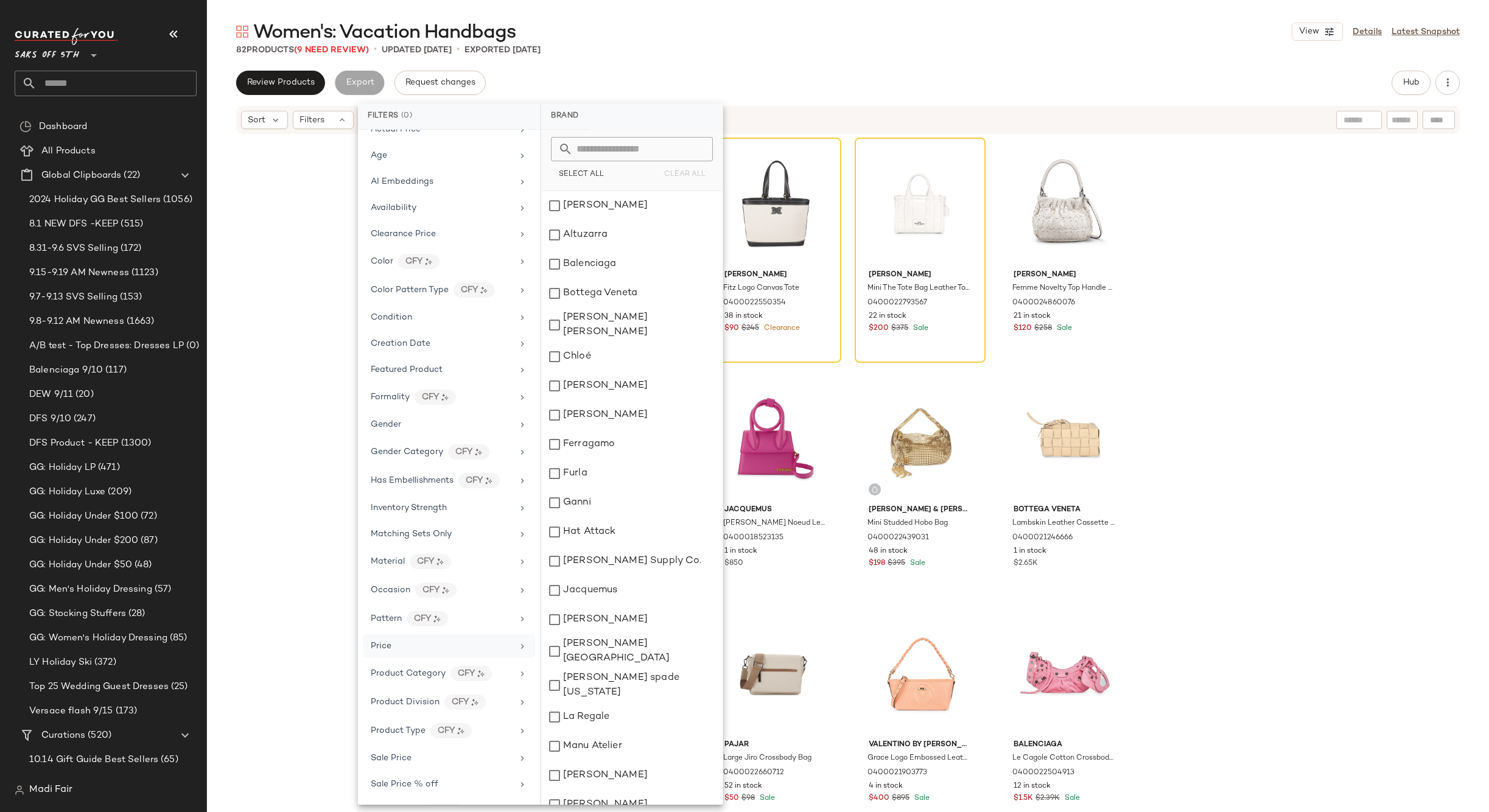
scroll to position [152, 0]
click at [407, 755] on span "Total Inventory" at bounding box center [402, 757] width 62 height 9
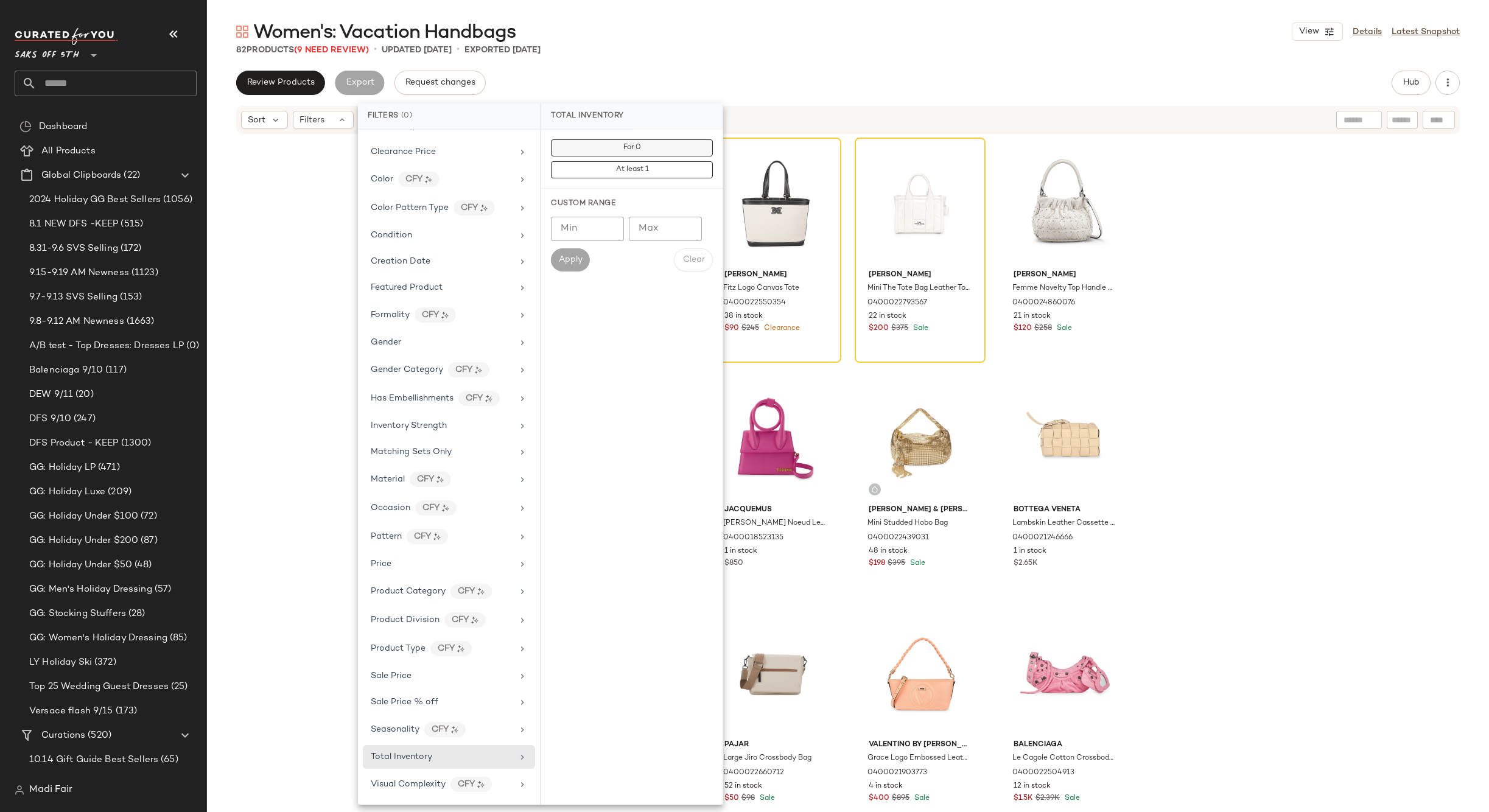
click at [632, 144] on span "For 0" at bounding box center [632, 148] width 18 height 9
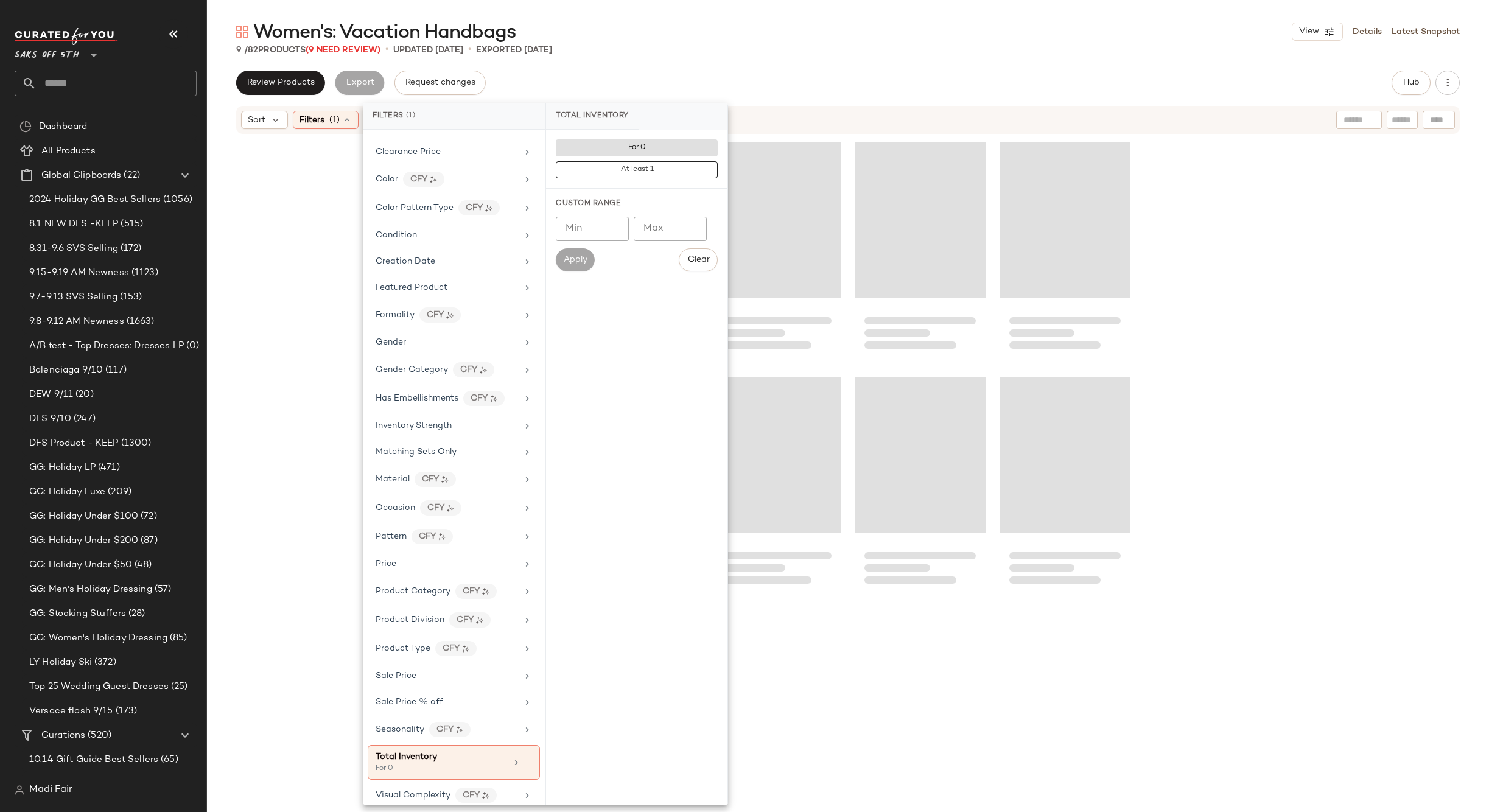
click at [679, 68] on div "Women's: Vacation Handbags View Details Latest Snapshot 9 / 82 Products (9 Need…" at bounding box center [848, 416] width 1282 height 792
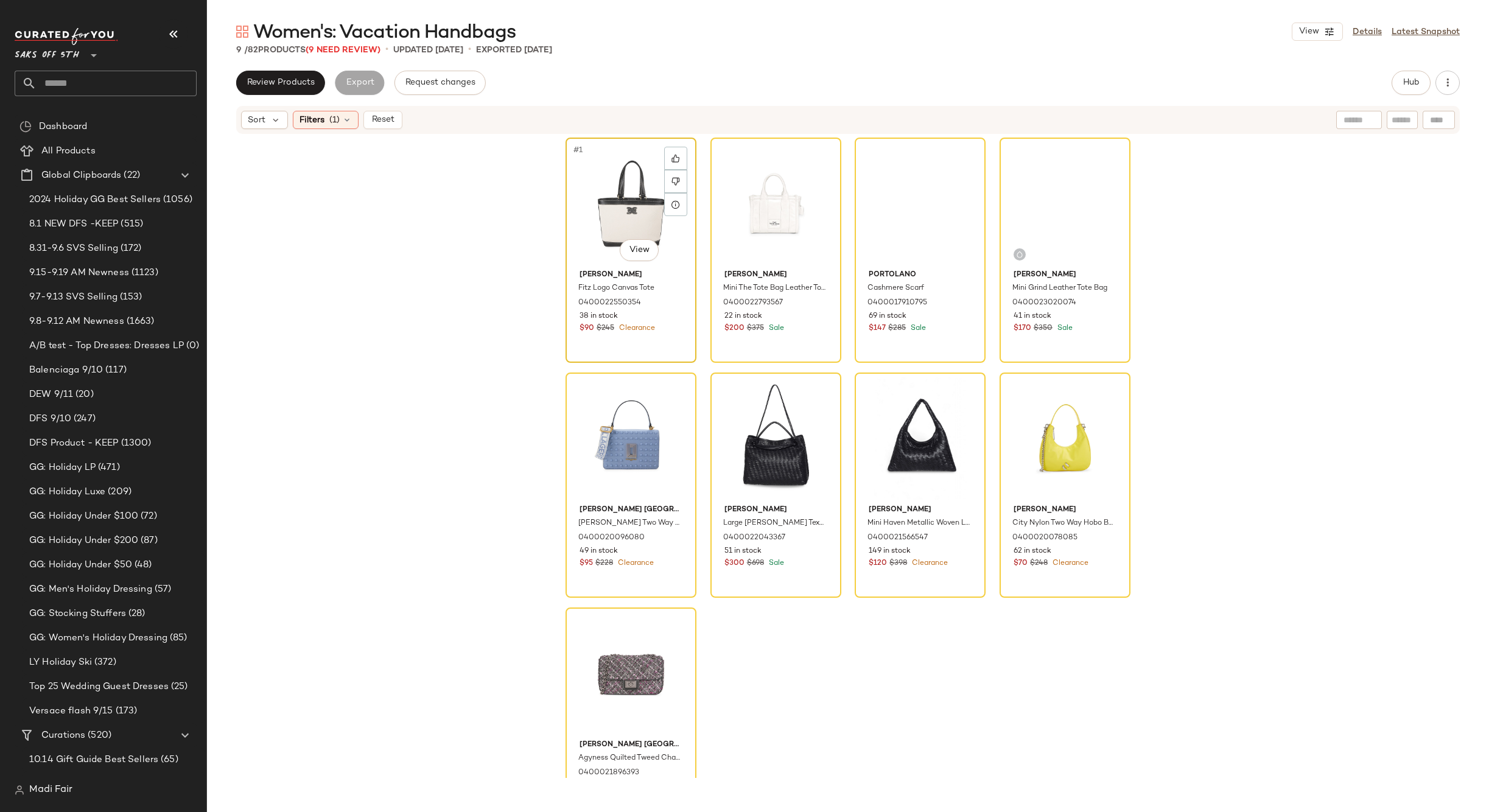
click at [625, 206] on div "#1 View" at bounding box center [631, 204] width 122 height 123
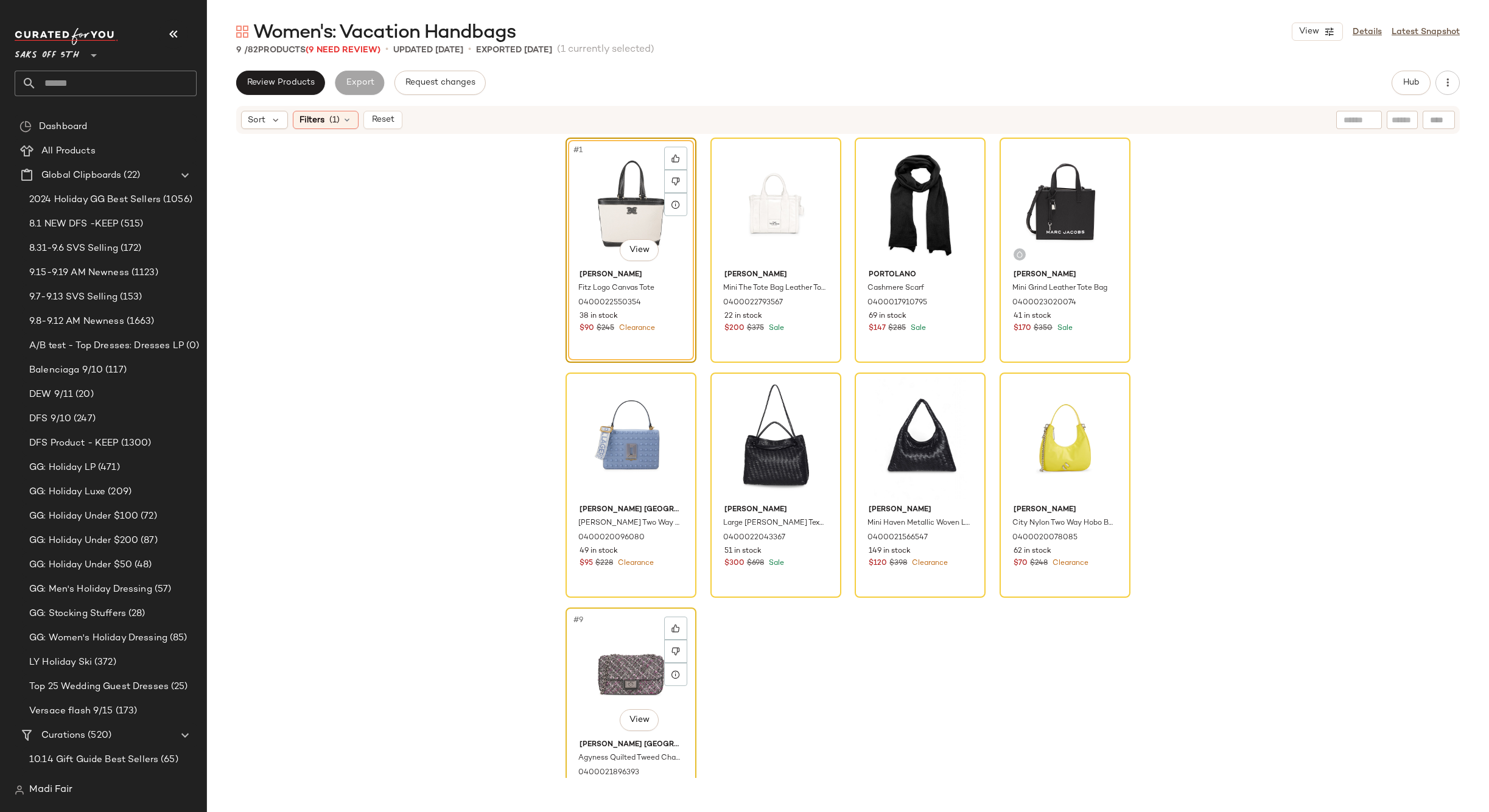
click at [589, 646] on div "#9 View" at bounding box center [631, 673] width 122 height 123
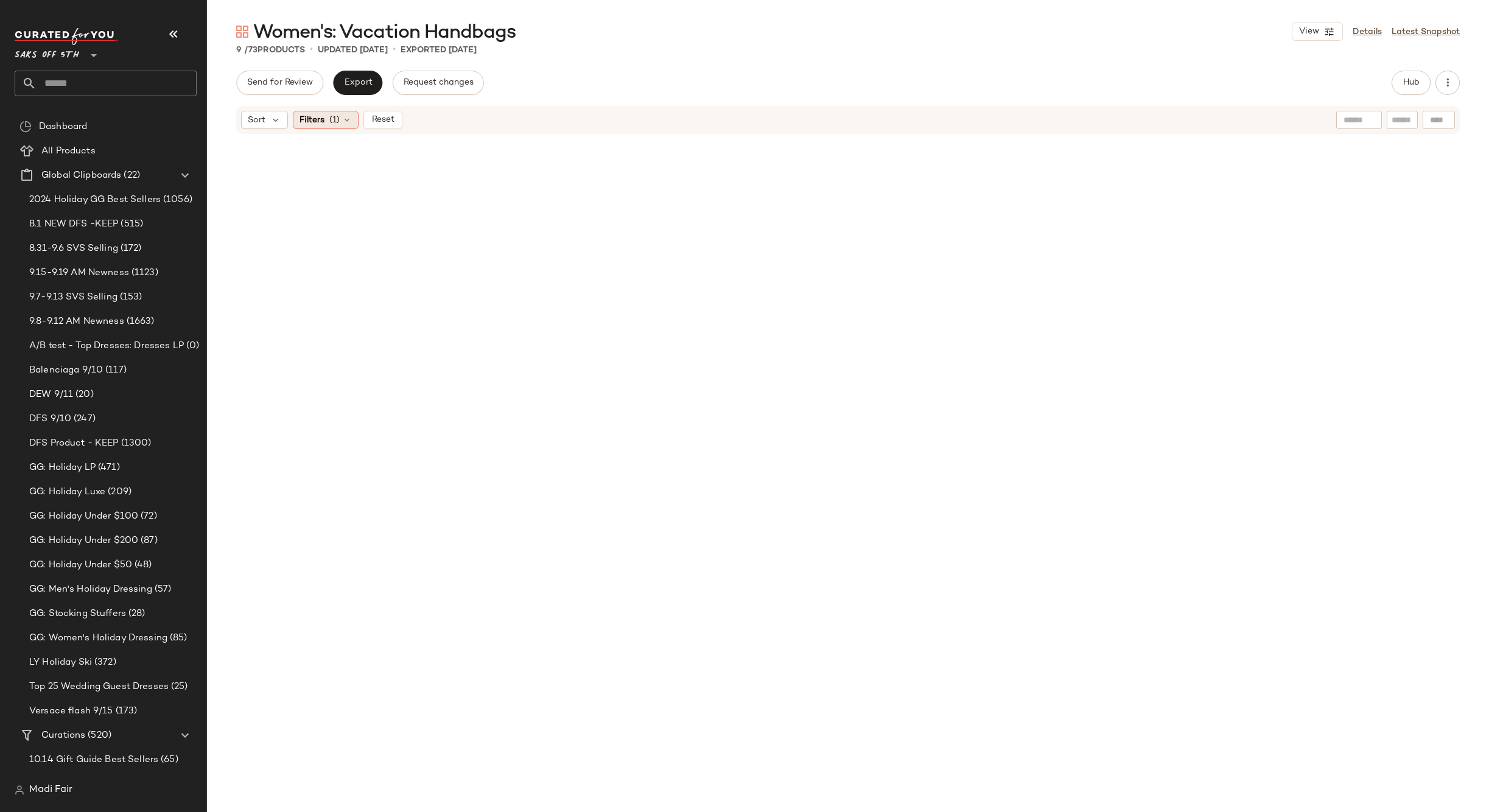
click at [342, 122] on icon at bounding box center [347, 120] width 9 height 9
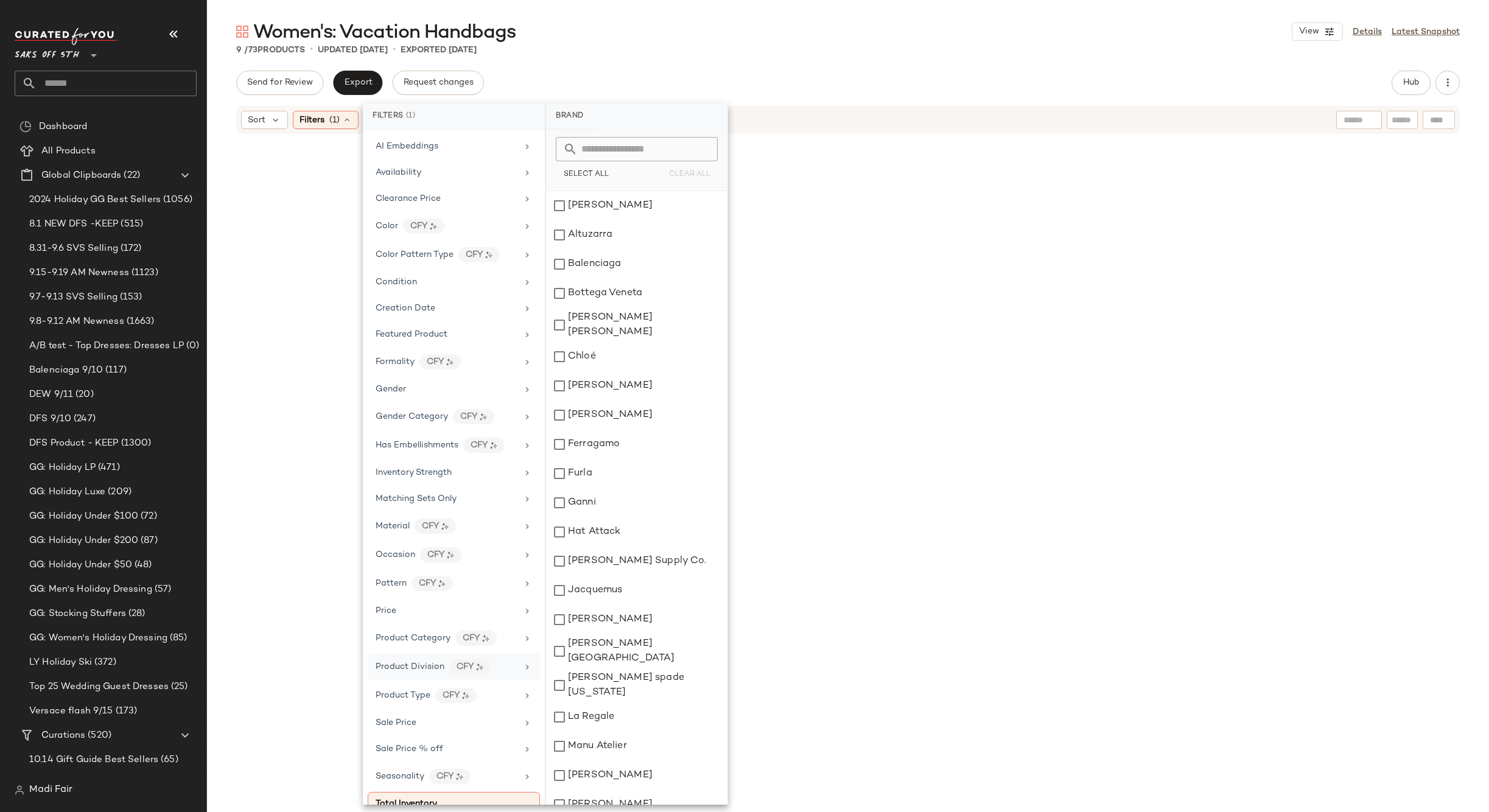
scroll to position [163, 0]
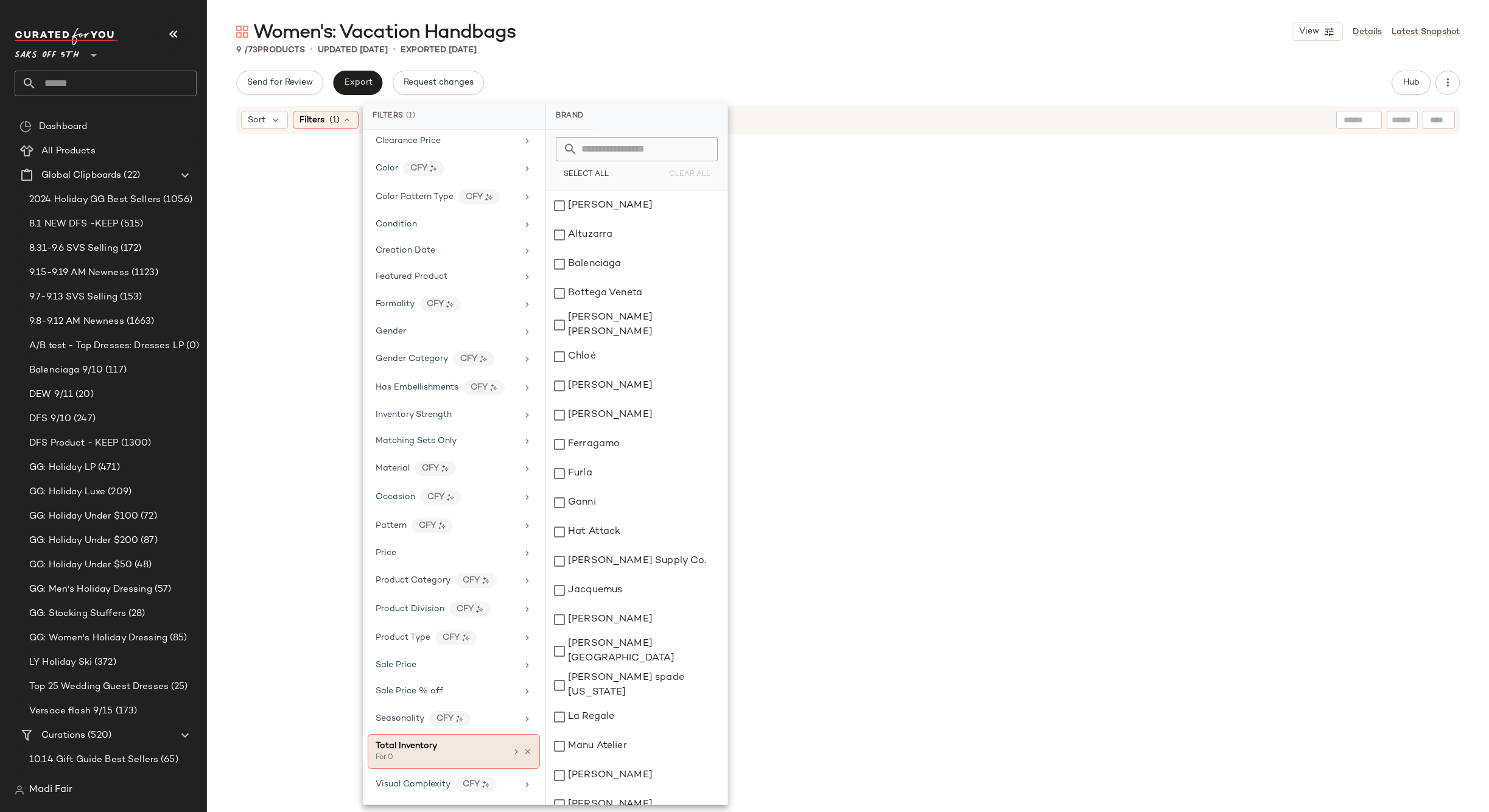
click at [523, 752] on icon at bounding box center [527, 751] width 9 height 9
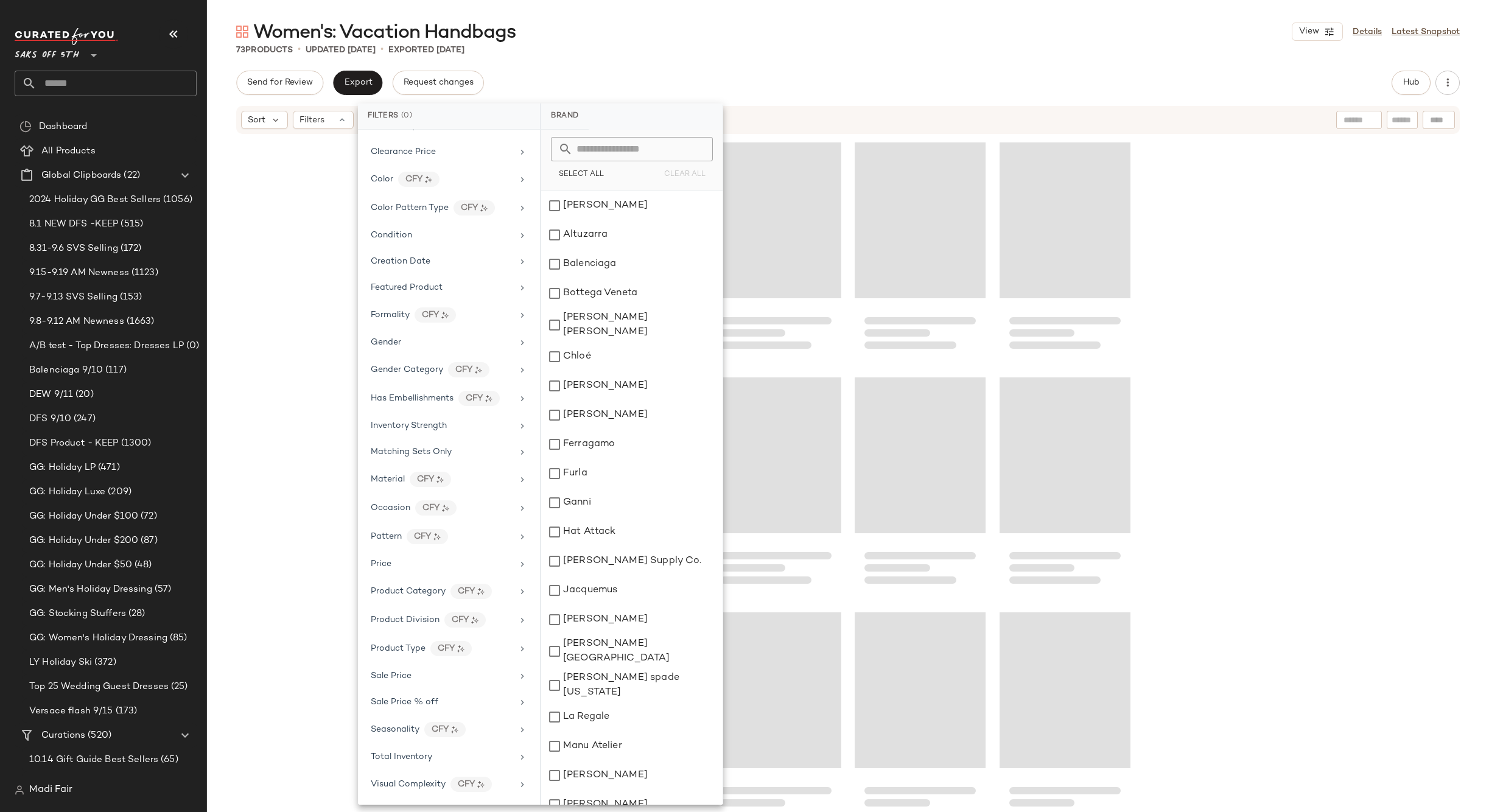
click at [604, 95] on div "Send for Review Export Request changes Hub Sort Filters" at bounding box center [848, 466] width 1282 height 792
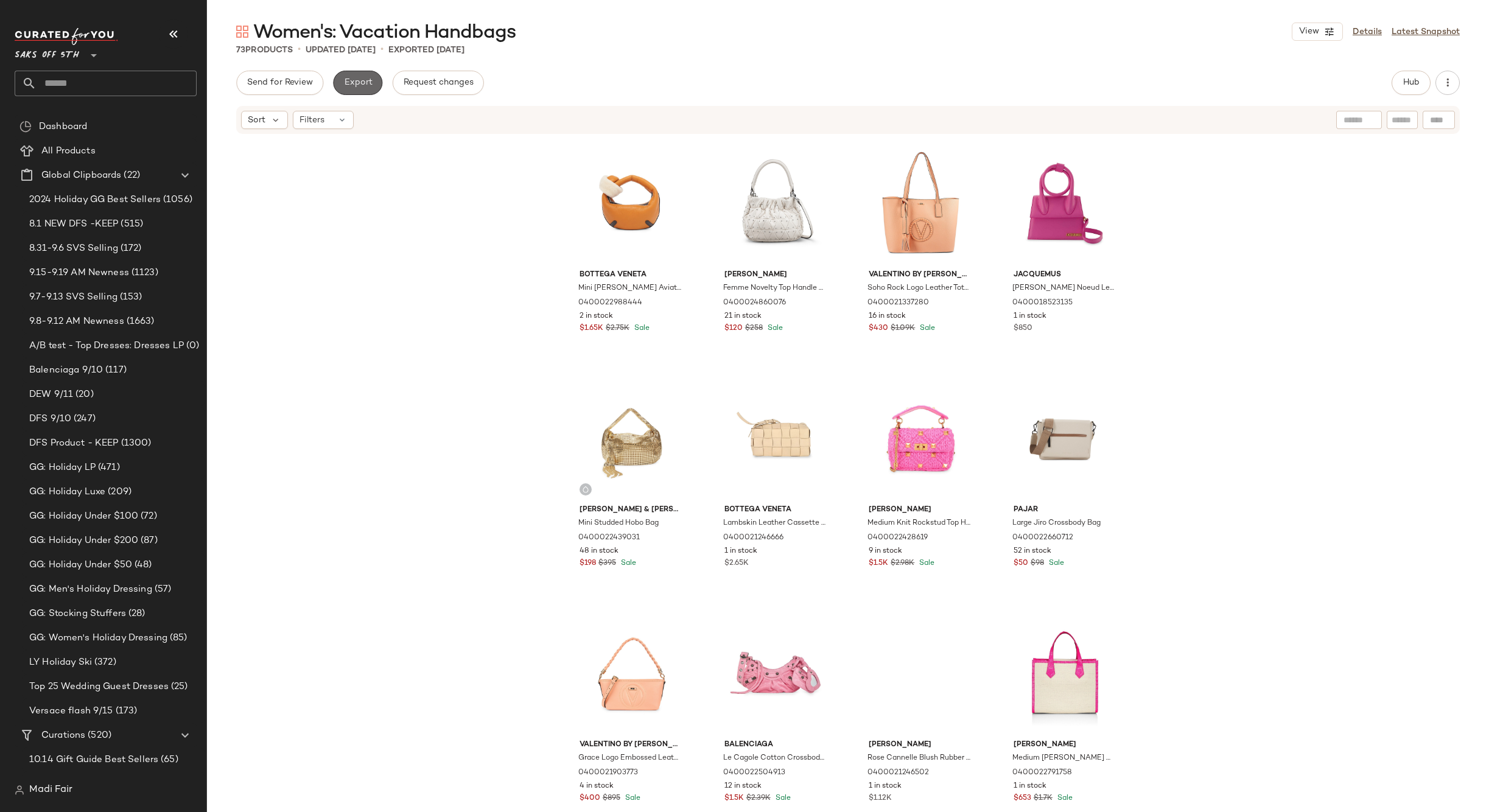
click at [352, 84] on span "Export" at bounding box center [358, 83] width 28 height 9
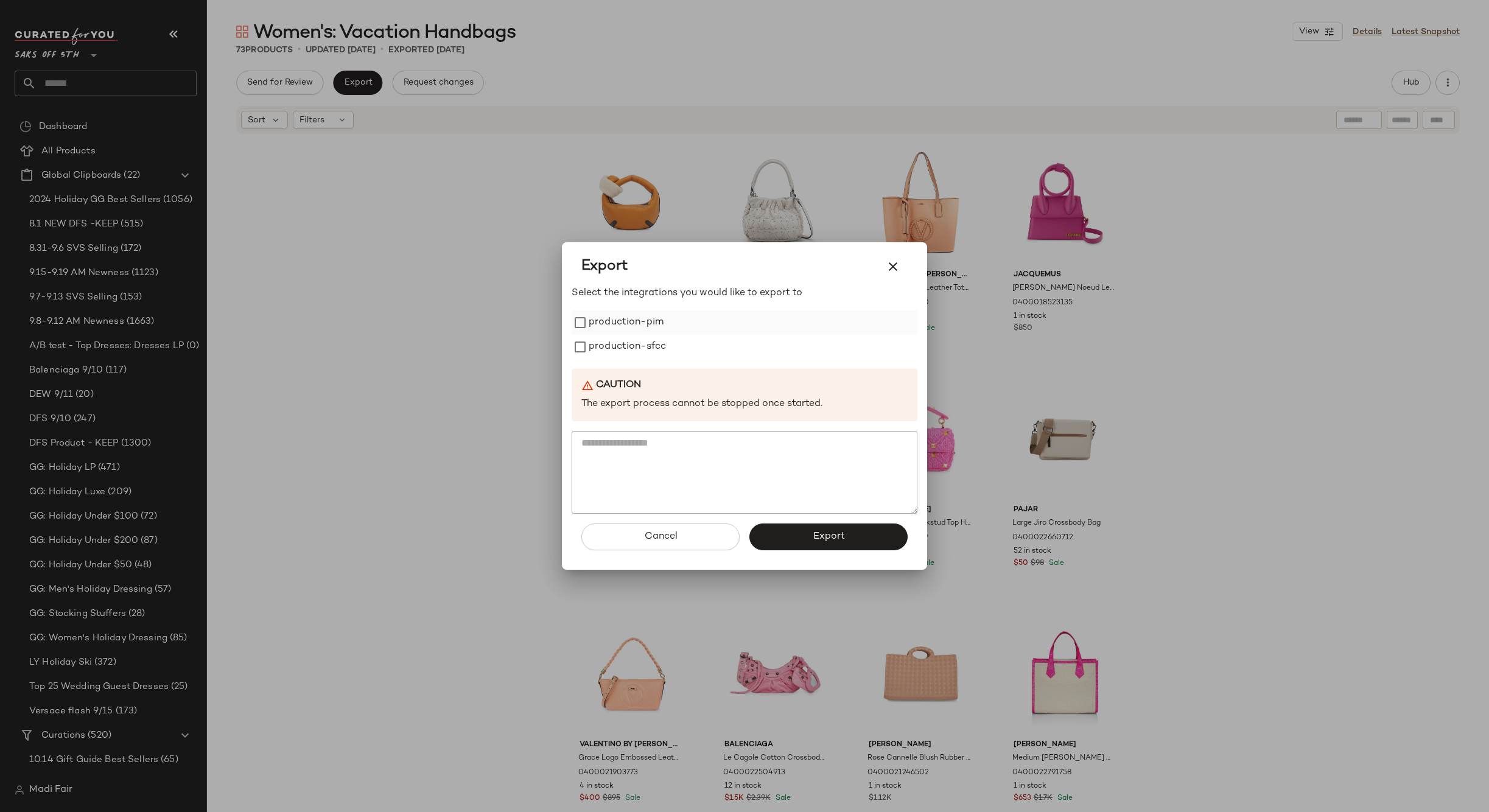
click at [613, 328] on label "production-pim" at bounding box center [626, 322] width 75 height 24
click at [610, 344] on label "production-sfcc" at bounding box center [628, 346] width 77 height 24
click at [788, 543] on button "Export" at bounding box center [828, 537] width 158 height 27
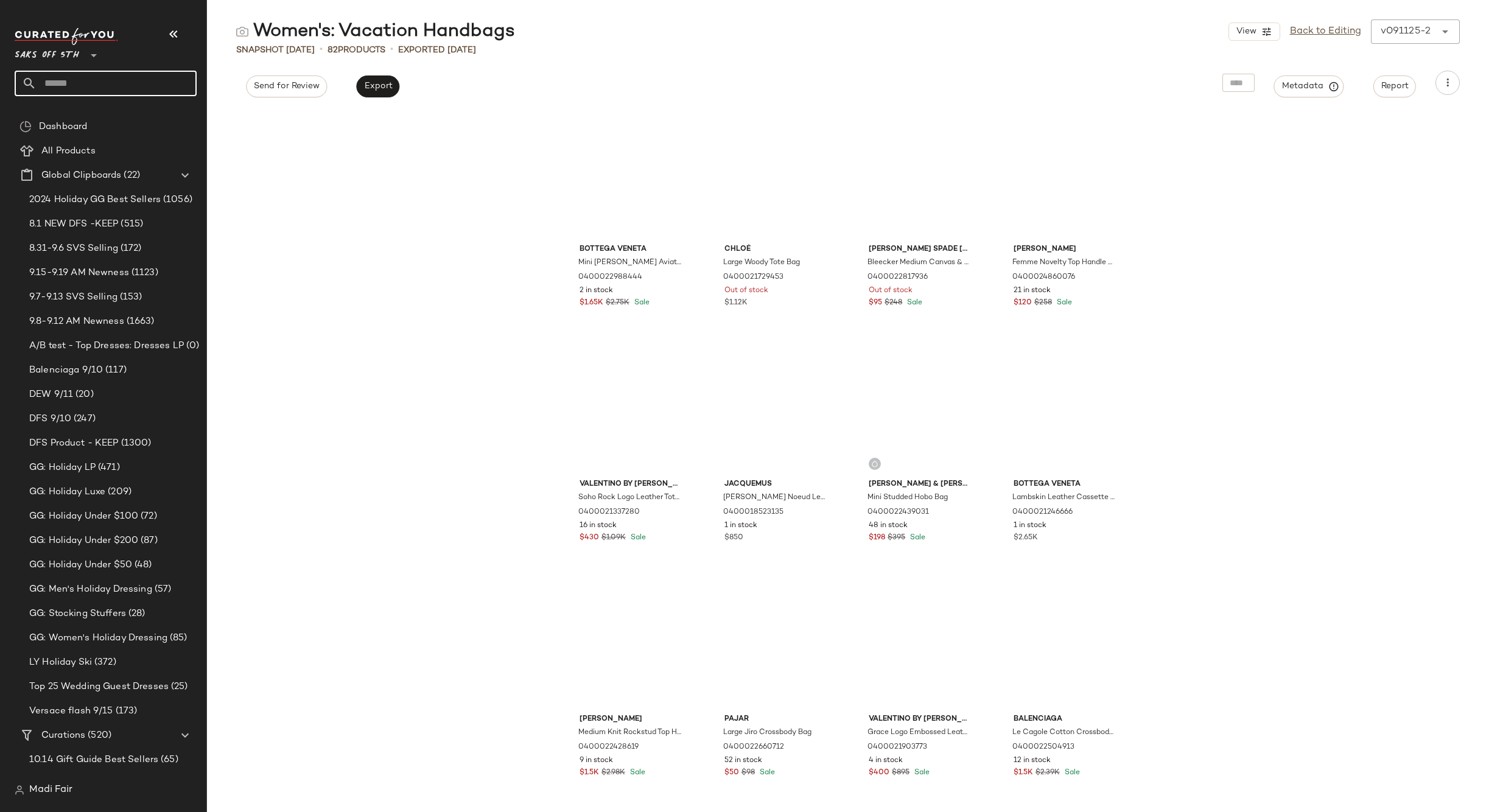
click at [88, 78] on input "text" at bounding box center [116, 83] width 160 height 25
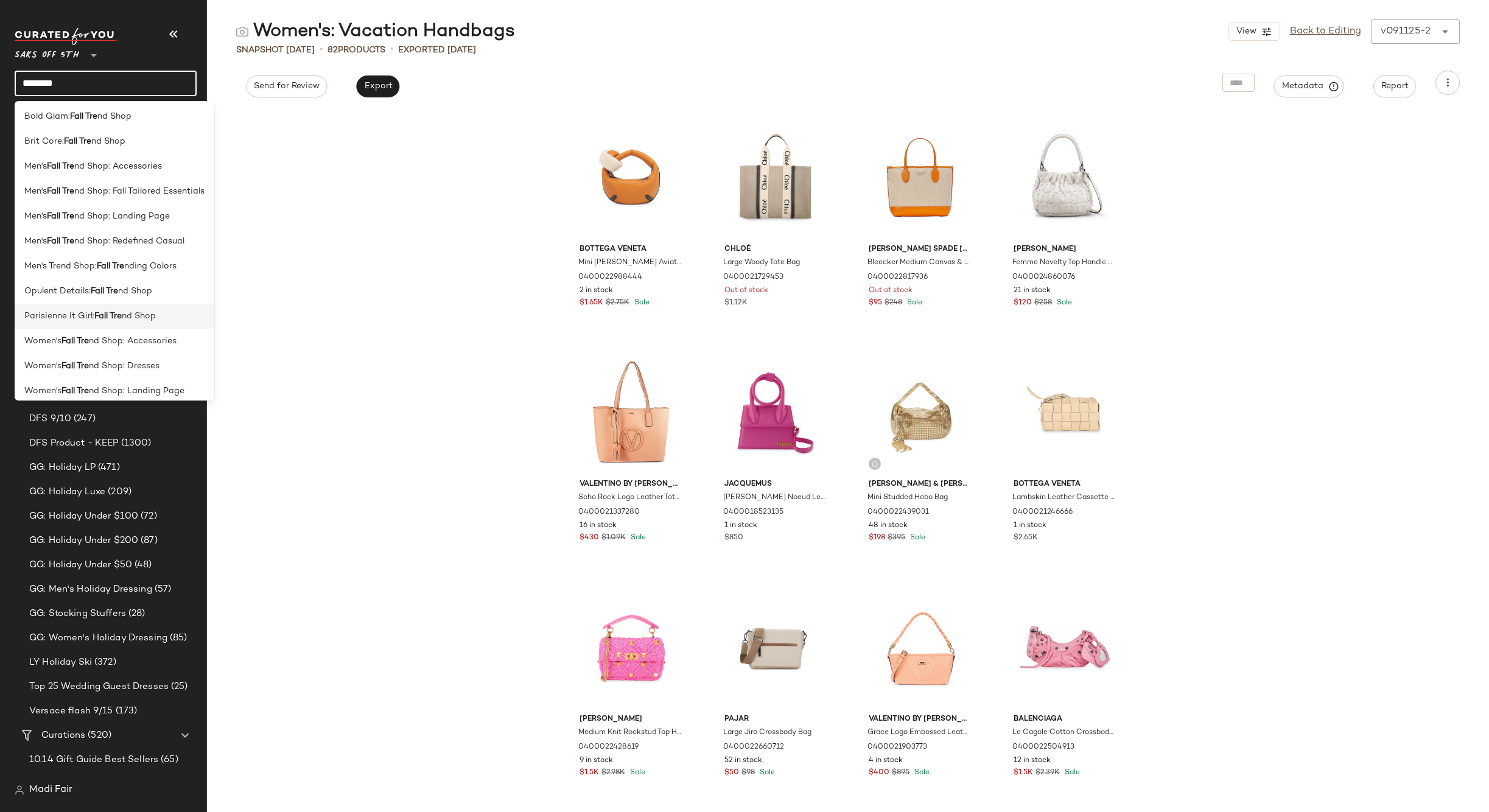
scroll to position [110, 0]
type input "********"
click at [168, 335] on span "nd Shop: Landing Page" at bounding box center [137, 333] width 96 height 13
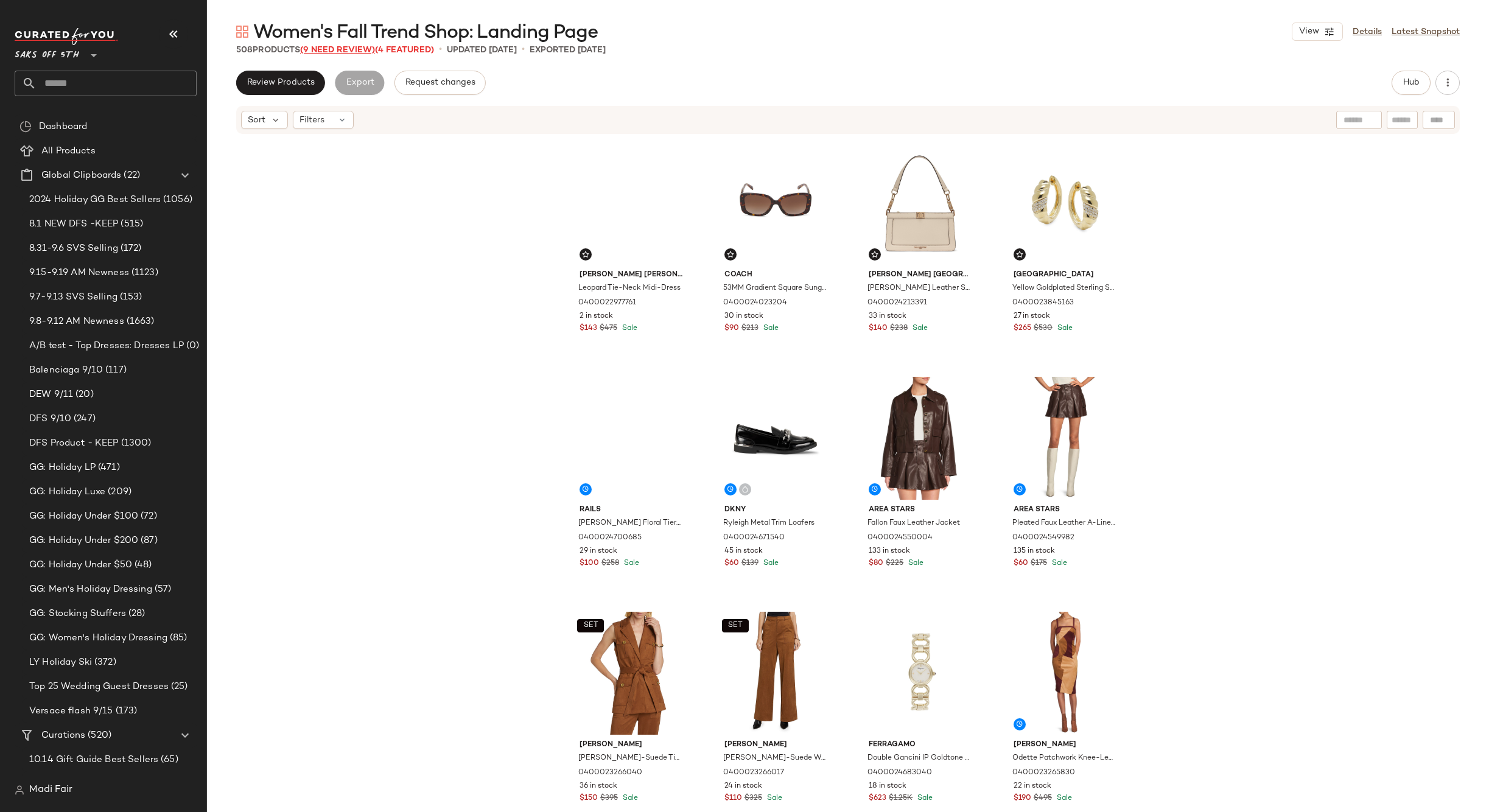
click at [351, 52] on span "(9 Need Review)" at bounding box center [337, 51] width 75 height 9
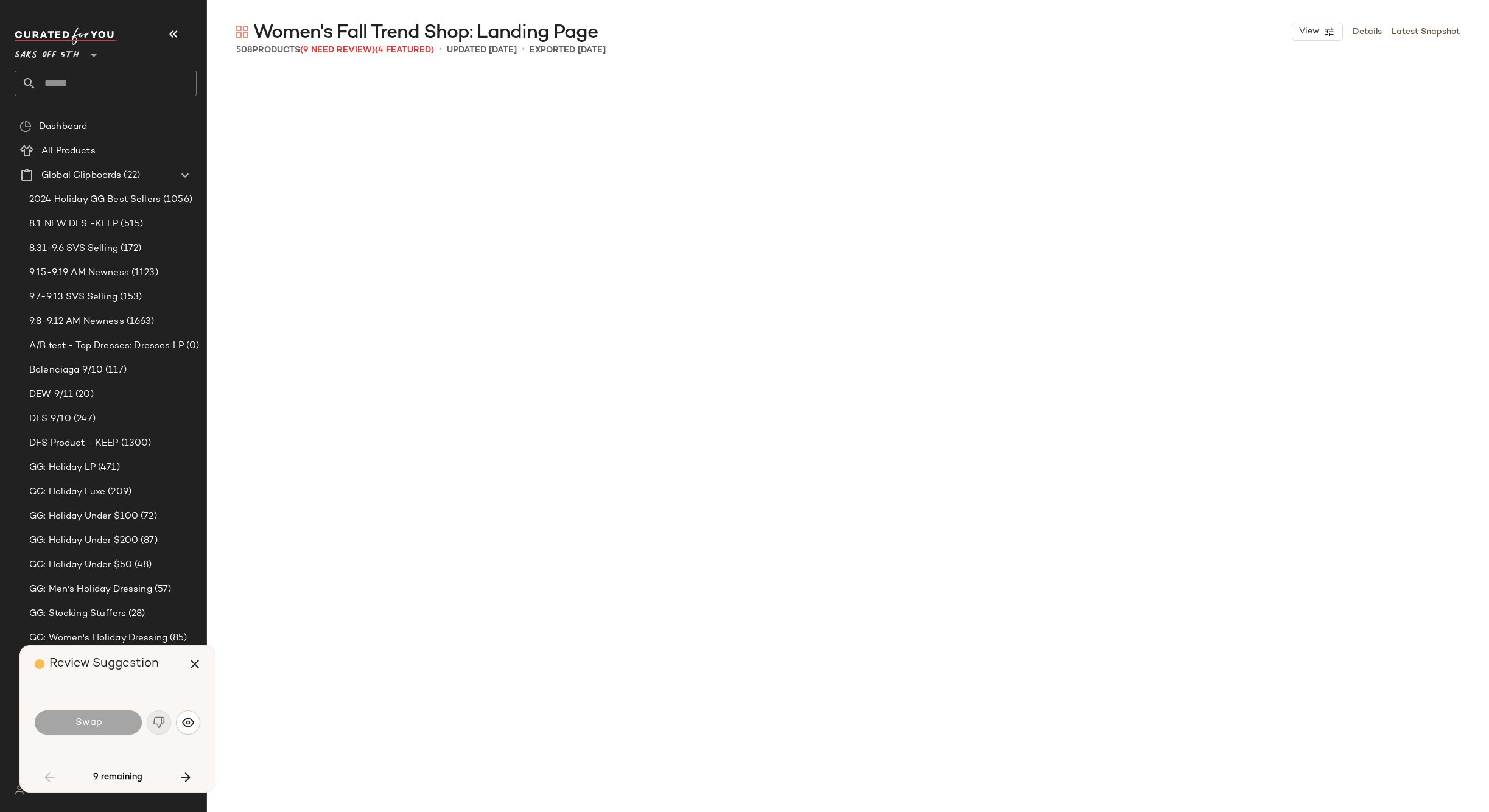
scroll to position [3053, 0]
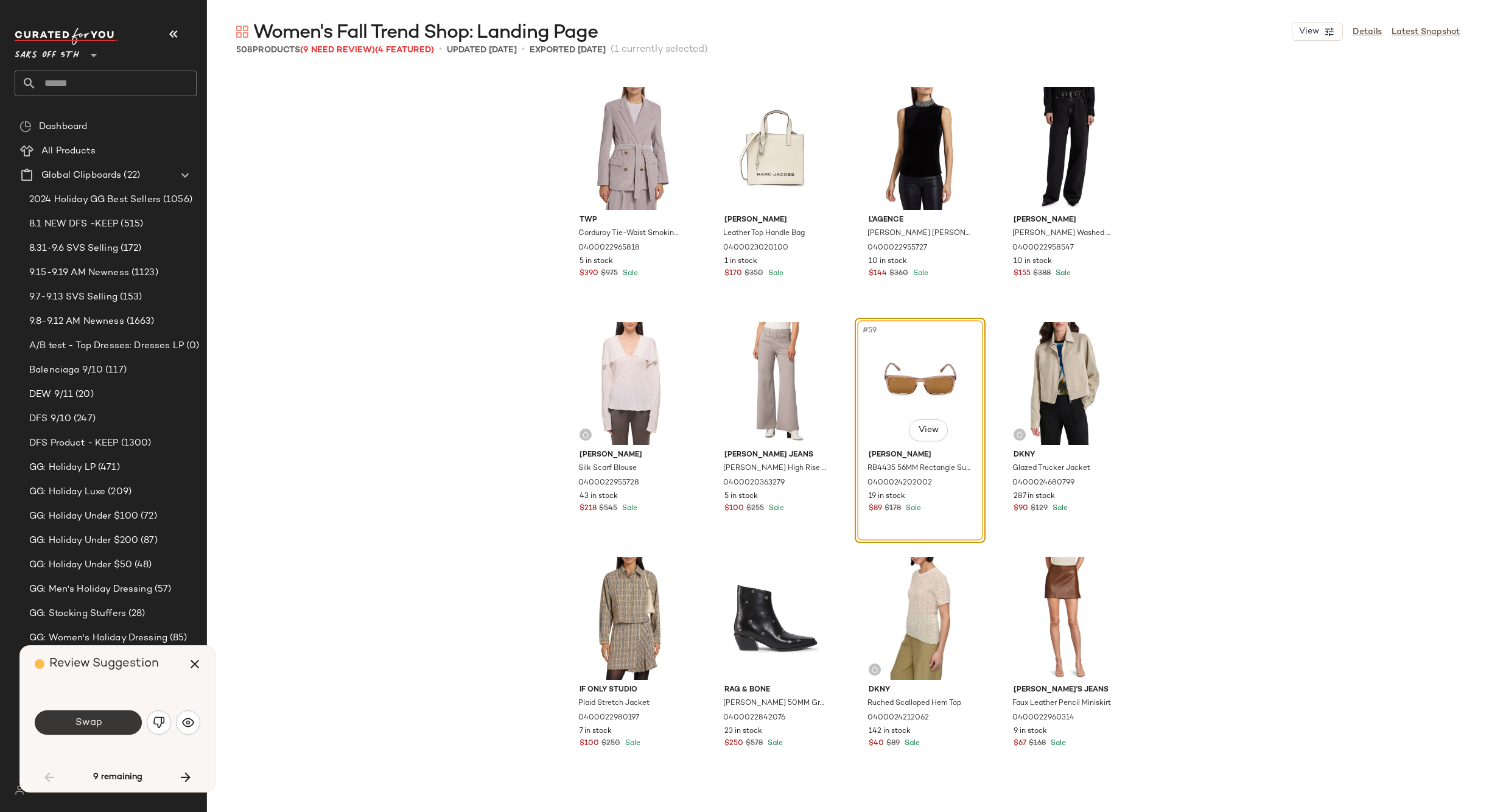
click at [94, 720] on span "Swap" at bounding box center [88, 722] width 28 height 12
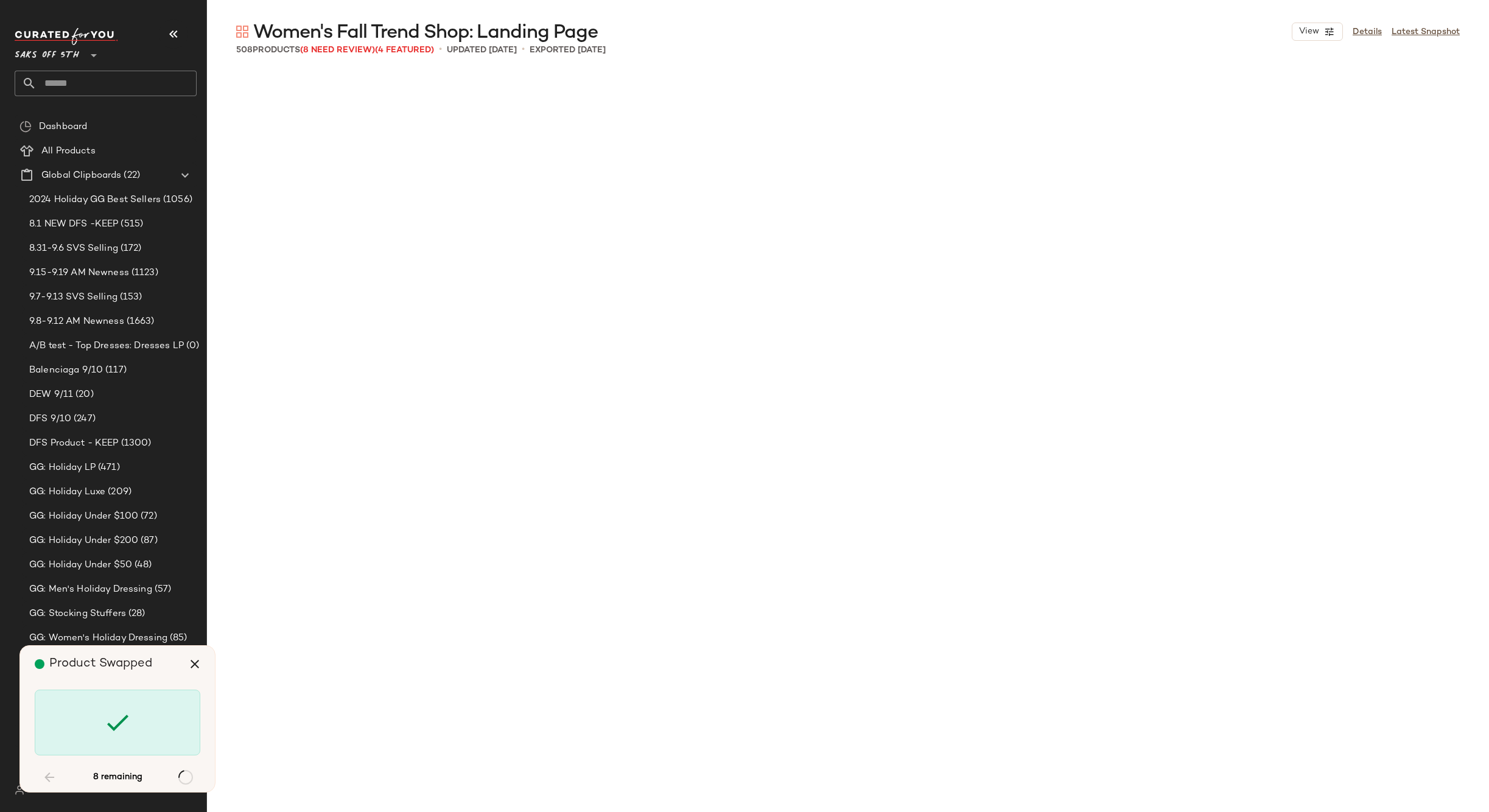
scroll to position [4932, 0]
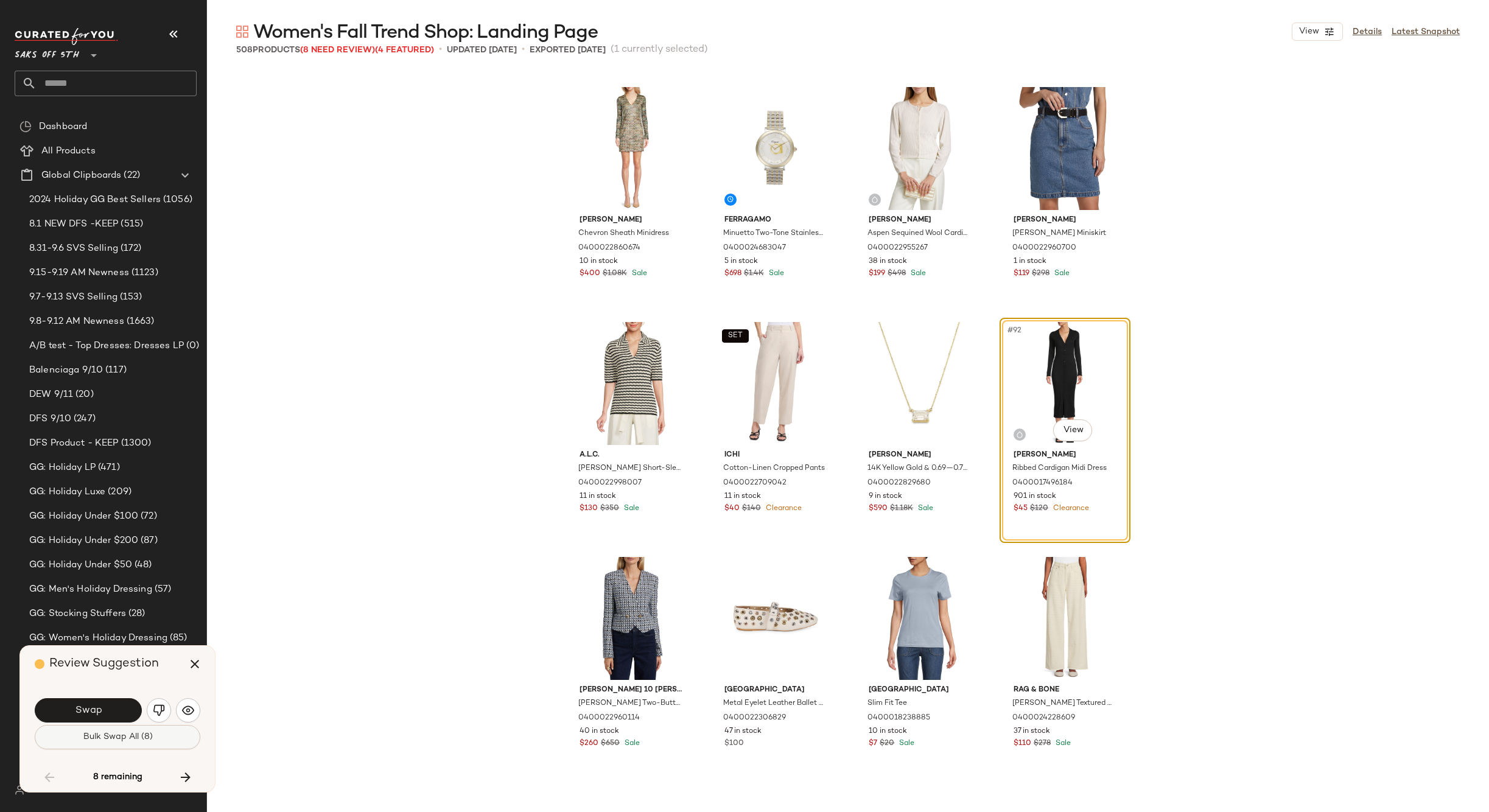
click at [111, 734] on span "Bulk Swap All (8)" at bounding box center [117, 737] width 70 height 9
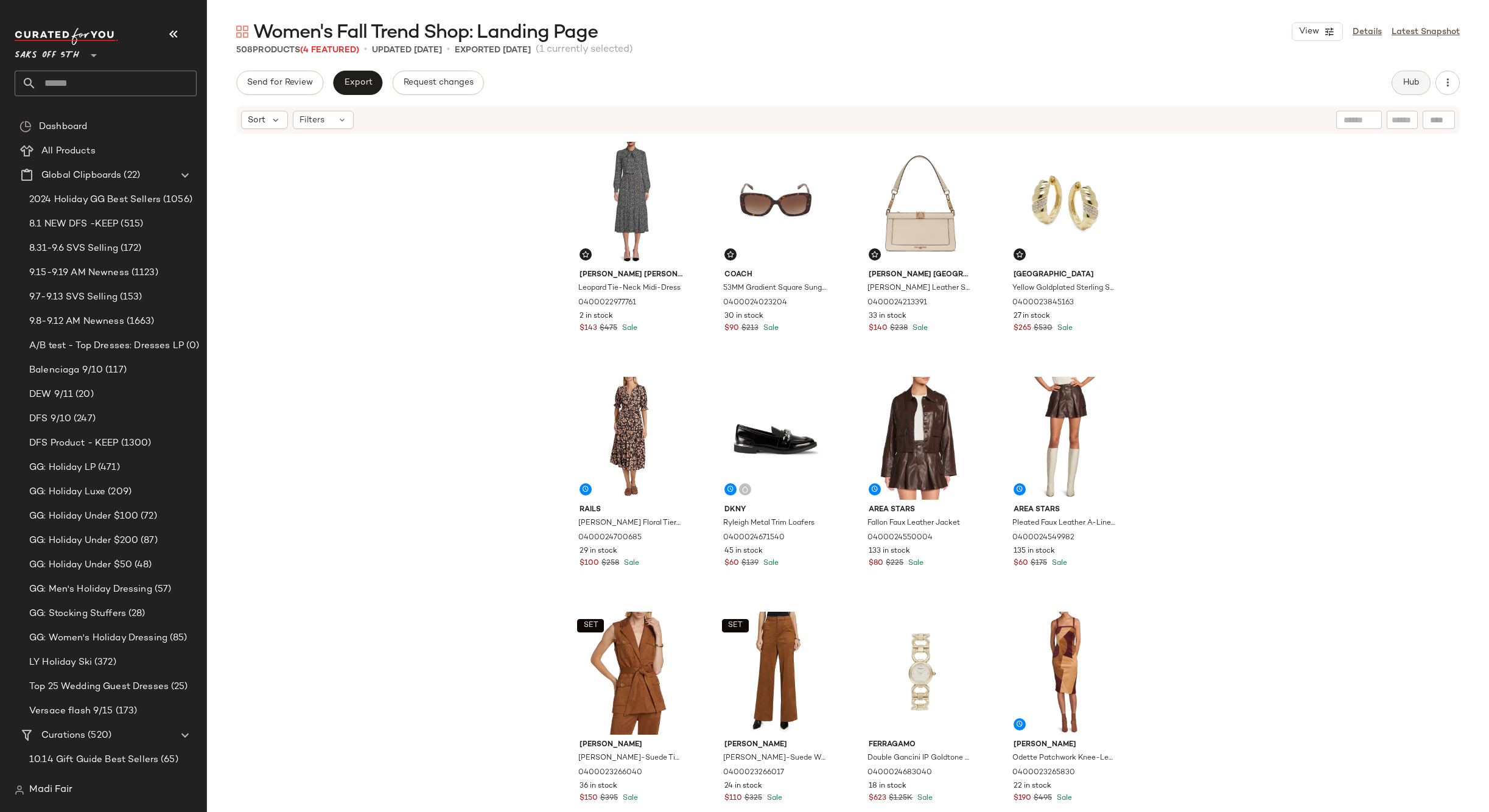
click at [1411, 80] on span "Hub" at bounding box center [1411, 83] width 17 height 9
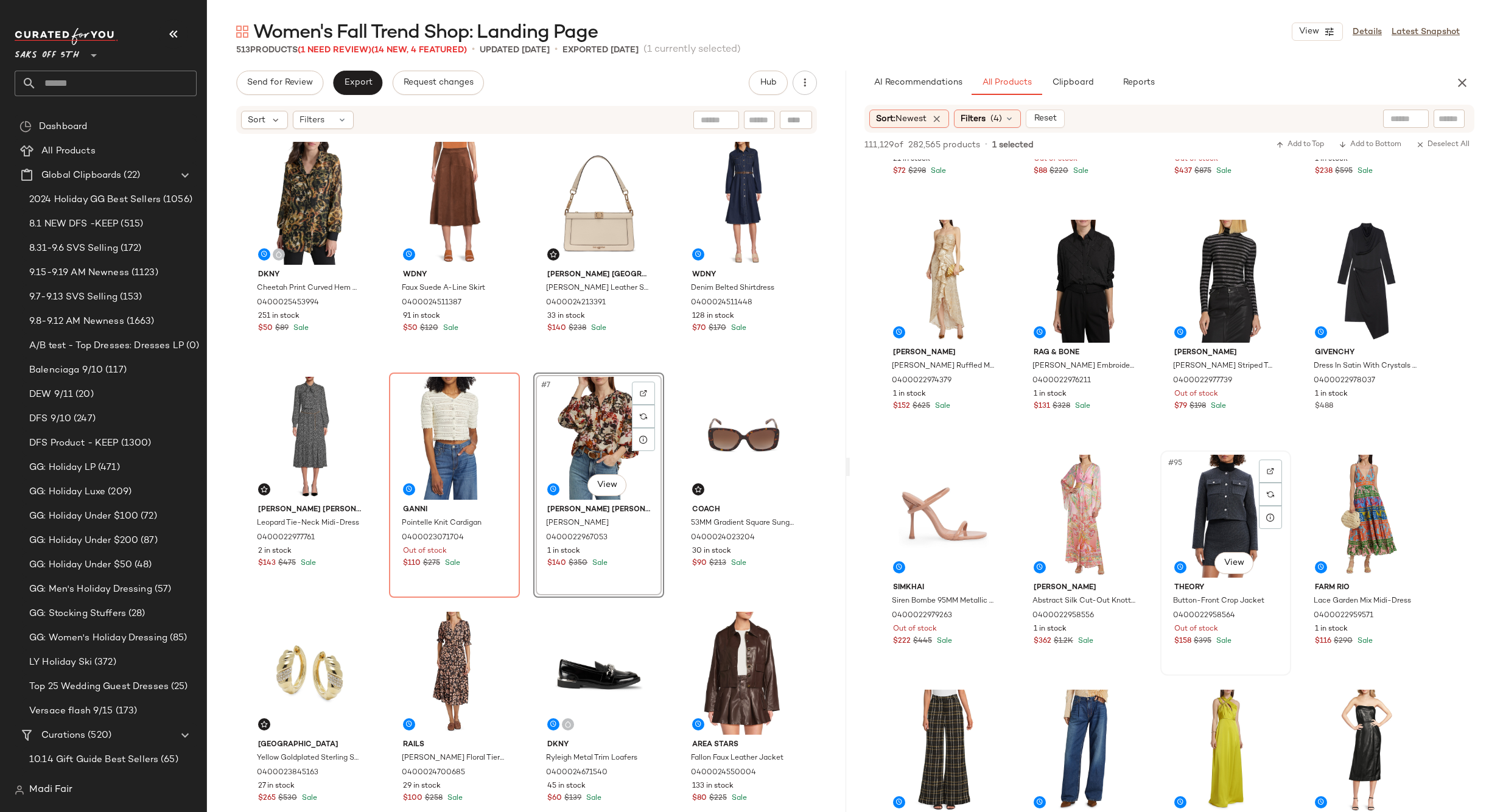
scroll to position [5293, 0]
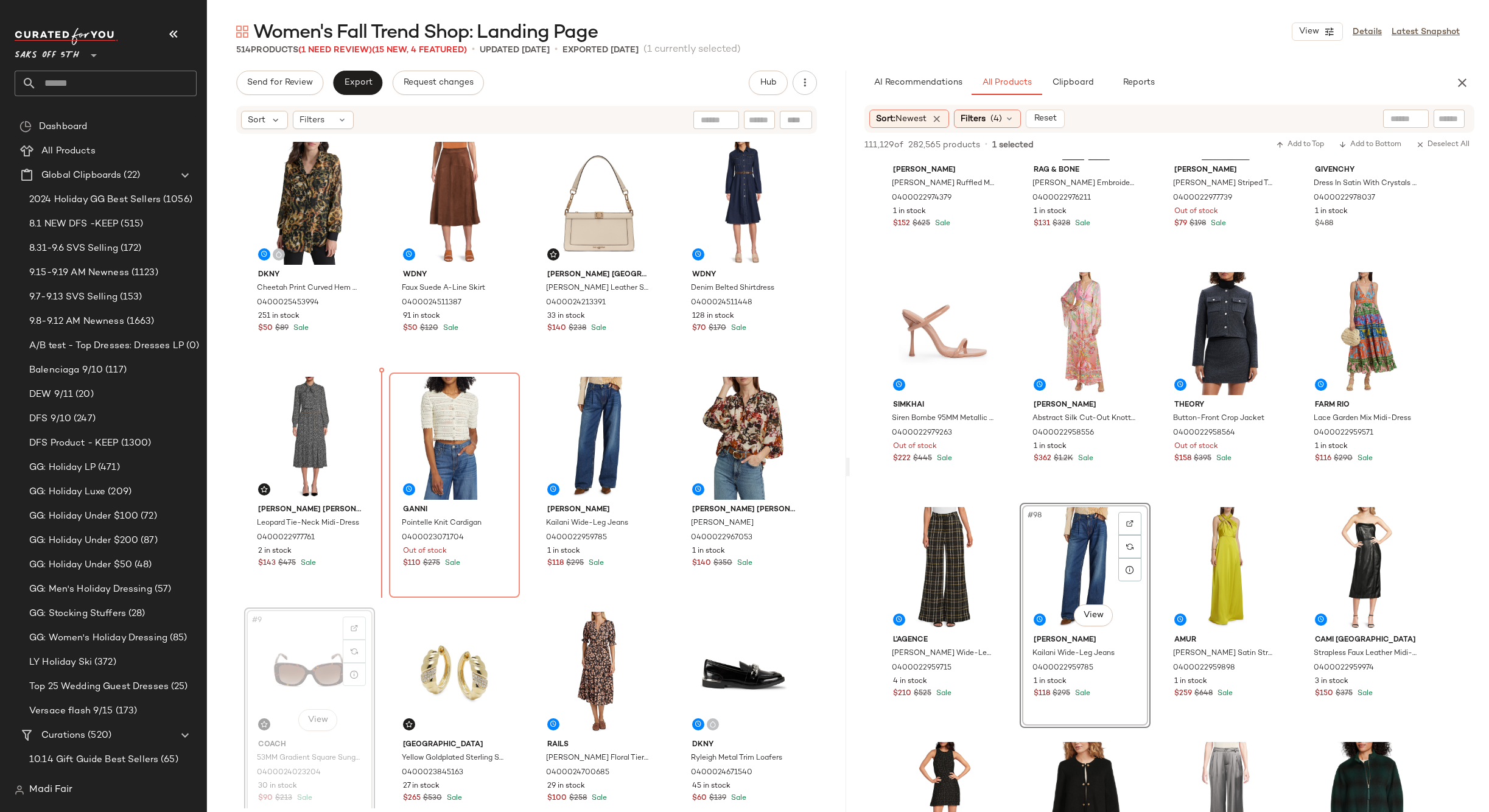
scroll to position [1, 0]
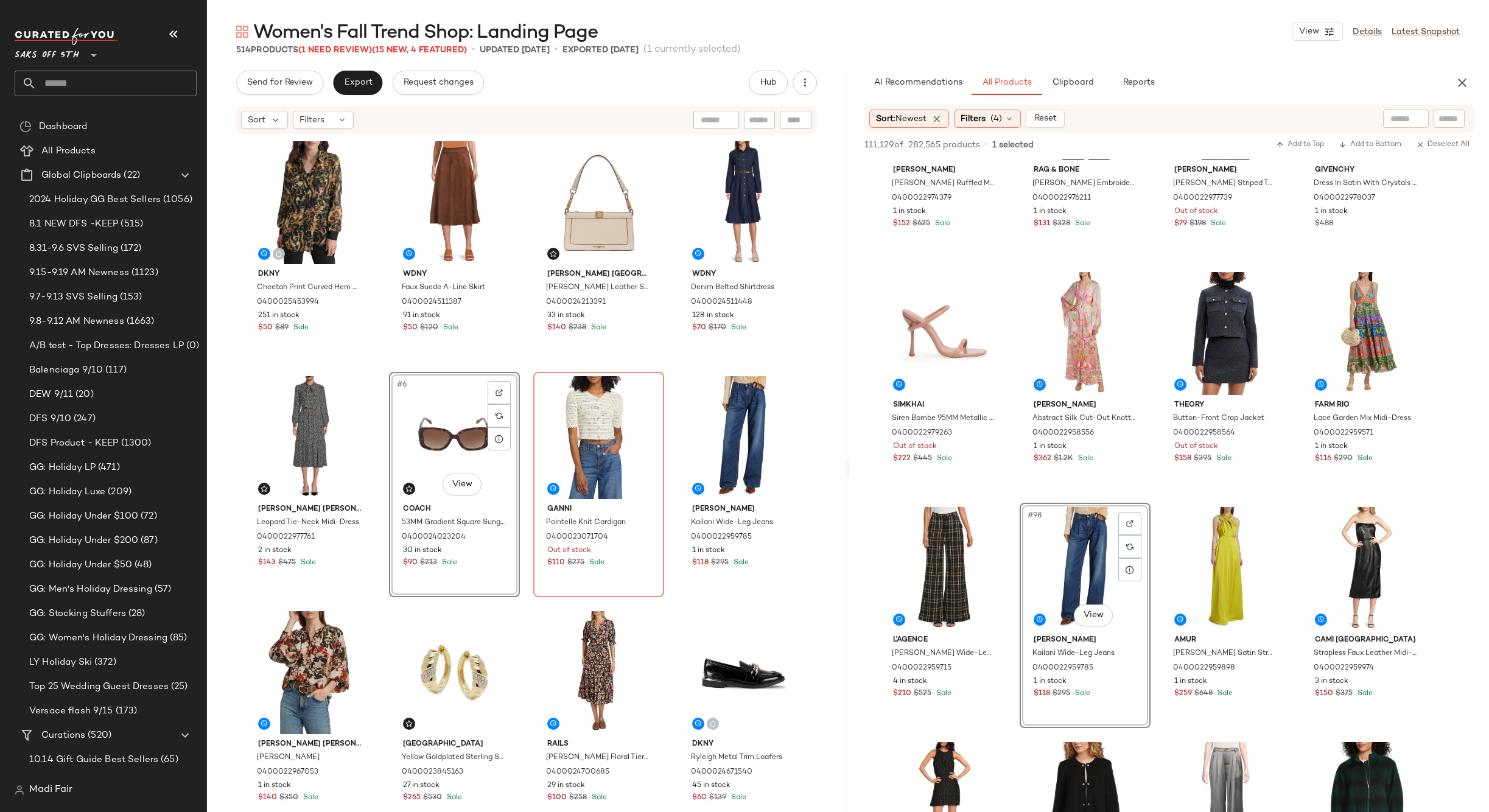
click at [666, 365] on div "Dkny Cheetah Print Curved Hem Shirt 0400025453994 251 in stock $50 $89 Sale Wdn…" at bounding box center [526, 472] width 564 height 671
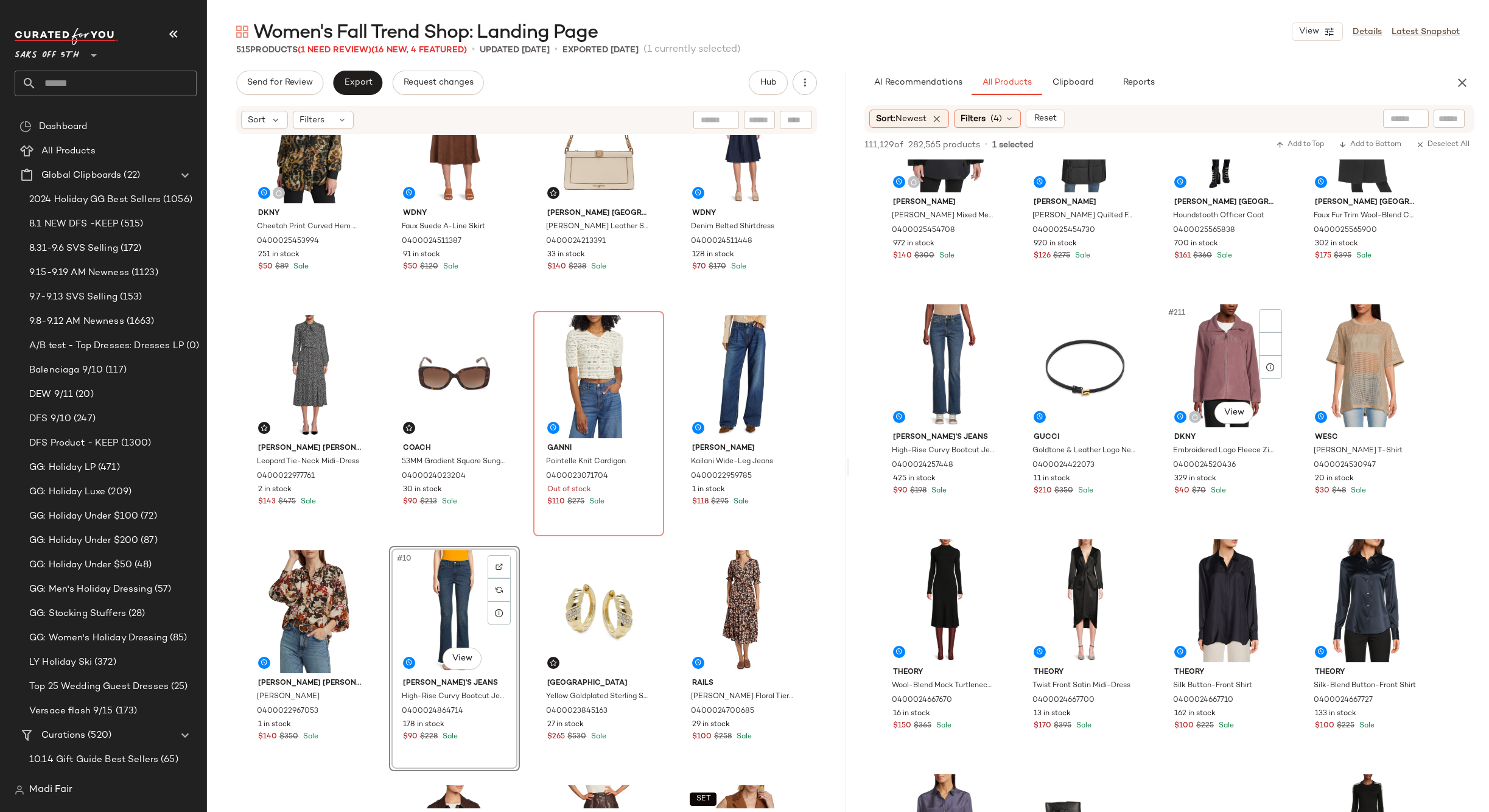
scroll to position [12047, 0]
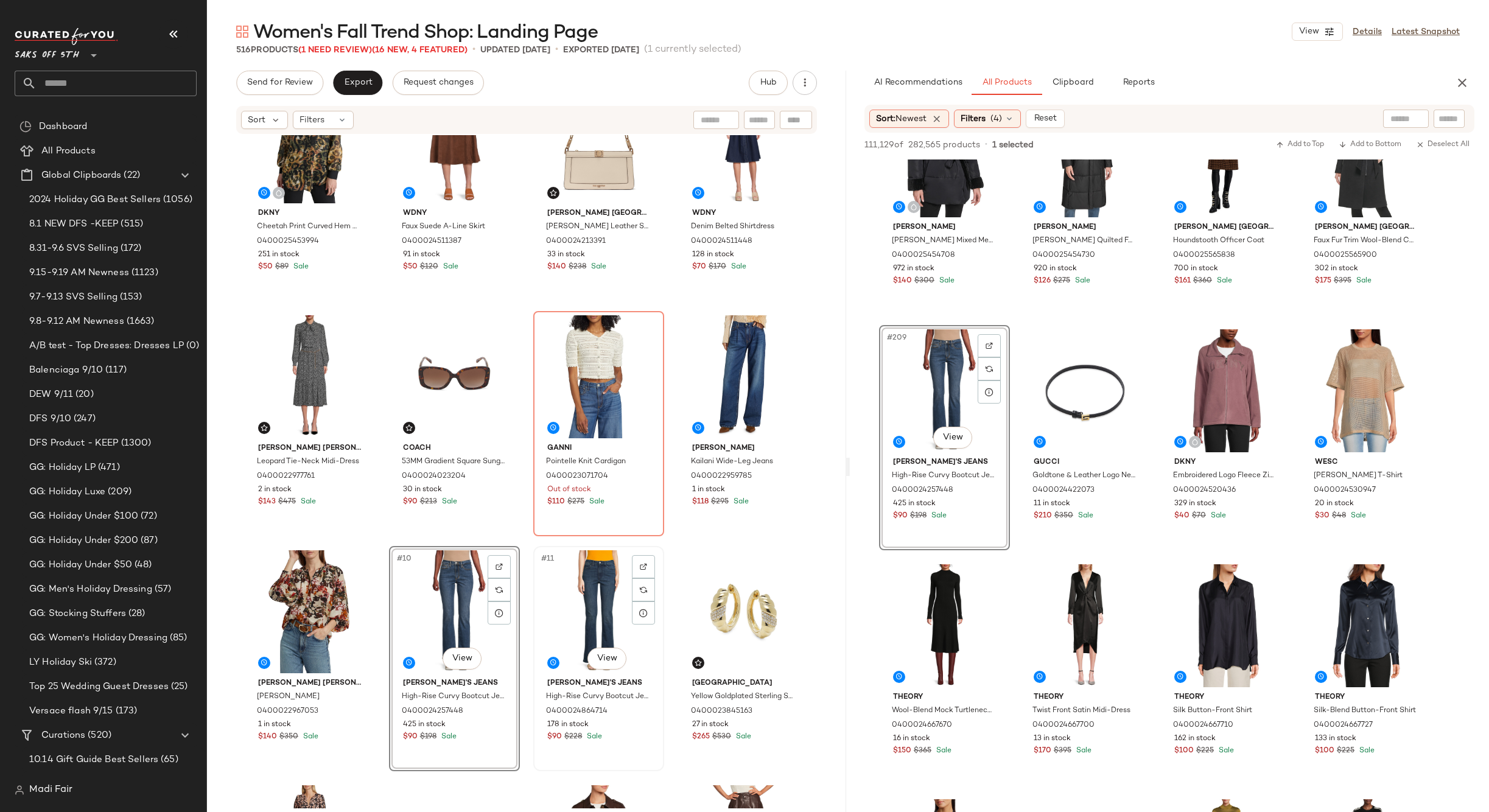
click at [571, 594] on div "#11 View" at bounding box center [598, 612] width 122 height 123
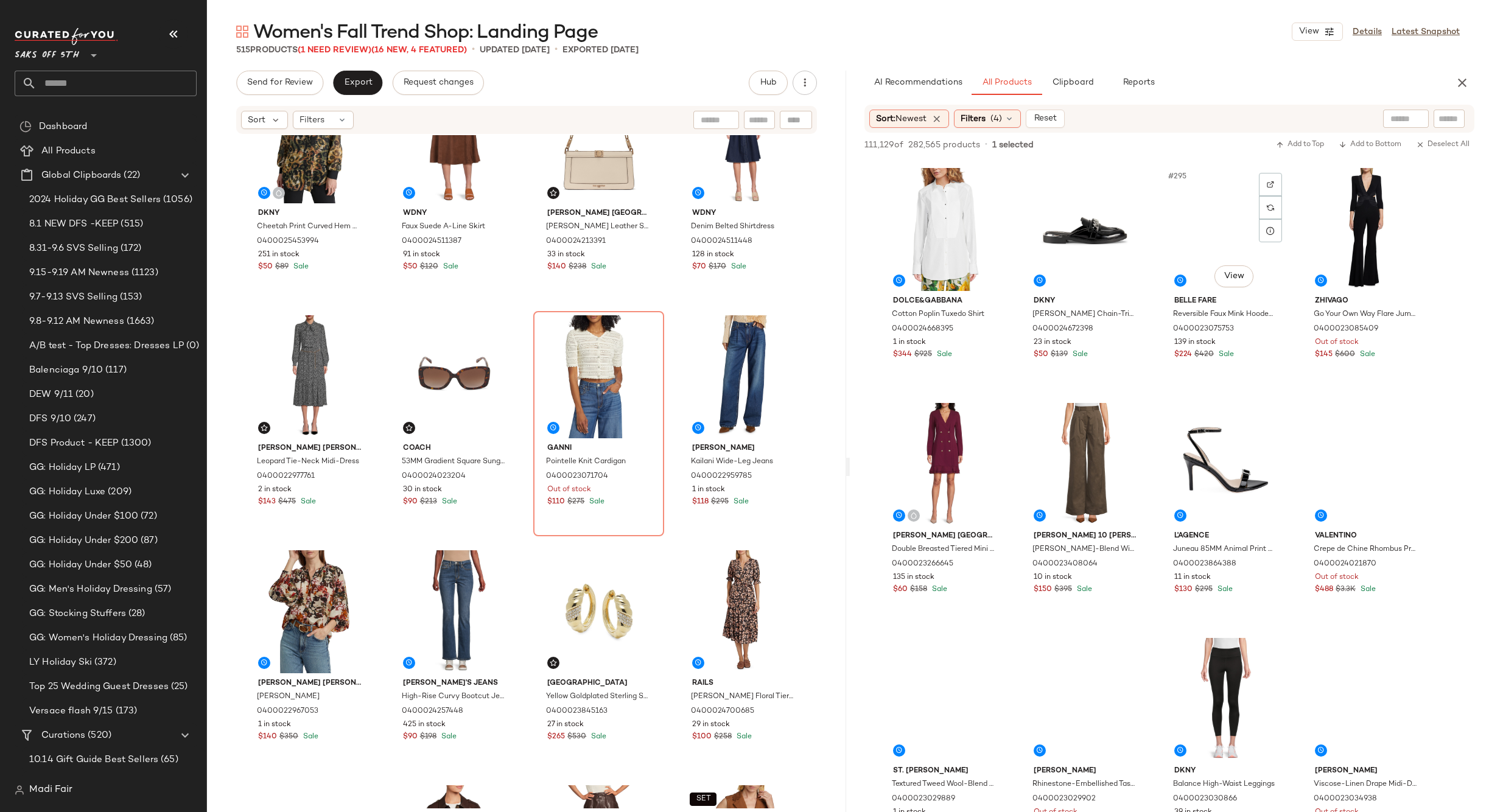
scroll to position [17157, 0]
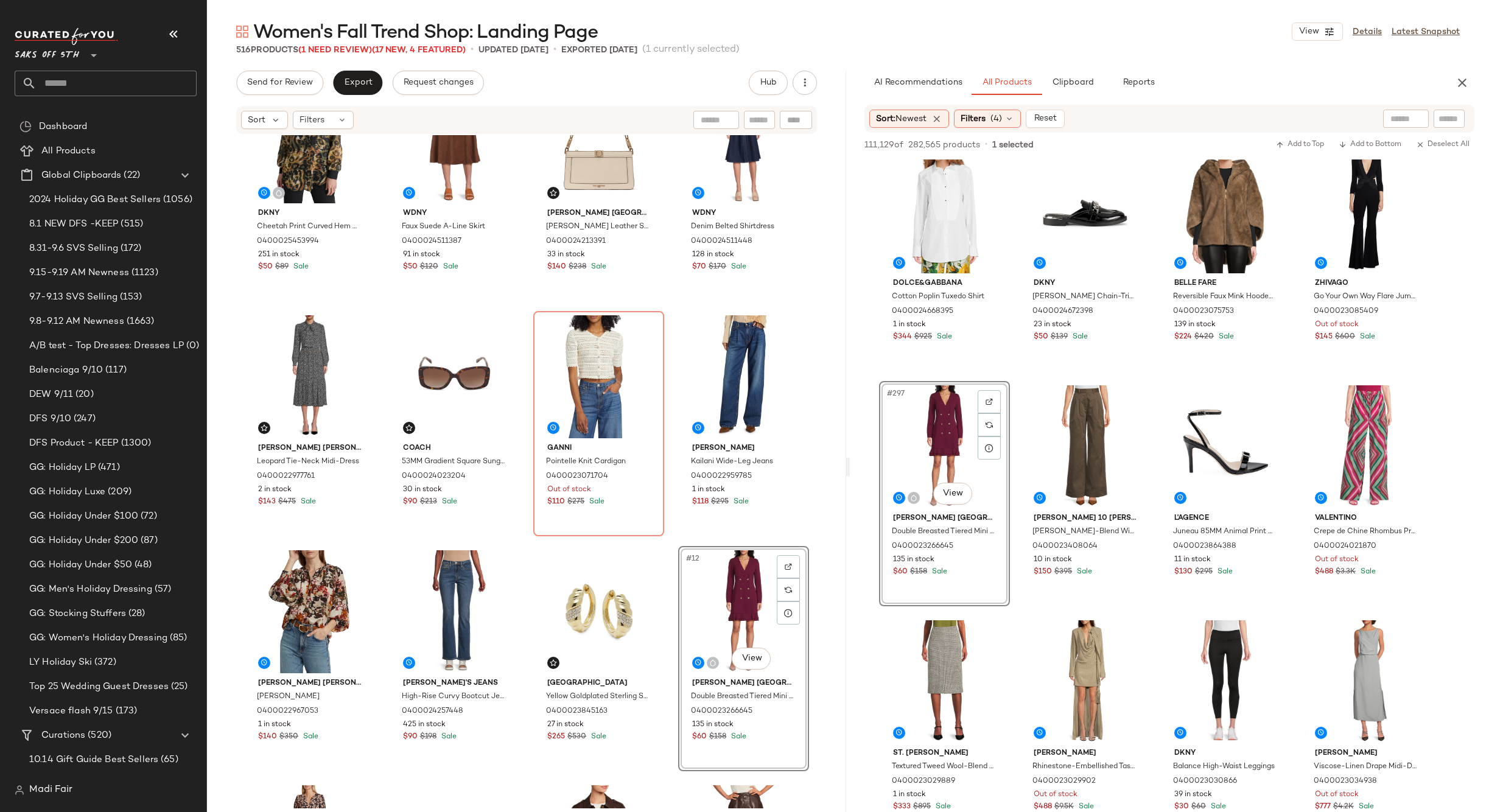
click at [673, 546] on div "Dkny Cheetah Print Curved Hem Shirt 0400025453994 251 in stock $50 $89 Sale Wdn…" at bounding box center [526, 411] width 564 height 671
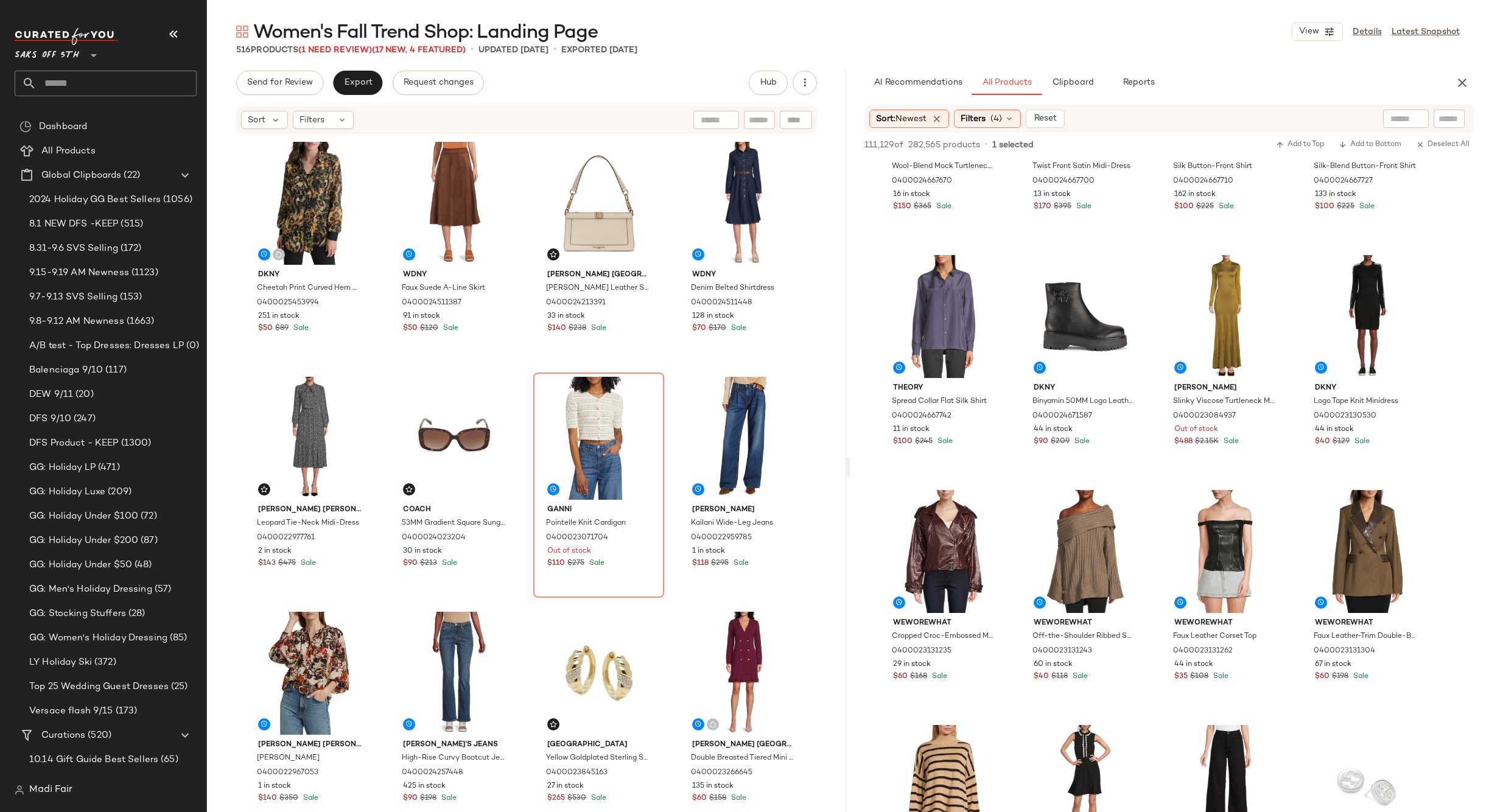
scroll to position [12533, 0]
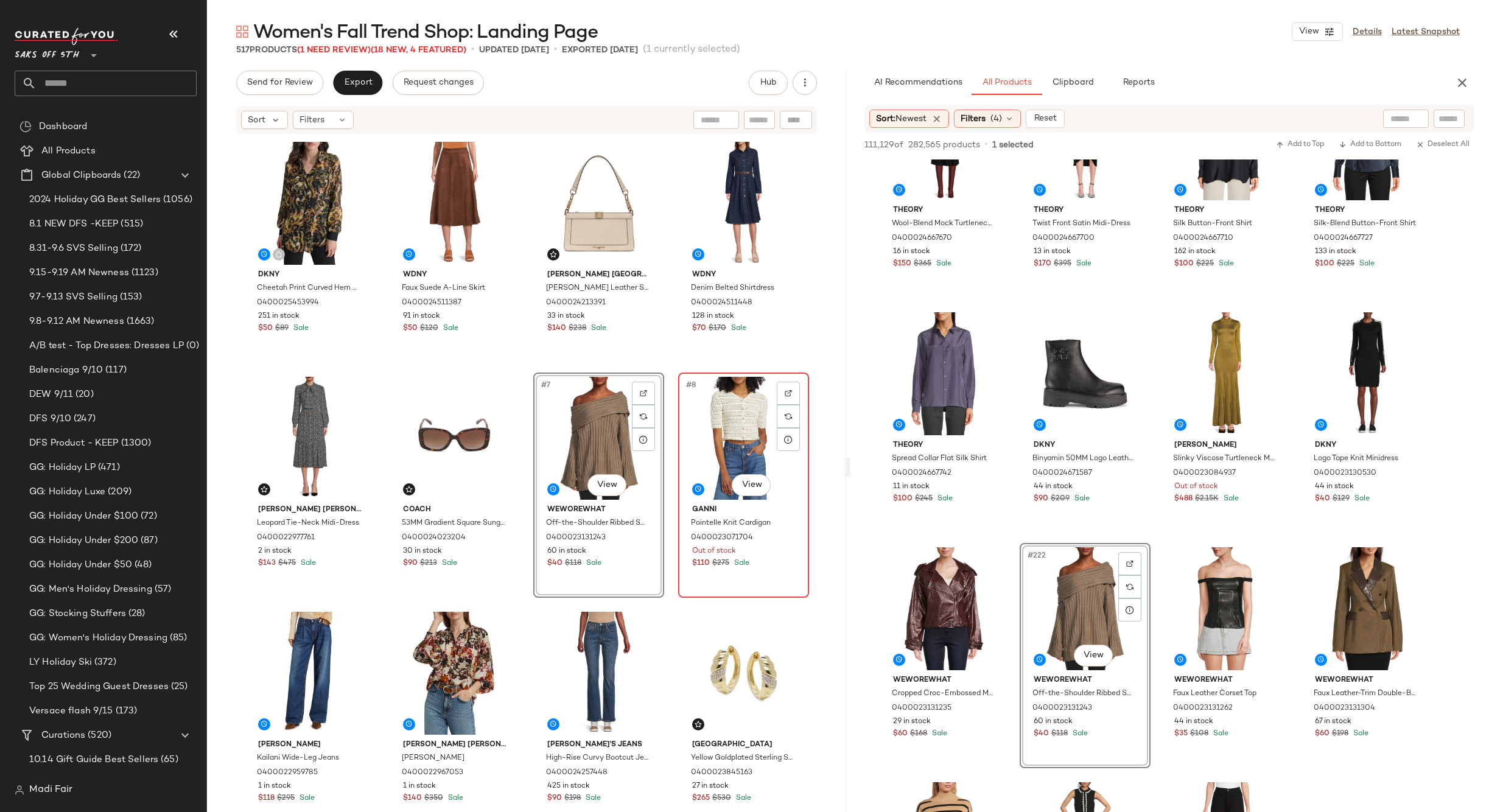
click at [692, 431] on div "#8 View" at bounding box center [743, 438] width 122 height 123
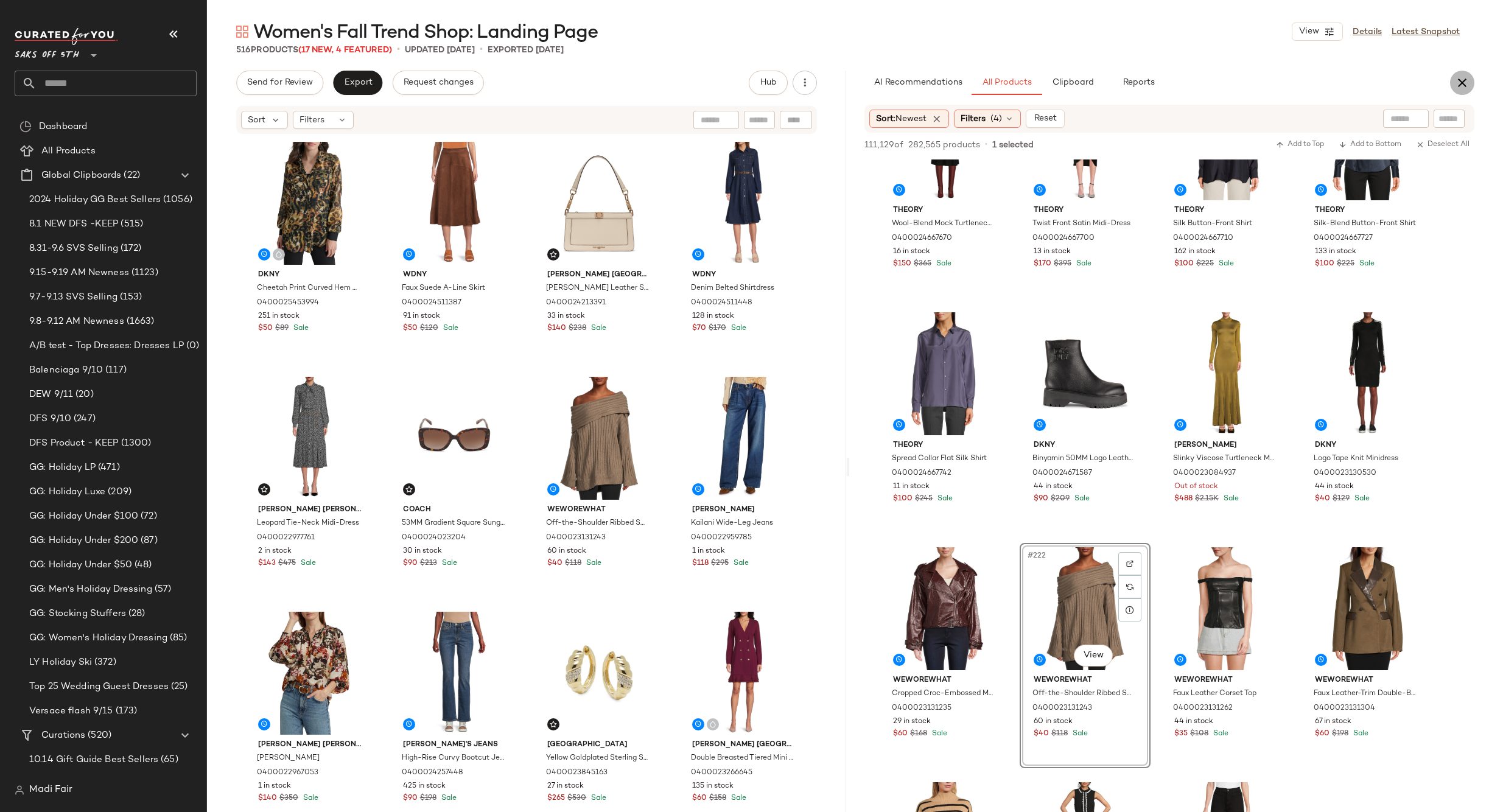
click at [1463, 84] on icon "button" at bounding box center [1462, 83] width 15 height 15
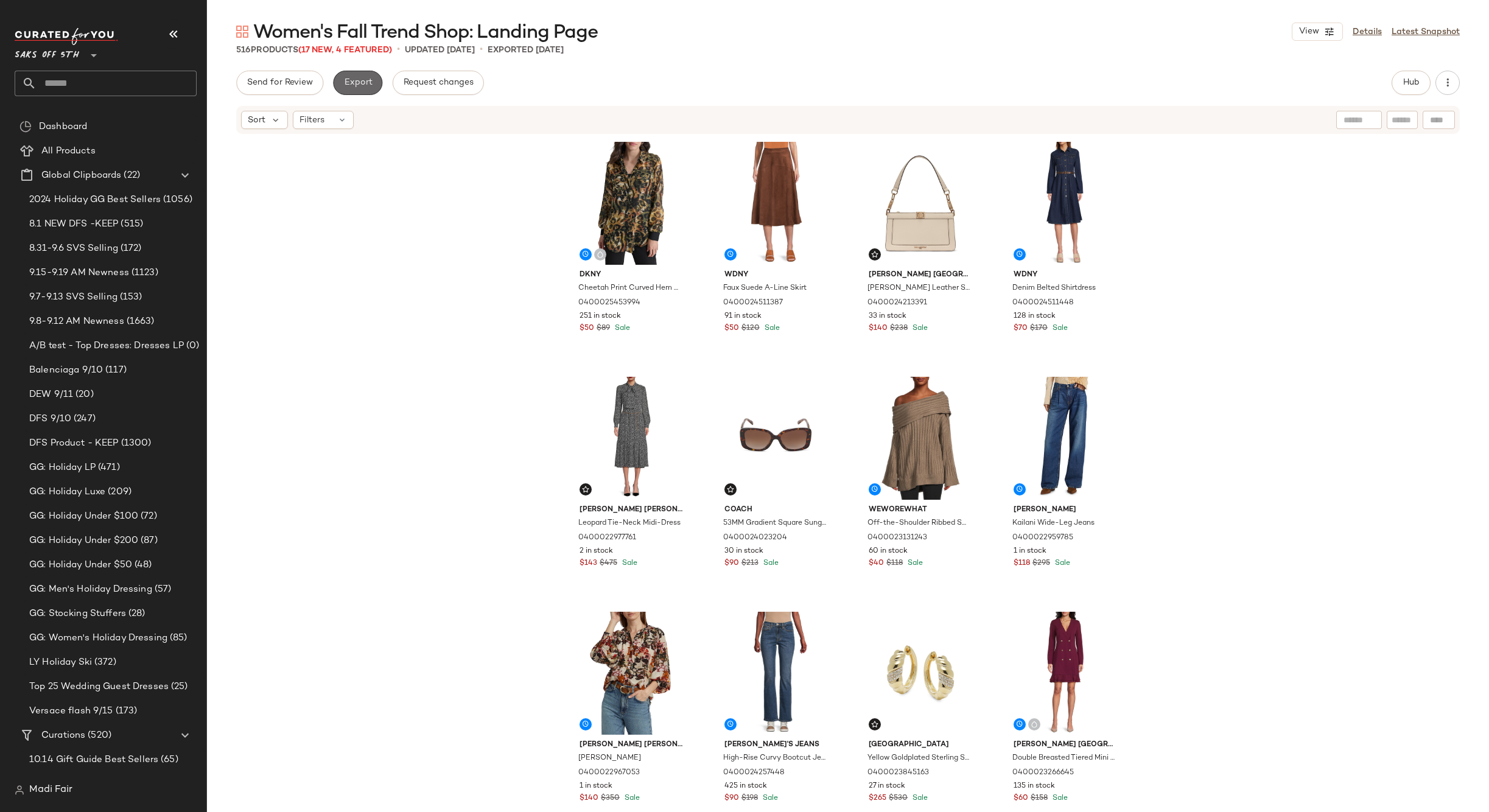
click at [358, 88] on span "Export" at bounding box center [358, 83] width 28 height 9
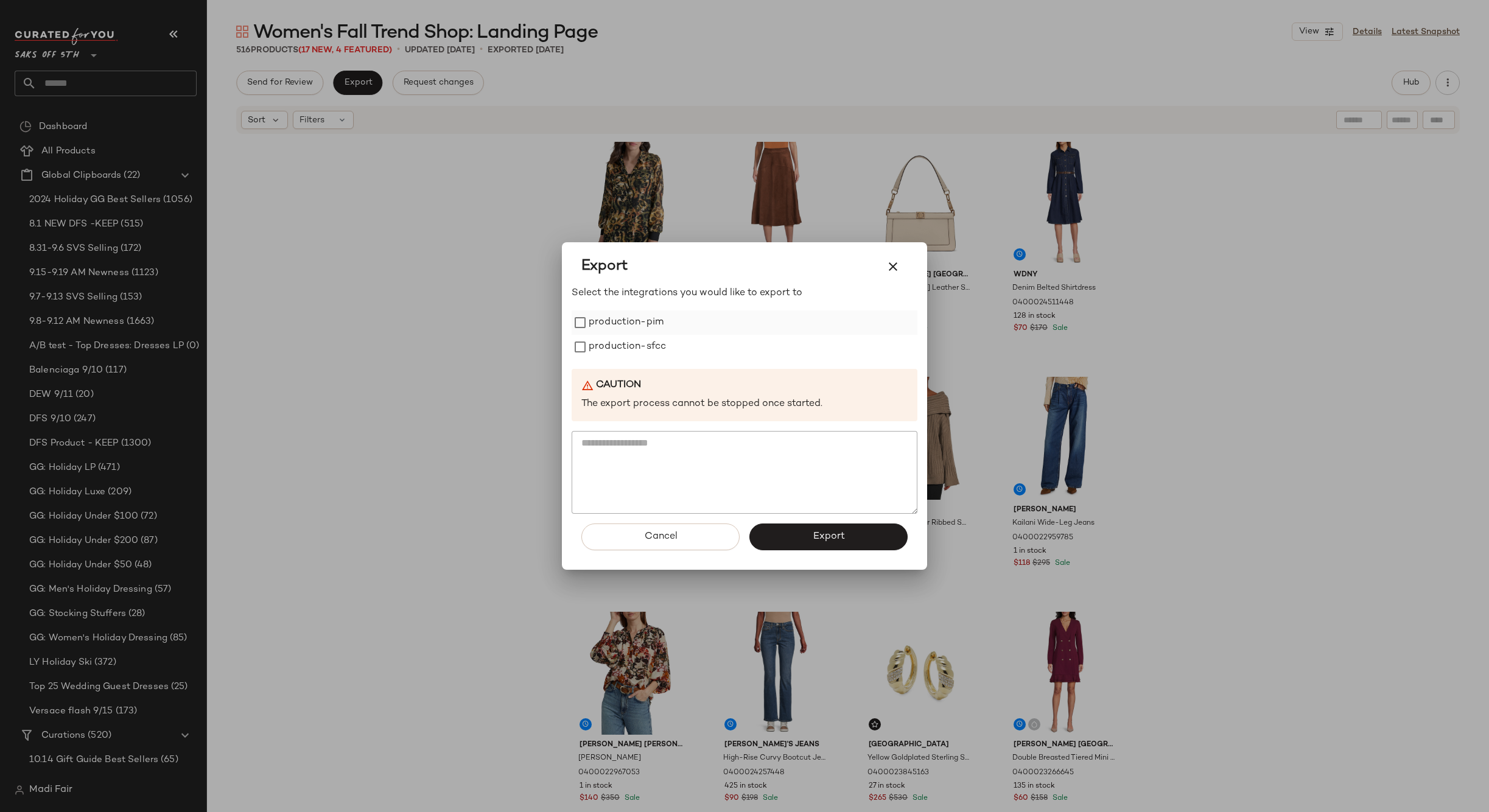
click at [621, 330] on label "production-pim" at bounding box center [626, 322] width 75 height 24
click at [621, 352] on label "production-sfcc" at bounding box center [628, 346] width 77 height 24
click at [795, 529] on button "Export" at bounding box center [828, 537] width 158 height 27
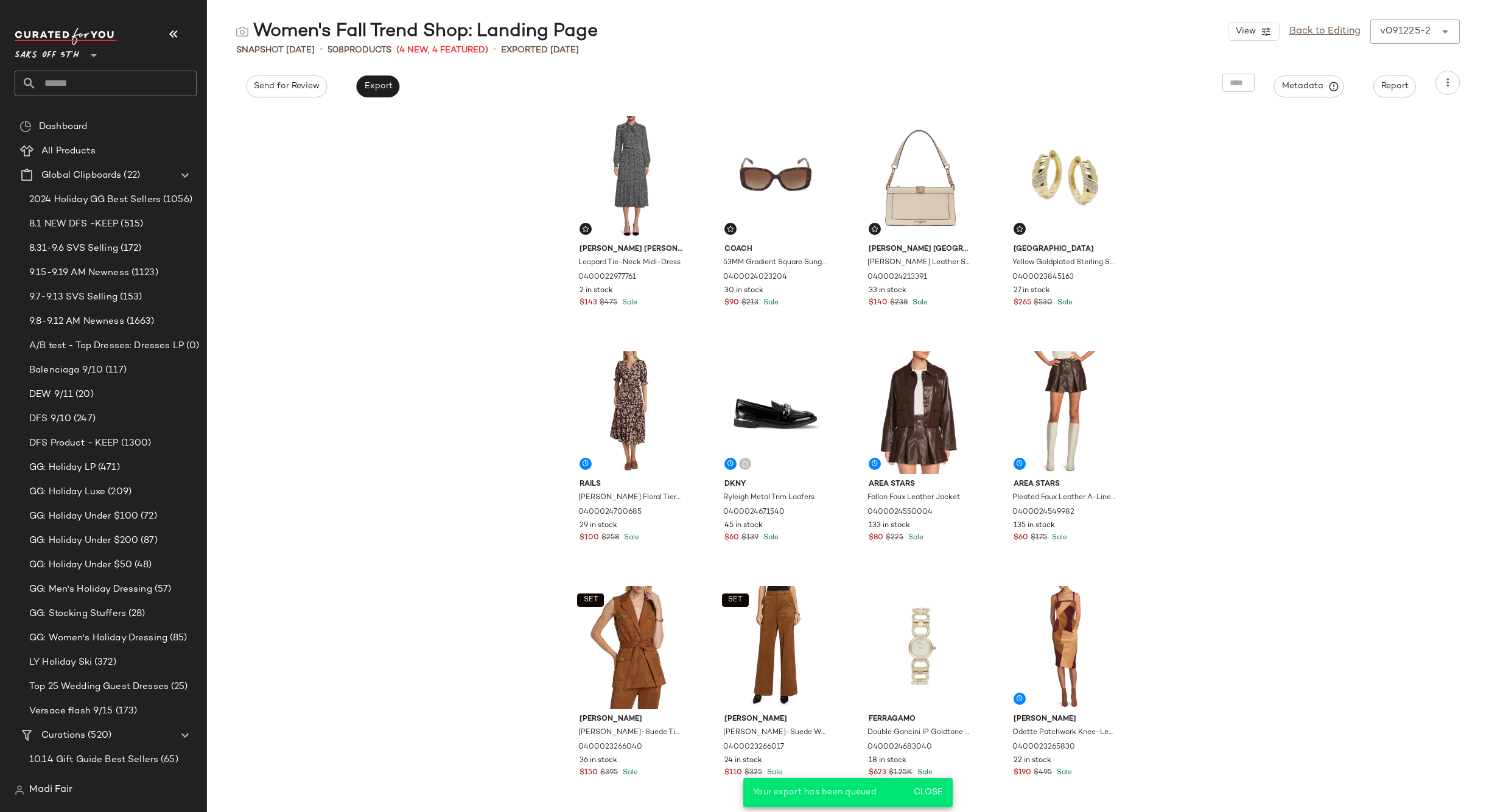
click at [1227, 387] on div "[PERSON_NAME] [PERSON_NAME] Leopard Tie-Neck Midi-Dress 0400022977761 2 in stoc…" at bounding box center [848, 461] width 1282 height 702
